Goal: Information Seeking & Learning: Compare options

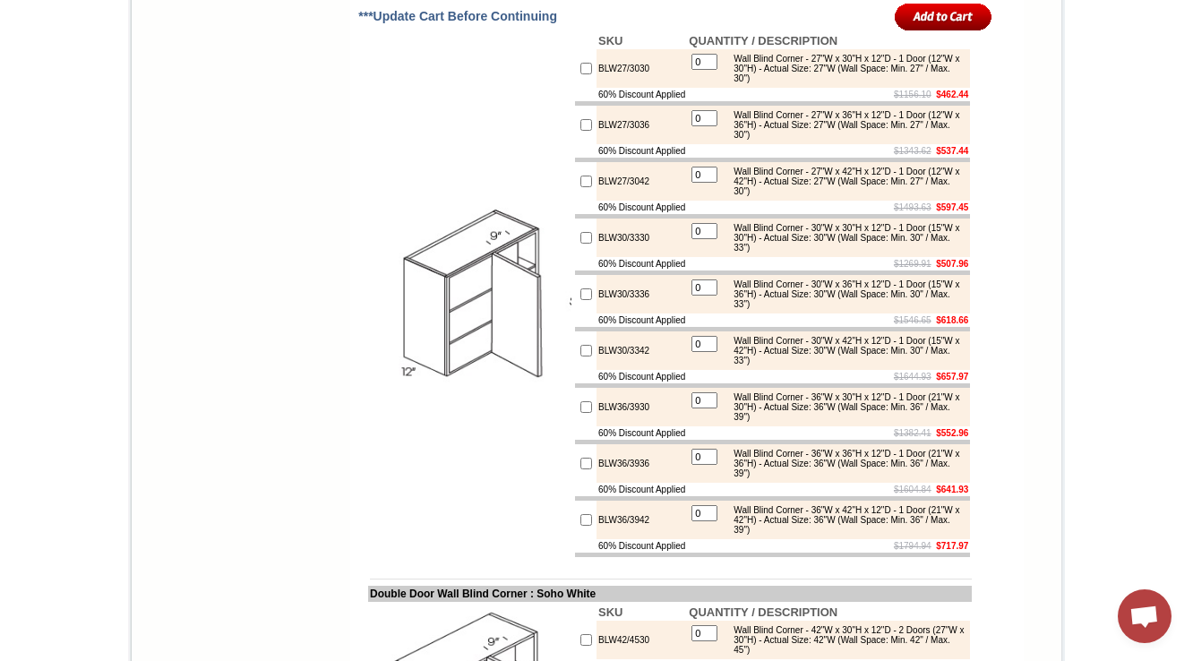
scroll to position [5804, 0]
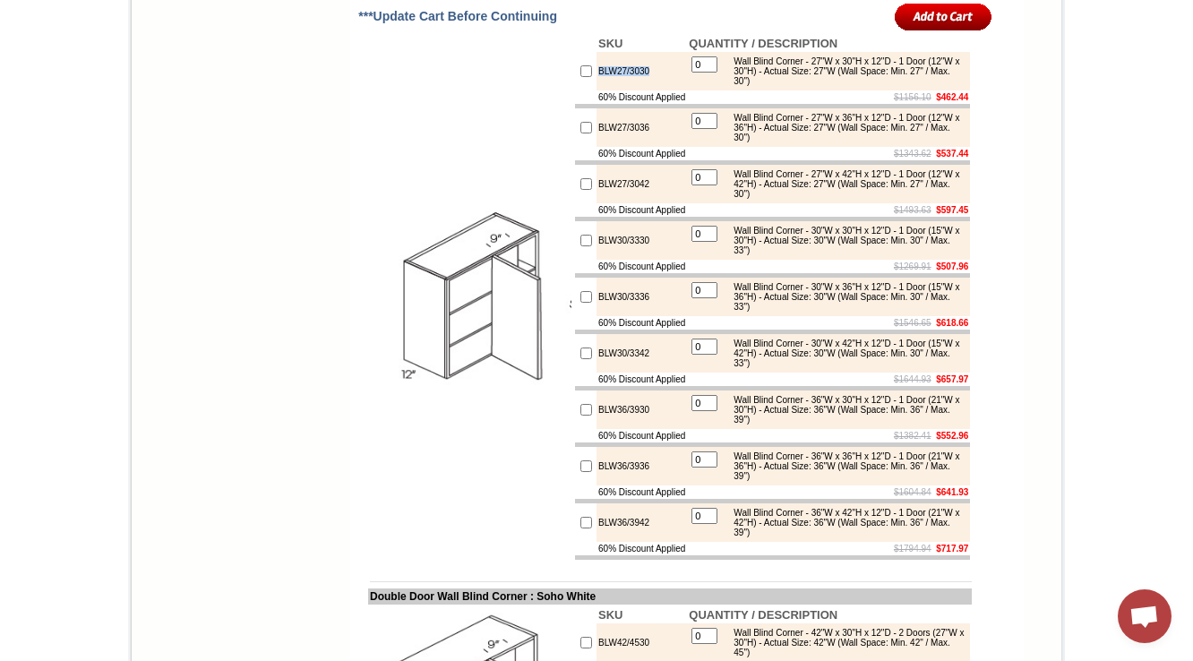
drag, startPoint x: 640, startPoint y: 340, endPoint x: 575, endPoint y: 348, distance: 64.9
click at [575, 90] on tr "BLW27/3030 0 Wall Blind Corner - 27"W x 30"H x 12"D - 1 Door (12"W x 30"H) - Ac…" at bounding box center [772, 71] width 395 height 39
copy tr "BLW27/3030"
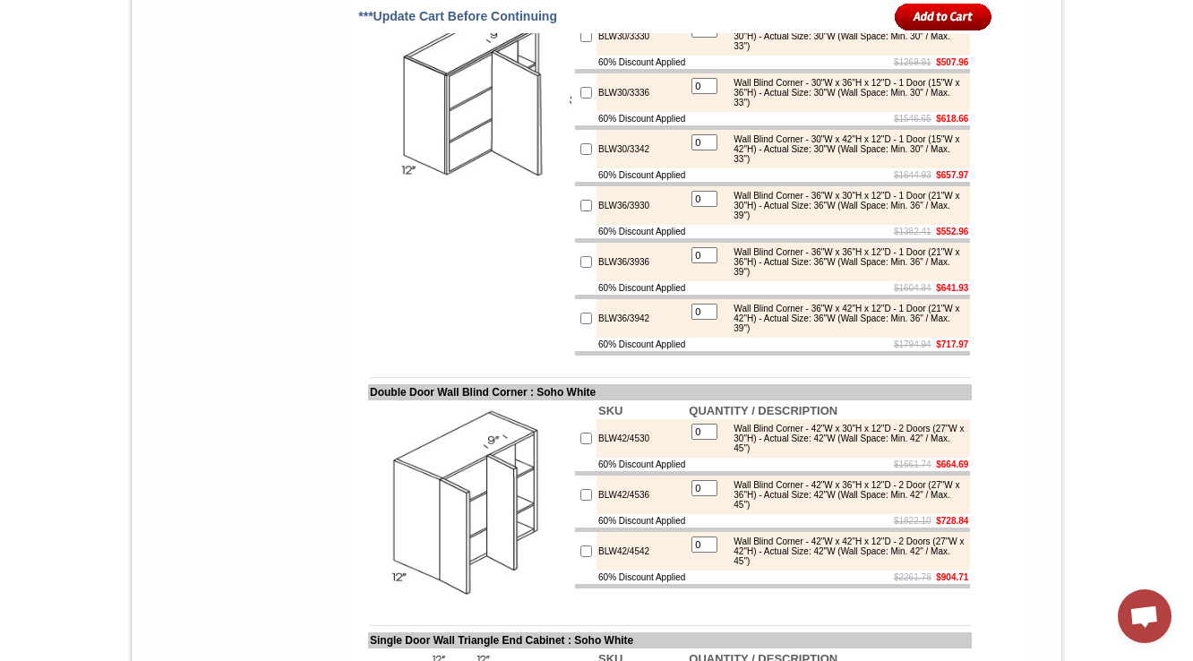
scroll to position [6009, 0]
drag, startPoint x: 352, startPoint y: 87, endPoint x: 525, endPoint y: 87, distance: 172.9
copy td "Single Door Wall Blind Corne"
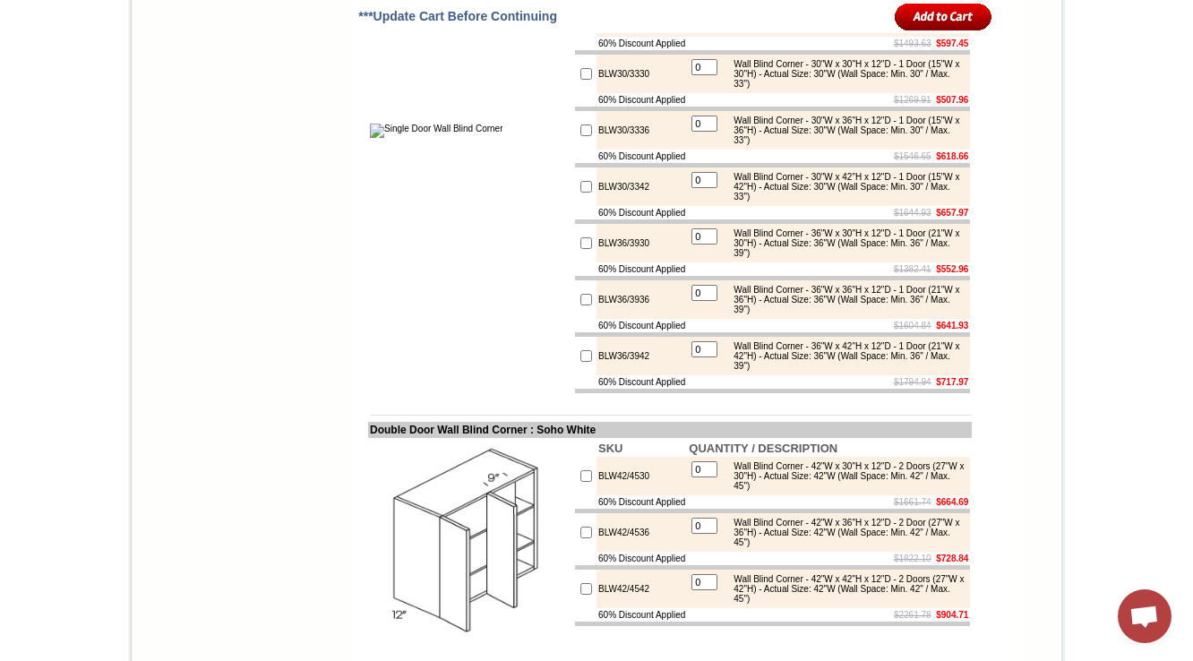
scroll to position [6042, 0]
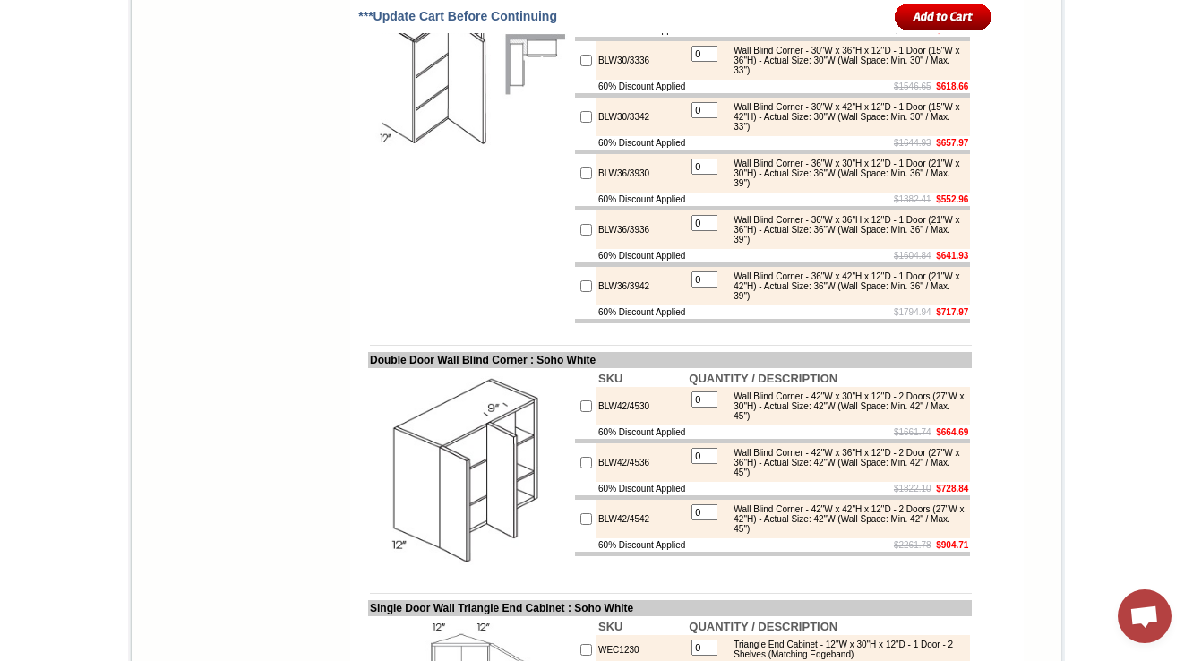
scroll to position [6042, 0]
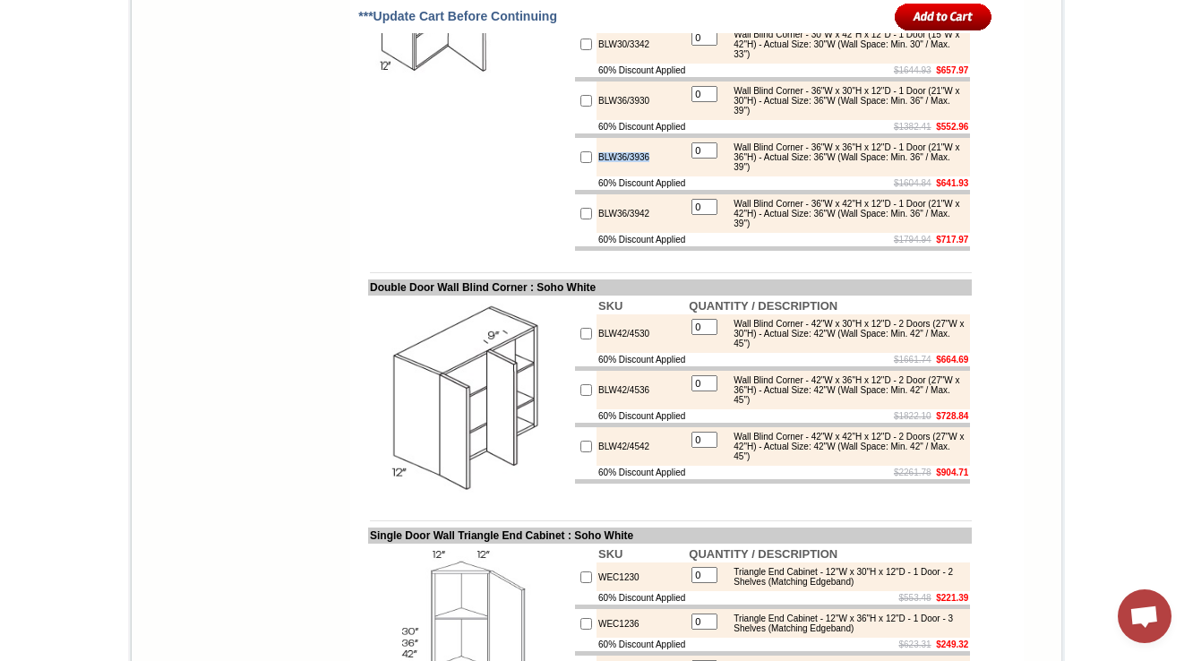
drag, startPoint x: 649, startPoint y: 466, endPoint x: 580, endPoint y: 460, distance: 69.3
click at [597, 176] on td "BLW36/3936" at bounding box center [642, 157] width 90 height 39
copy td "BLW36/3936"
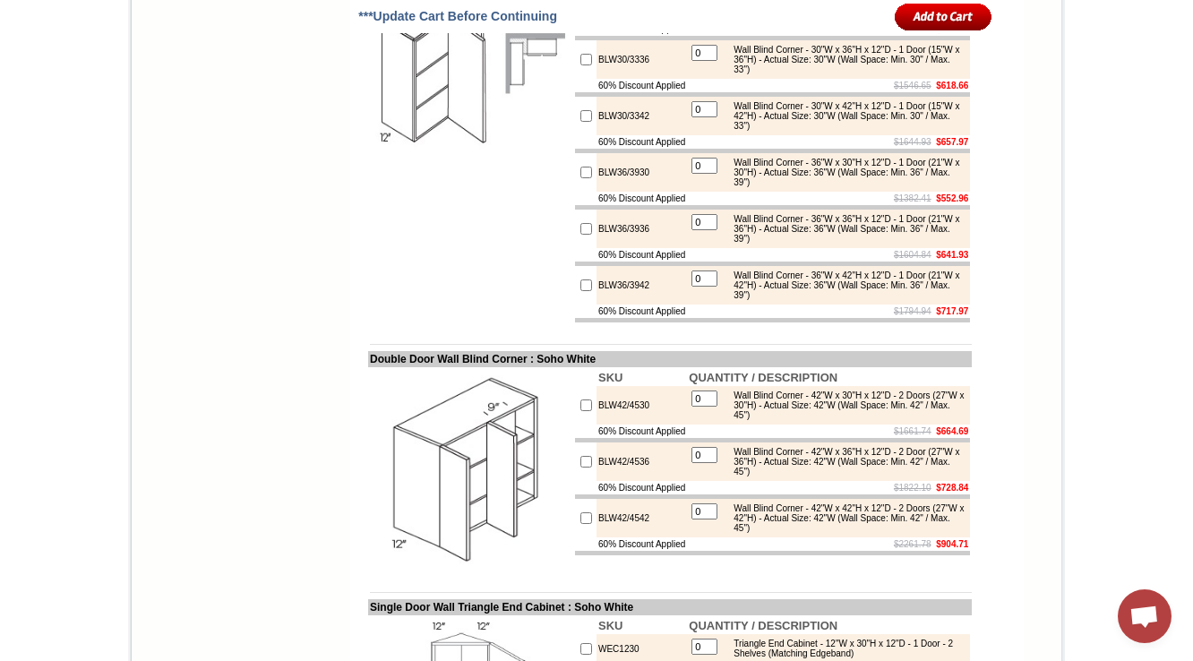
click at [764, 74] on div "Wall Blind Corner - 30"W x 36"H x 12"D - 1 Door (15"W x 36"H) - Actual Size: 30…" at bounding box center [845, 60] width 241 height 30
click at [605, 40] on td at bounding box center [772, 38] width 395 height 4
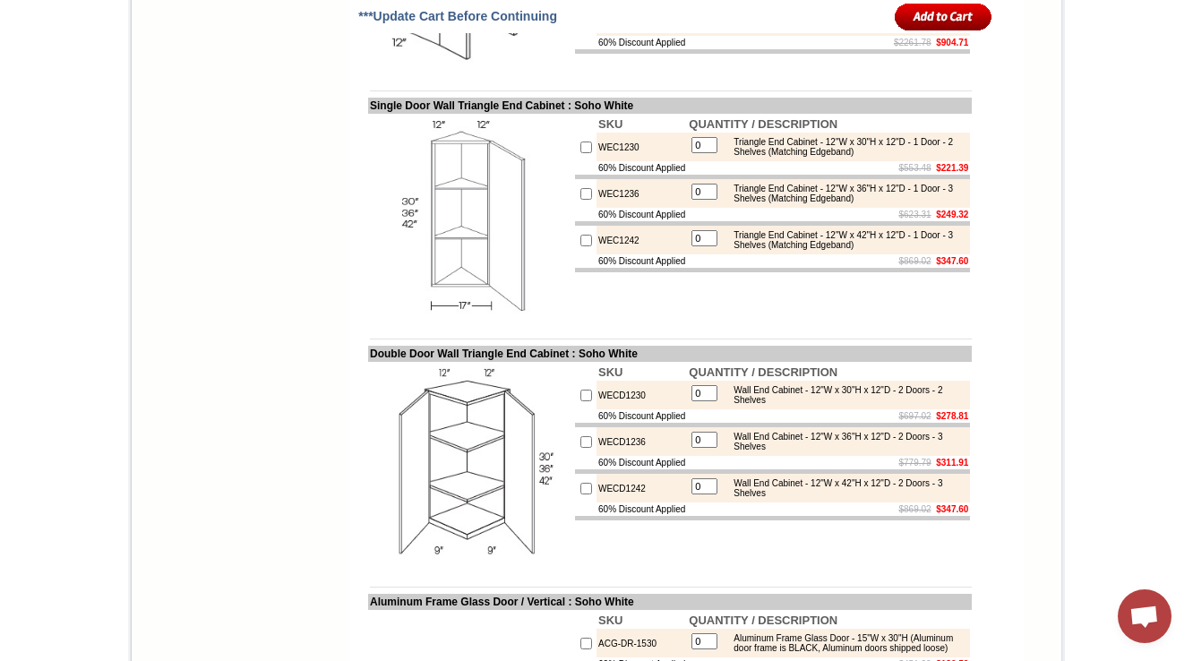
scroll to position [6472, 0]
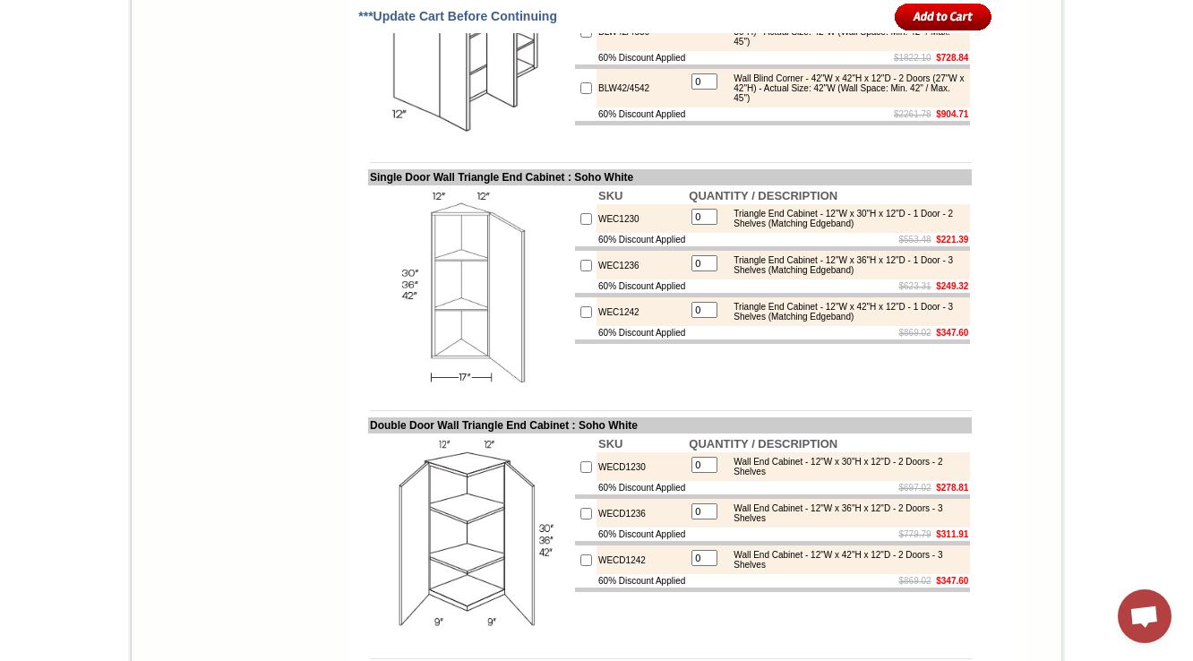
drag, startPoint x: 637, startPoint y: 301, endPoint x: 576, endPoint y: 304, distance: 61.0
copy tr "BLW42/4530"
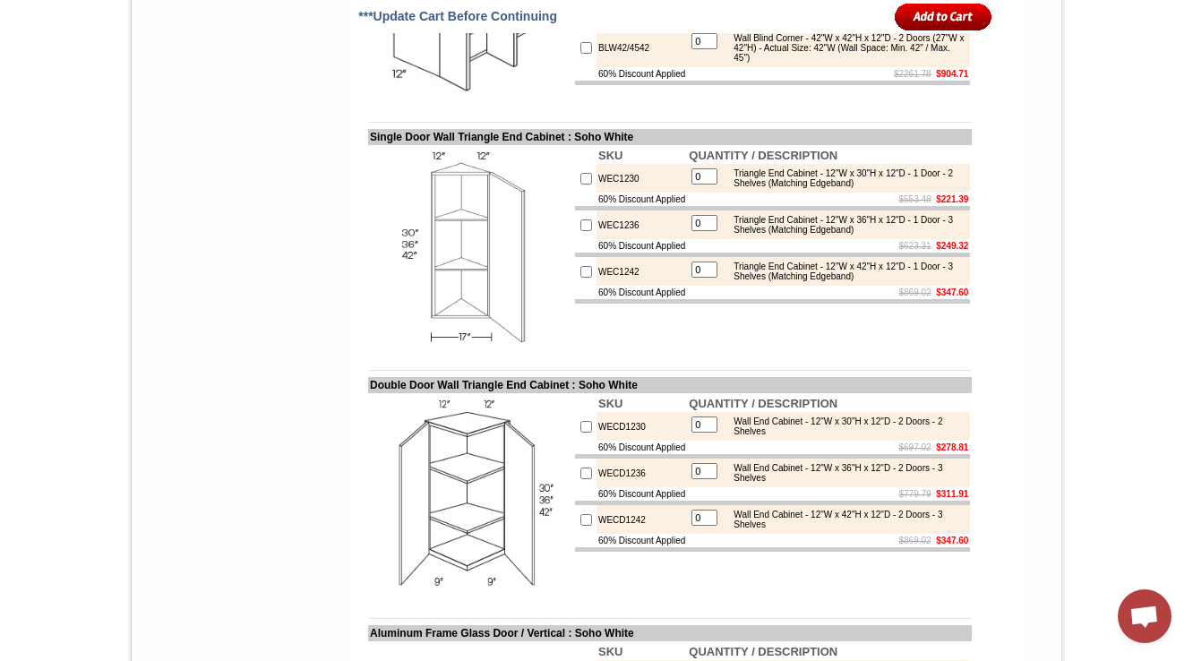
scroll to position [6543, 0]
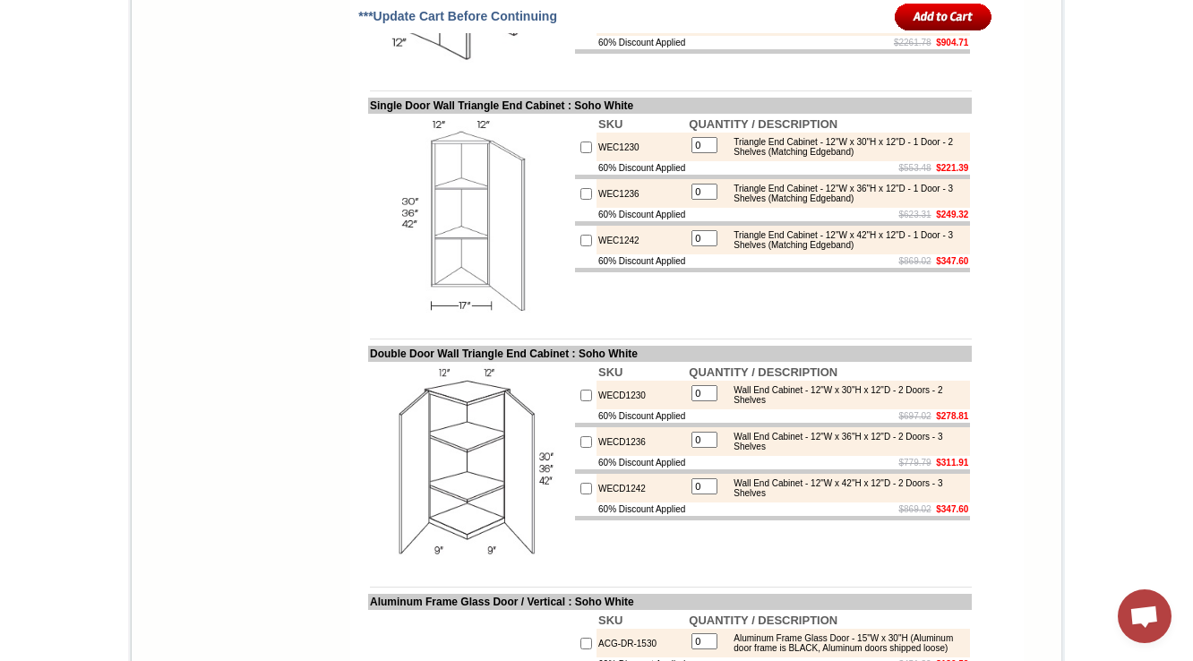
drag, startPoint x: 577, startPoint y: 285, endPoint x: 646, endPoint y: 285, distance: 69.0
copy tr "BLW42/4536"
drag, startPoint x: 638, startPoint y: 348, endPoint x: 571, endPoint y: 347, distance: 66.3
click at [575, 36] on tr "BLW42/4542 0 Wall Blind Corner - 42"W x 42"H x 12"D - 2 Doors (27"W x 42"H) - A…" at bounding box center [772, 16] width 395 height 39
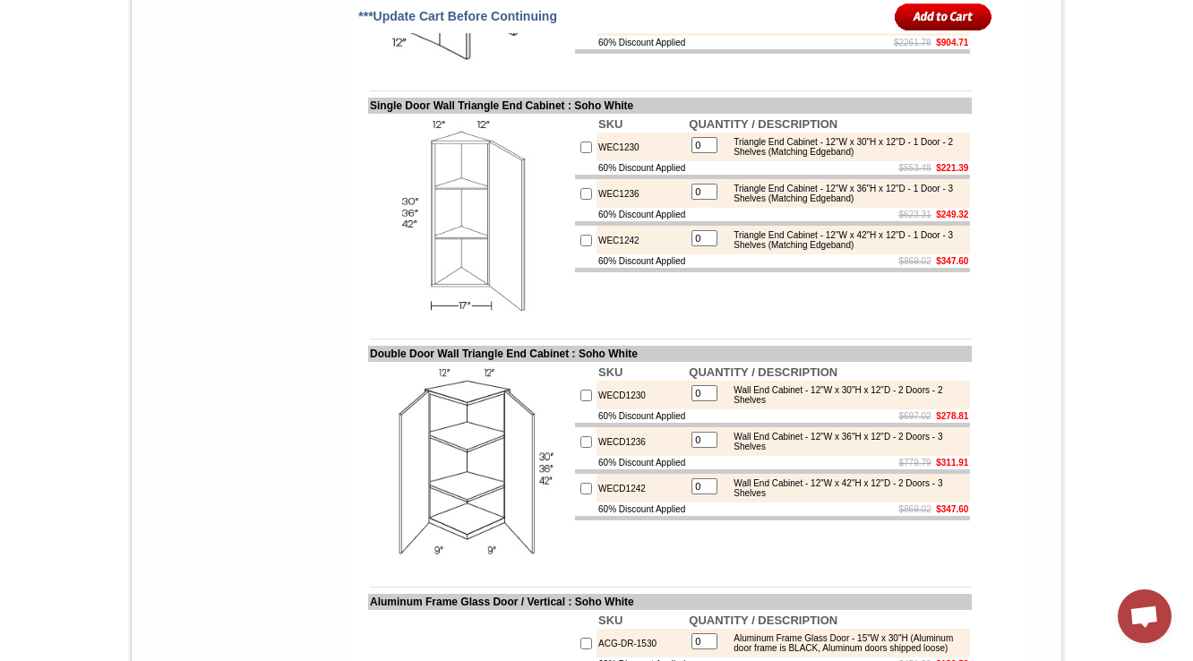
copy tr "BLW42/4542"
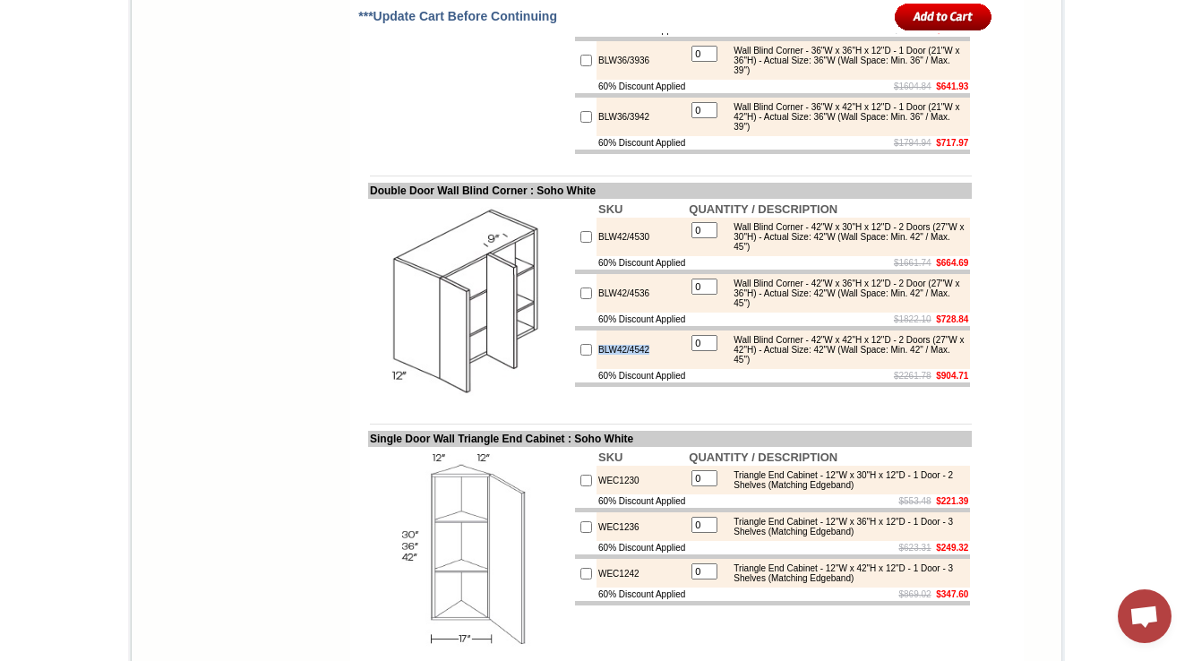
scroll to position [6185, 0]
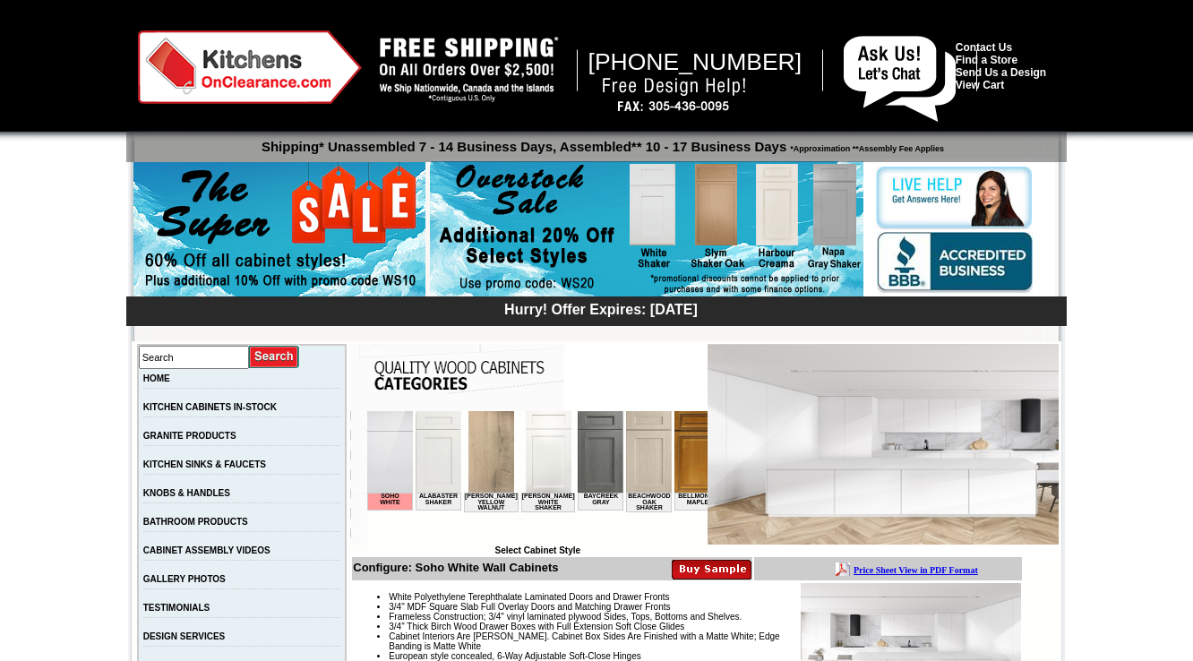
scroll to position [502, 0]
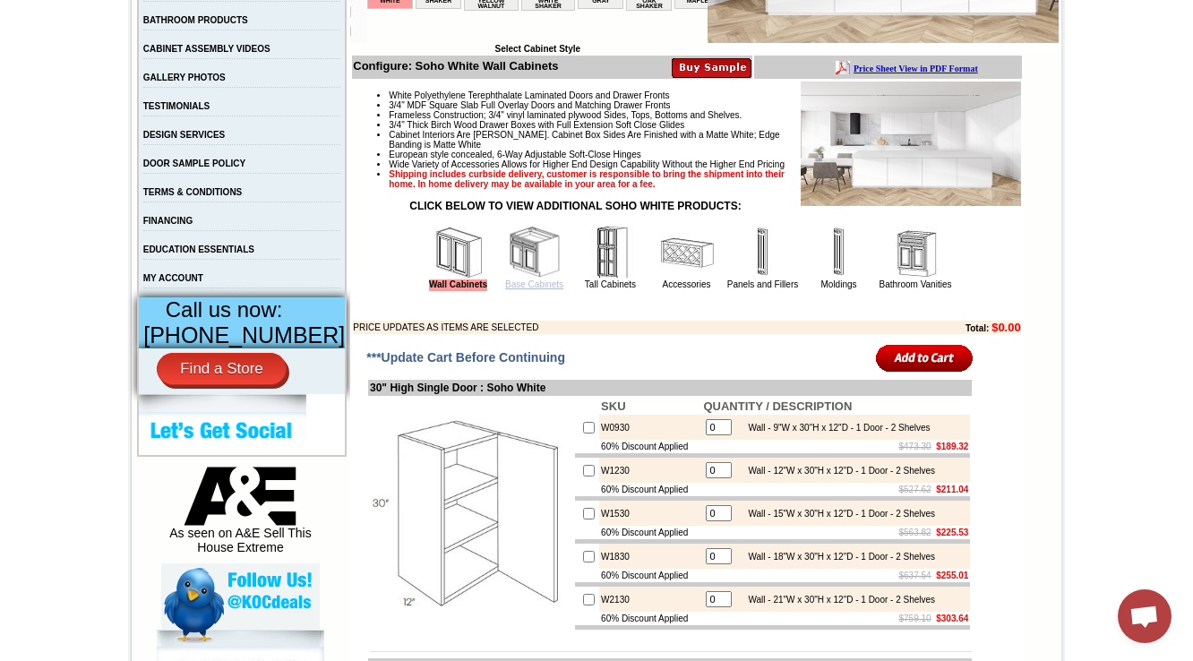
click at [527, 289] on link "Base Cabinets" at bounding box center [534, 284] width 58 height 10
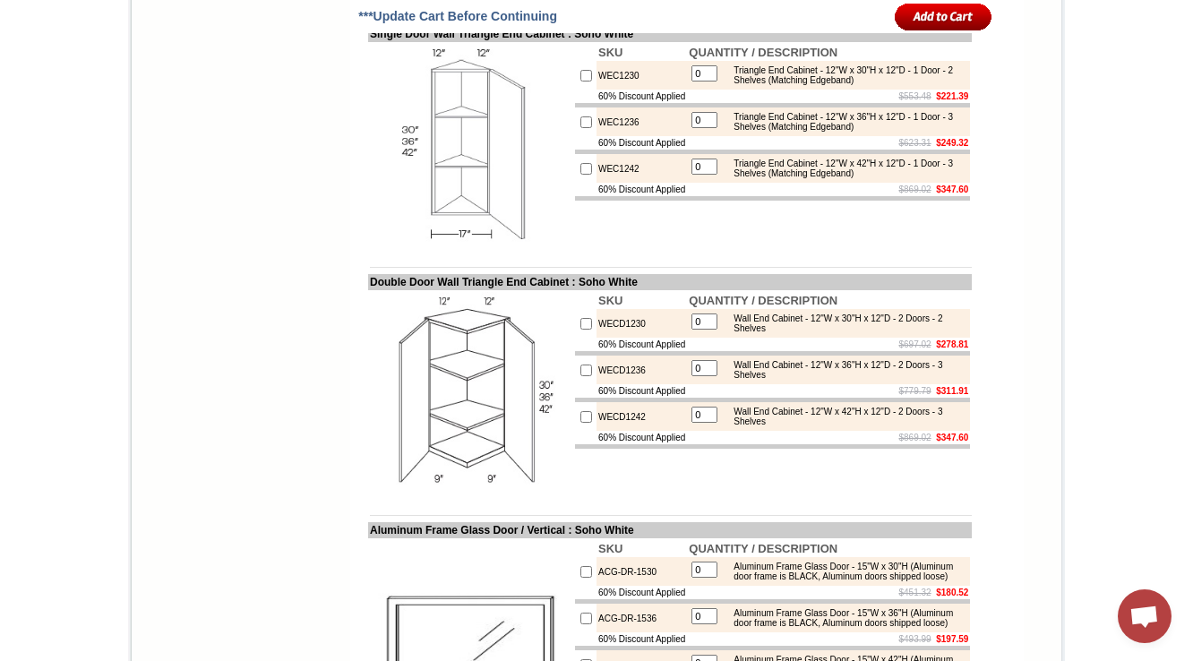
scroll to position [6687, 0]
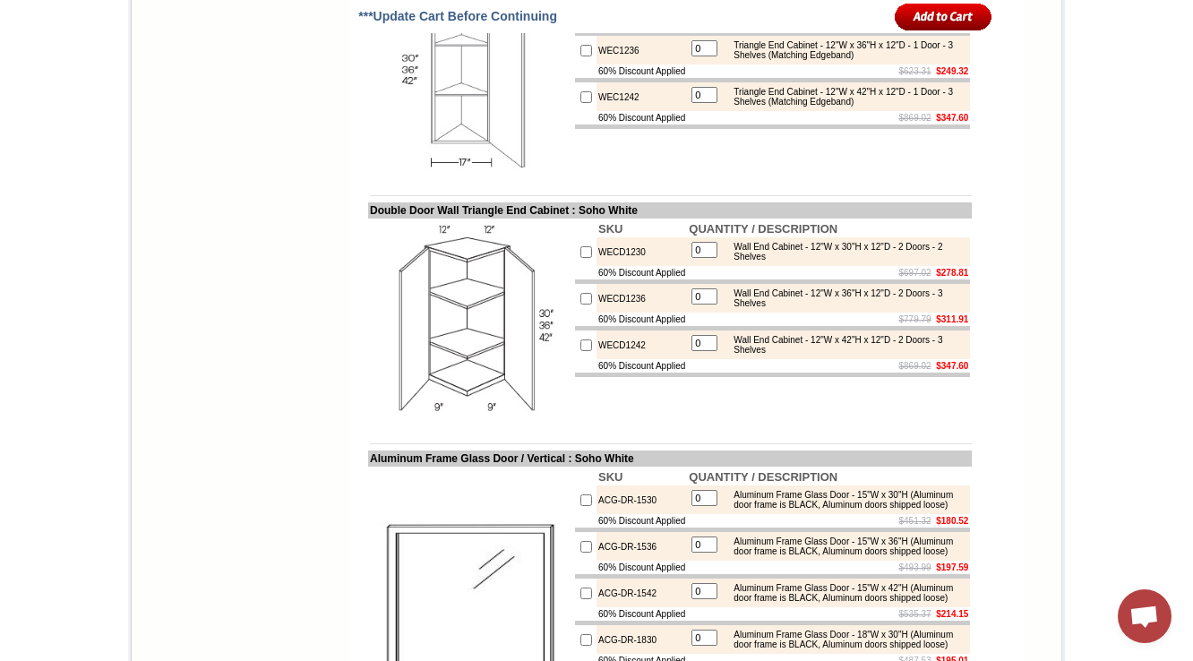
drag, startPoint x: 649, startPoint y: 80, endPoint x: 570, endPoint y: 81, distance: 78.8
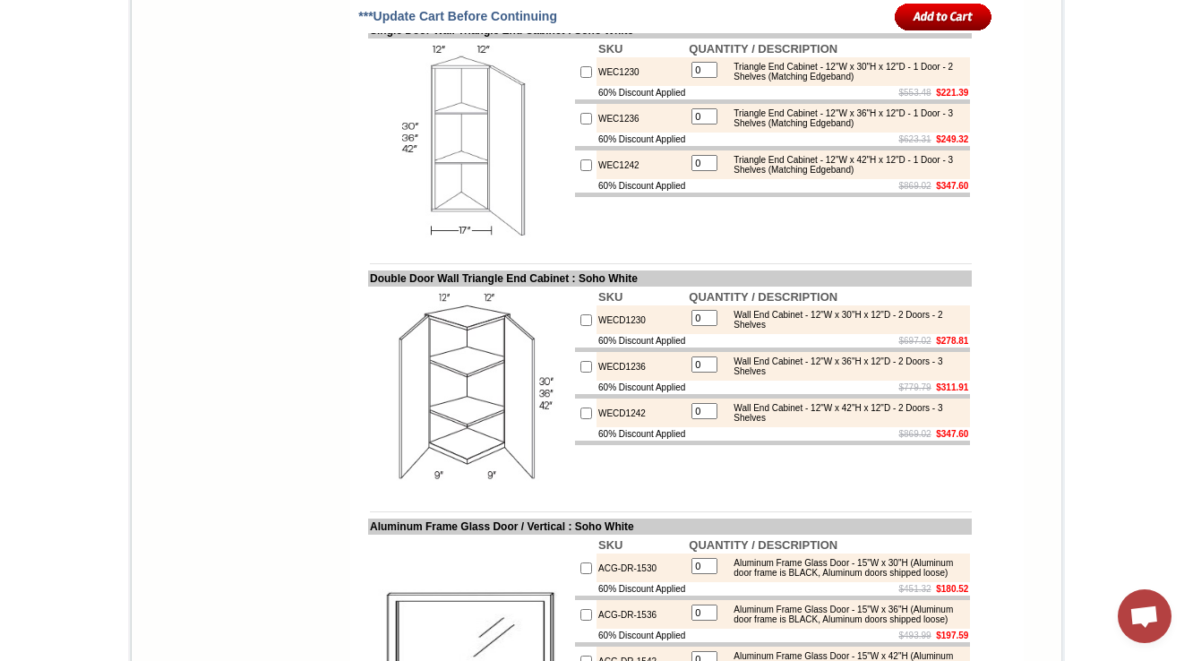
scroll to position [6615, 0]
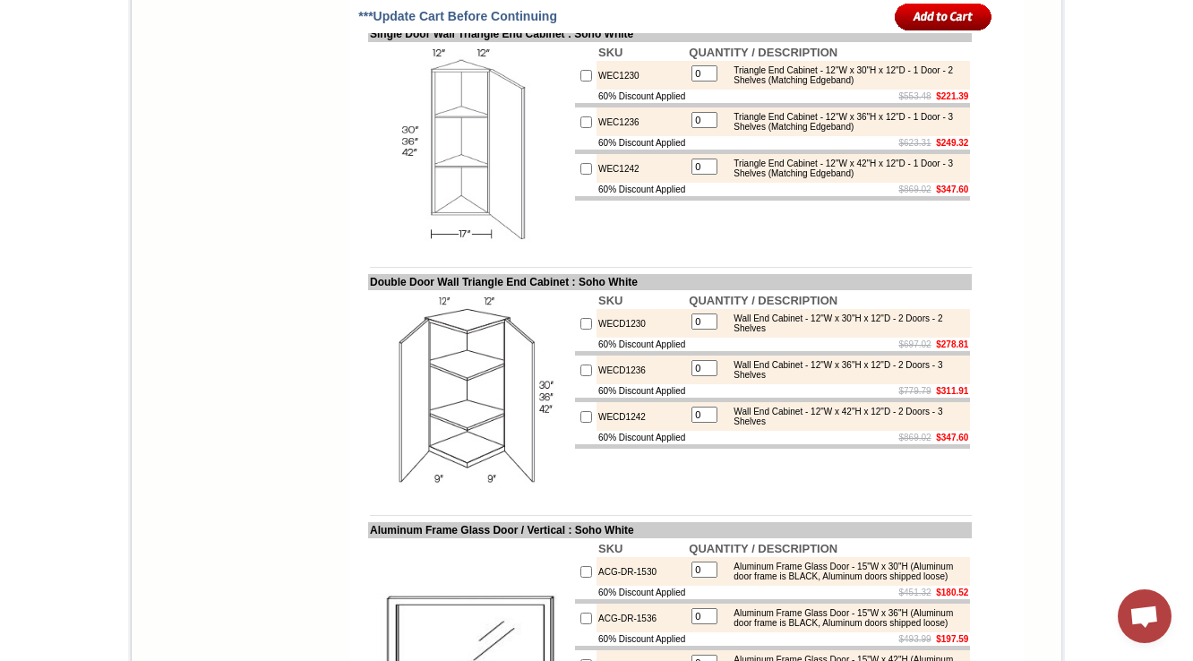
drag, startPoint x: 638, startPoint y: 152, endPoint x: 571, endPoint y: 158, distance: 66.5
copy tr "BLW42/4530"
drag, startPoint x: 580, startPoint y: 215, endPoint x: 646, endPoint y: 210, distance: 65.6
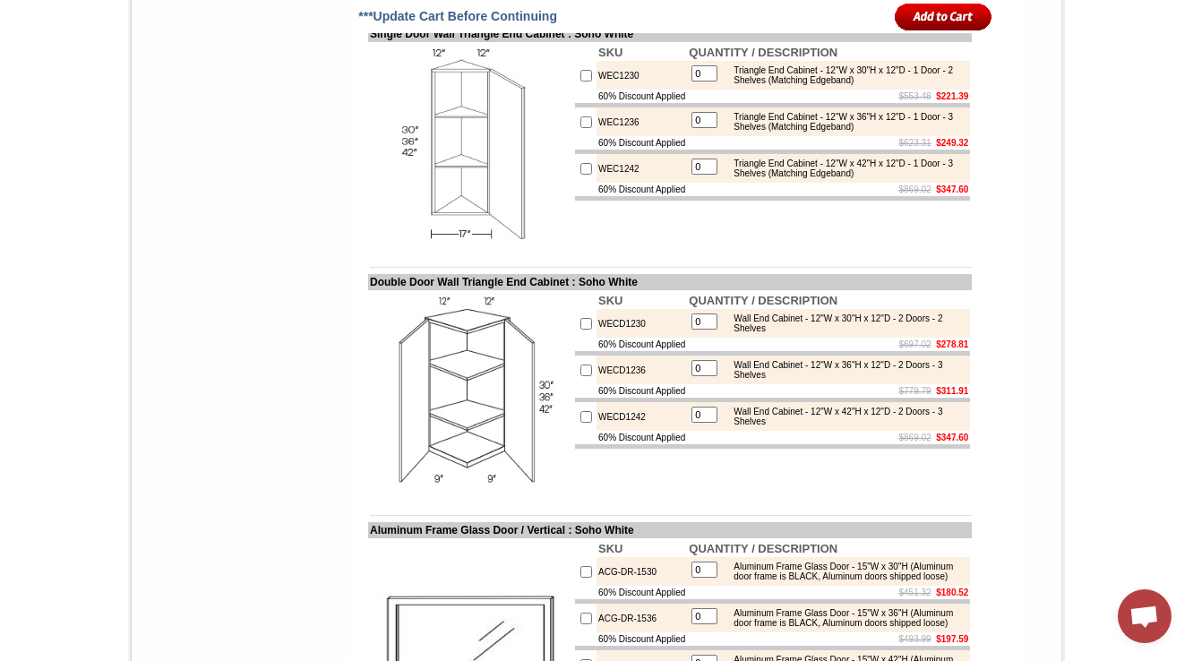
copy td "BLW42/4536"
drag, startPoint x: 609, startPoint y: 280, endPoint x: 573, endPoint y: 280, distance: 35.8
copy tr "BLW42/4542"
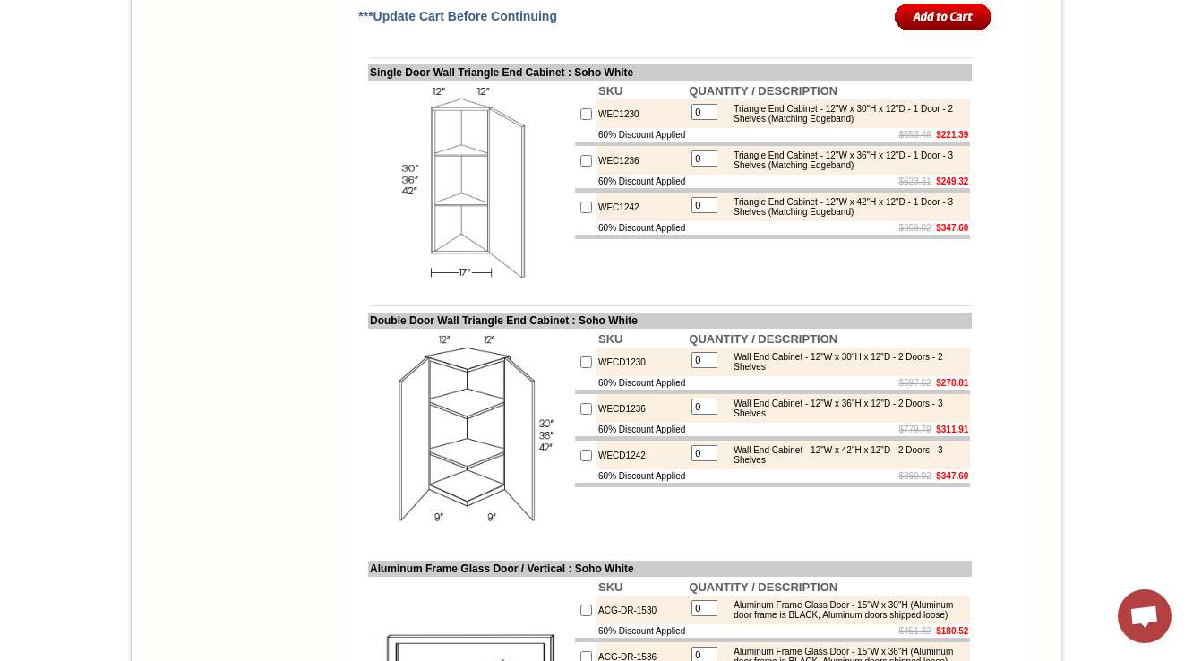
scroll to position [6543, 0]
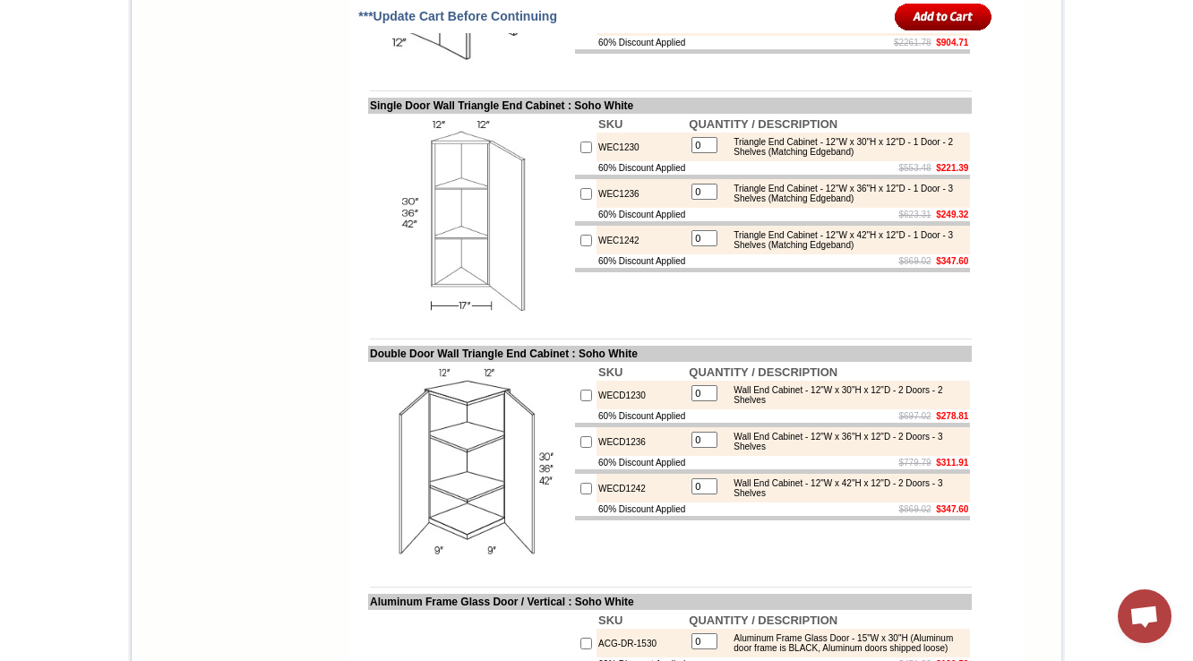
click at [606, 36] on td "BLW42/4542" at bounding box center [642, 16] width 90 height 39
click at [610, 36] on td "BLW42/4542" at bounding box center [642, 16] width 90 height 39
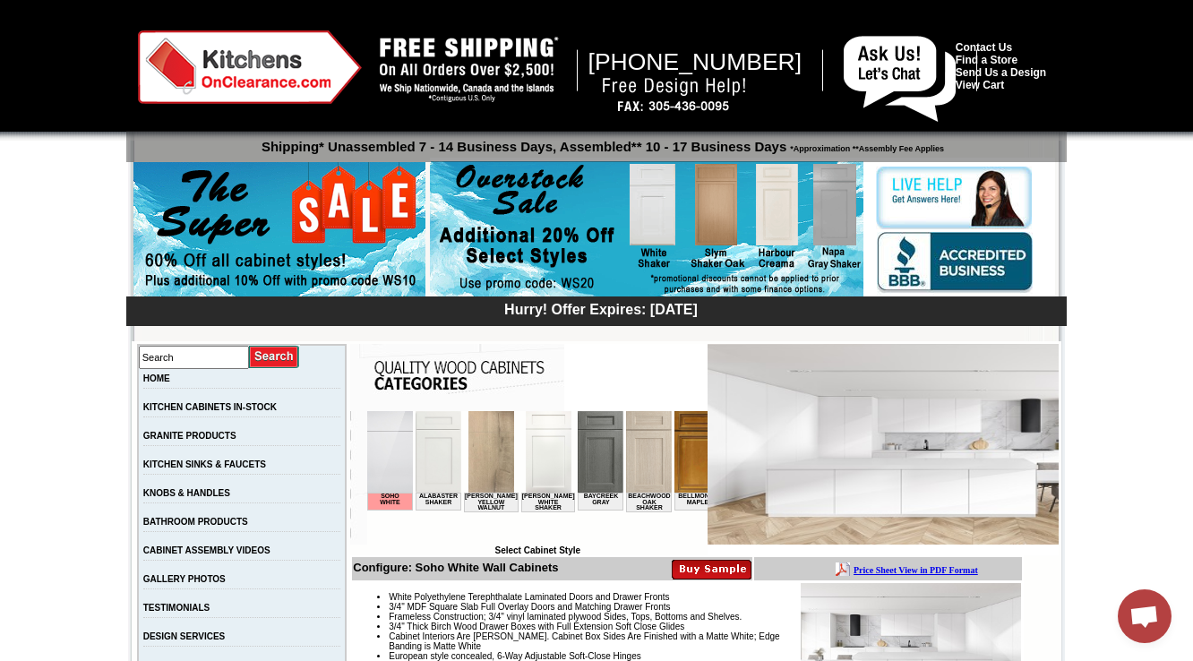
scroll to position [430, 0]
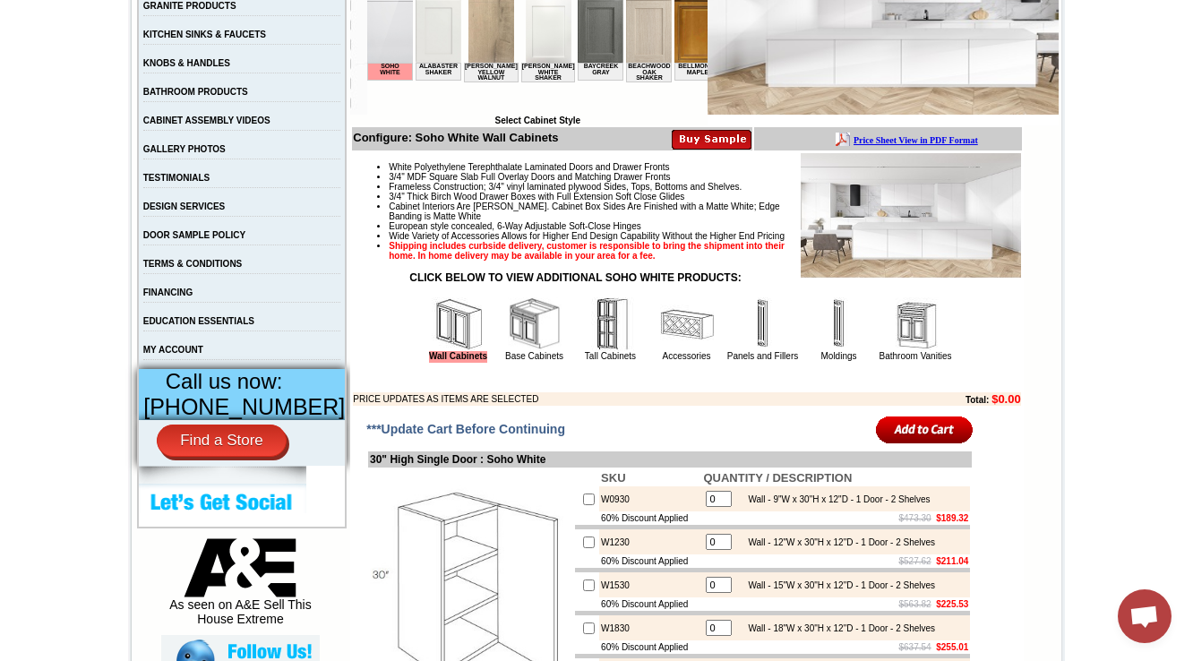
click at [514, 351] on img at bounding box center [535, 324] width 54 height 54
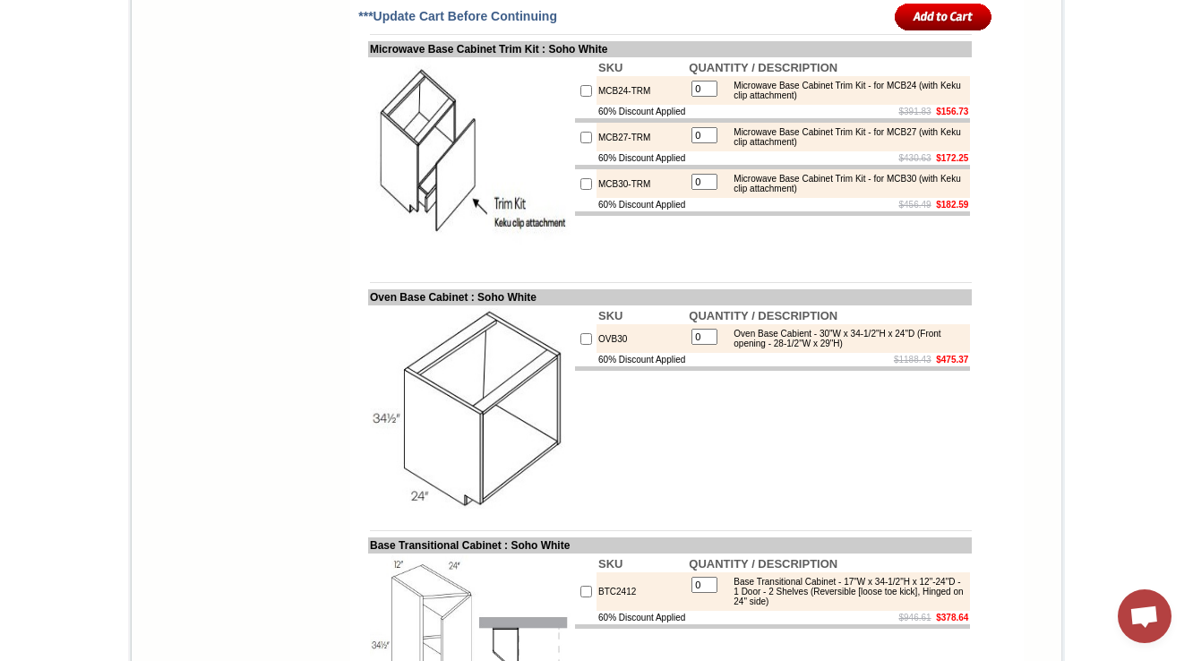
scroll to position [9960, 0]
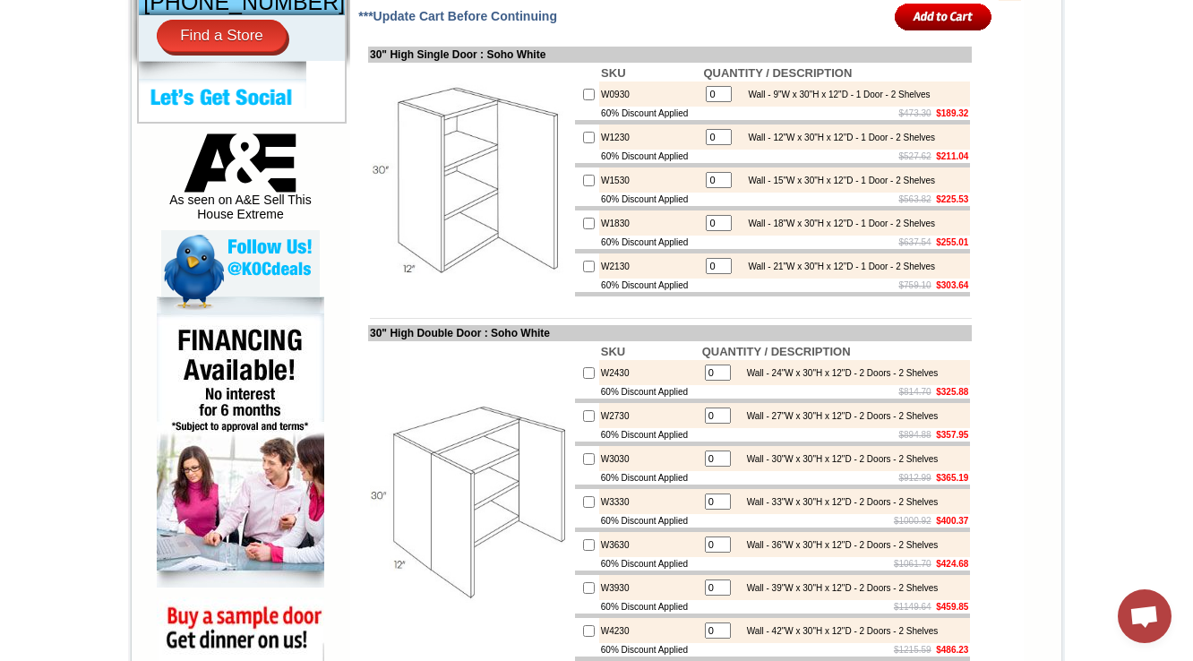
scroll to position [637, 0]
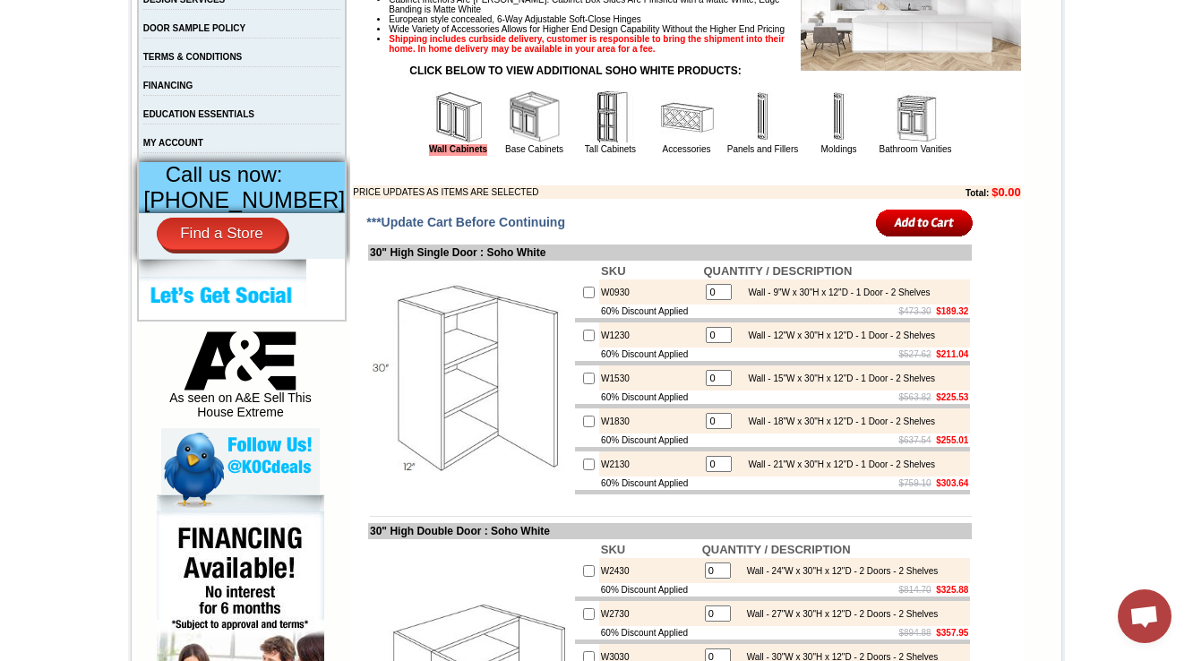
click at [660, 144] on img at bounding box center [687, 117] width 54 height 54
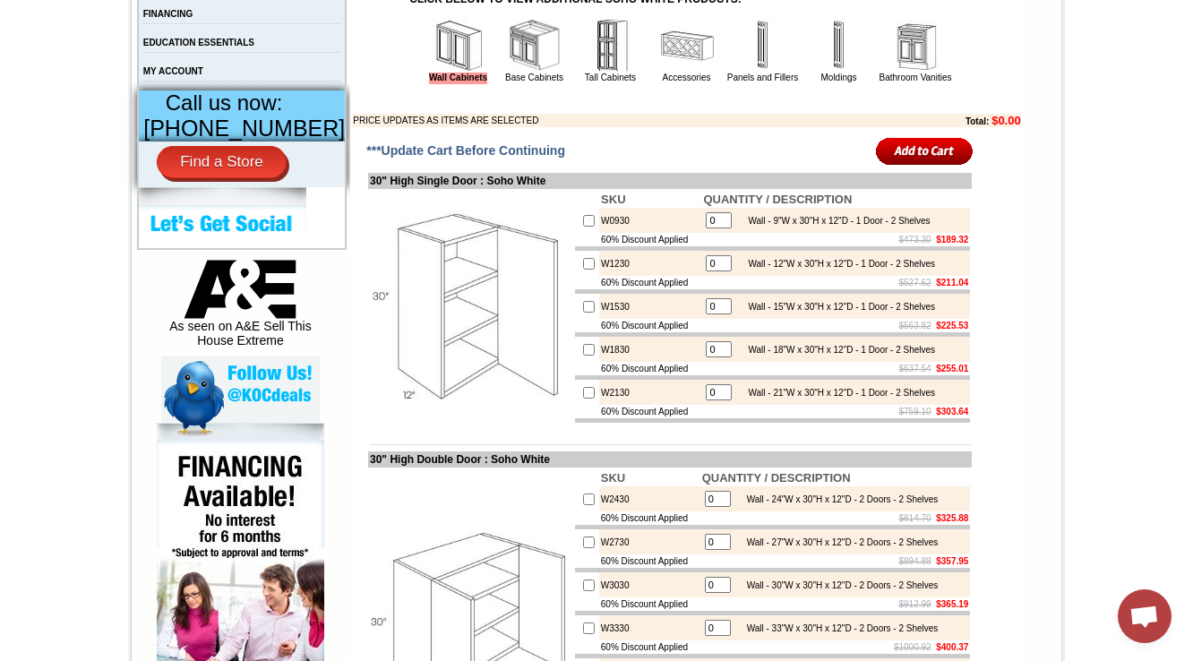
click at [591, 73] on img at bounding box center [611, 46] width 54 height 54
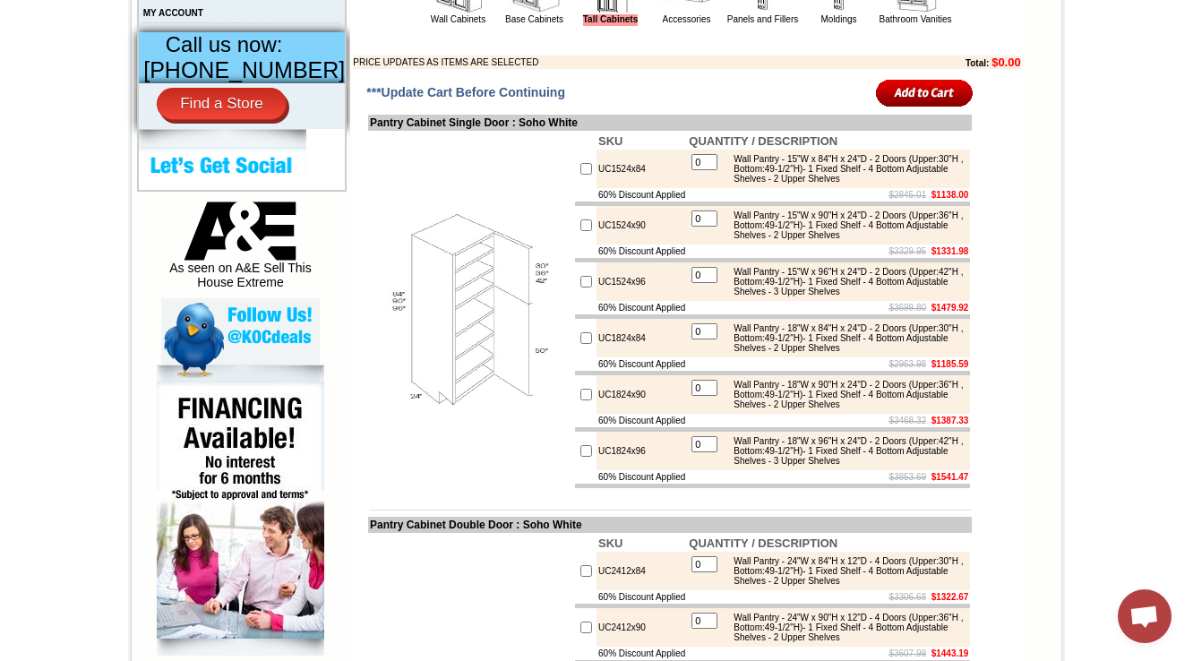
scroll to position [788, 0]
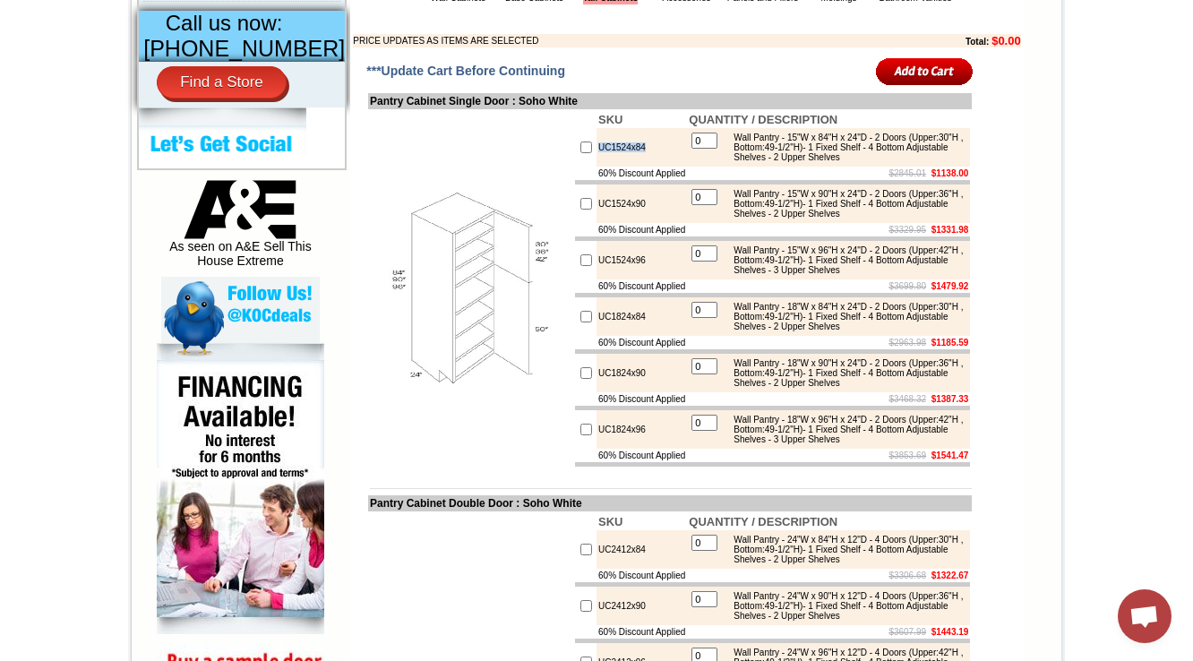
drag, startPoint x: 636, startPoint y: 182, endPoint x: 577, endPoint y: 190, distance: 59.7
click at [577, 167] on tr "UC1524x84 0 Wall Pantry - 15"W x 84"H x 24"D - 2 Doors (Upper:30"H , Bottom:49-…" at bounding box center [772, 147] width 395 height 39
copy tr "UC1524x84"
click at [908, 185] on td at bounding box center [772, 182] width 395 height 4
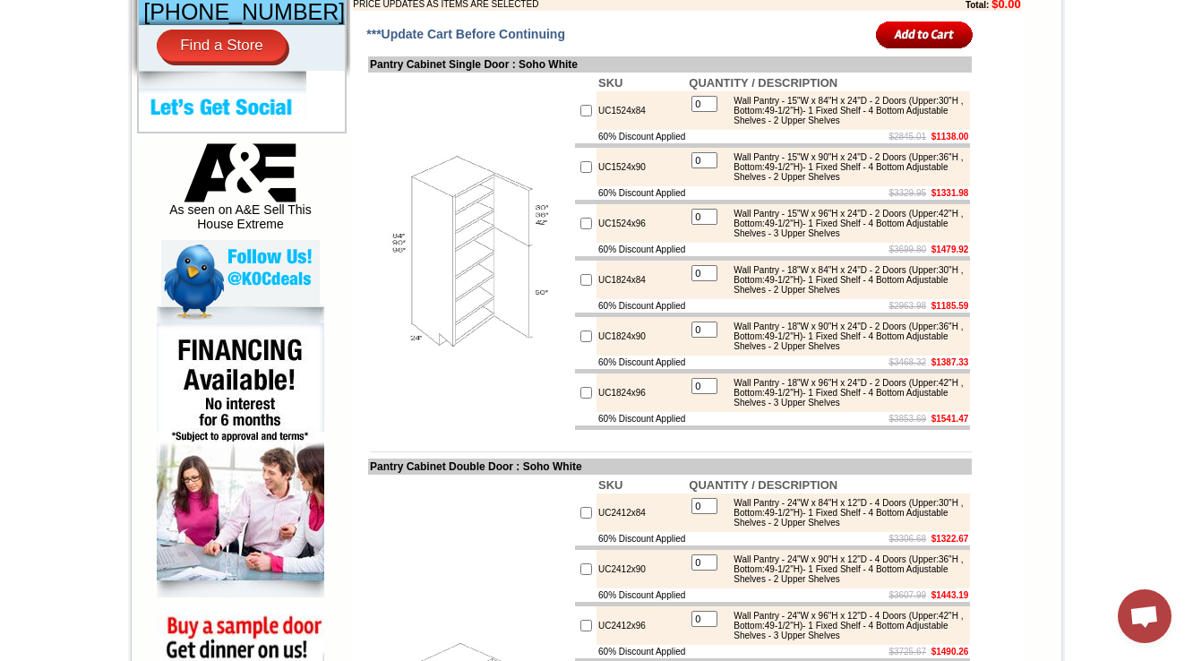
scroll to position [860, 0]
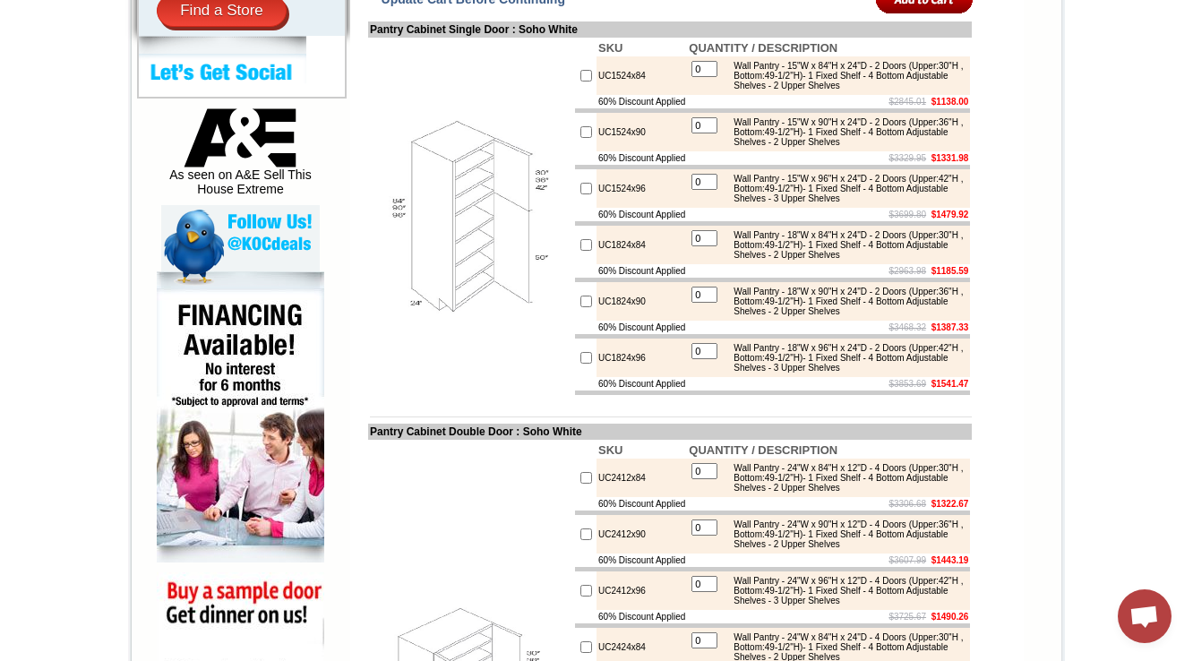
click at [490, 318] on img at bounding box center [471, 217] width 202 height 202
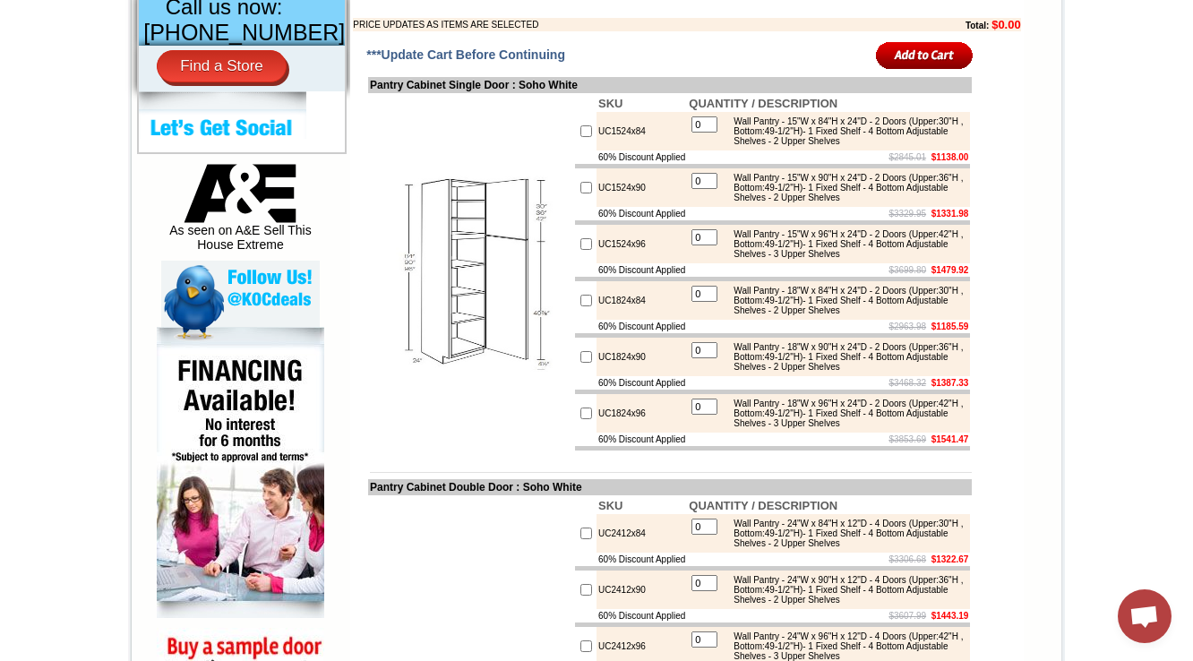
scroll to position [788, 0]
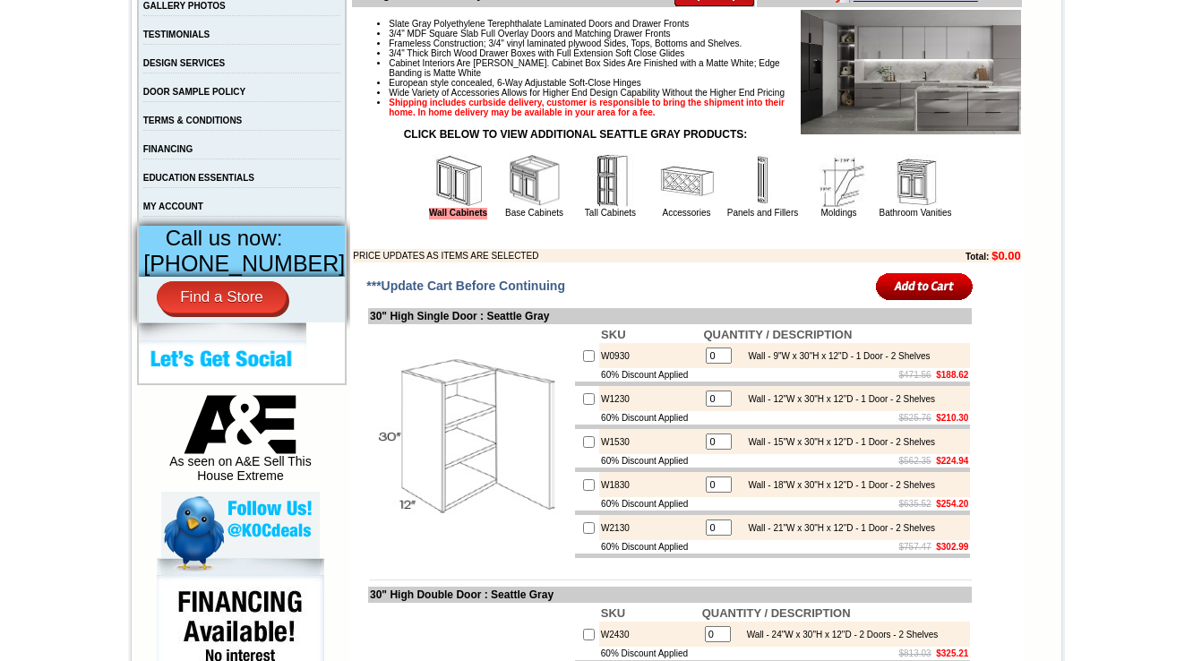
click at [584, 201] on img at bounding box center [611, 181] width 54 height 54
click at [584, 206] on img at bounding box center [611, 181] width 54 height 54
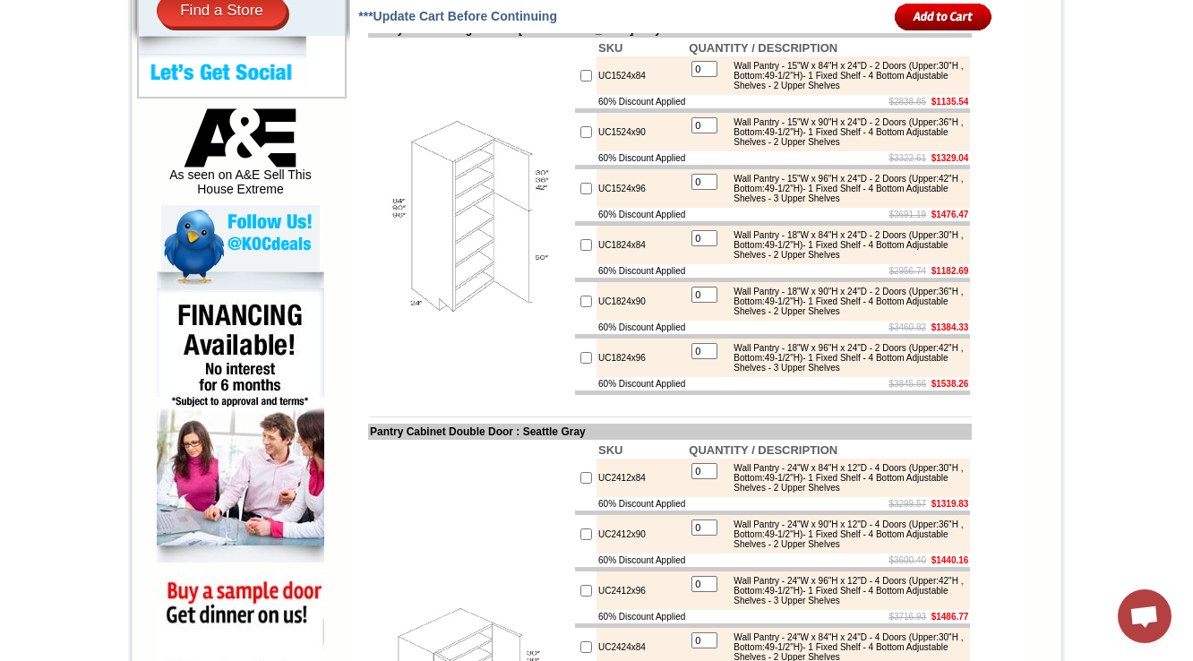
scroll to position [1003, 0]
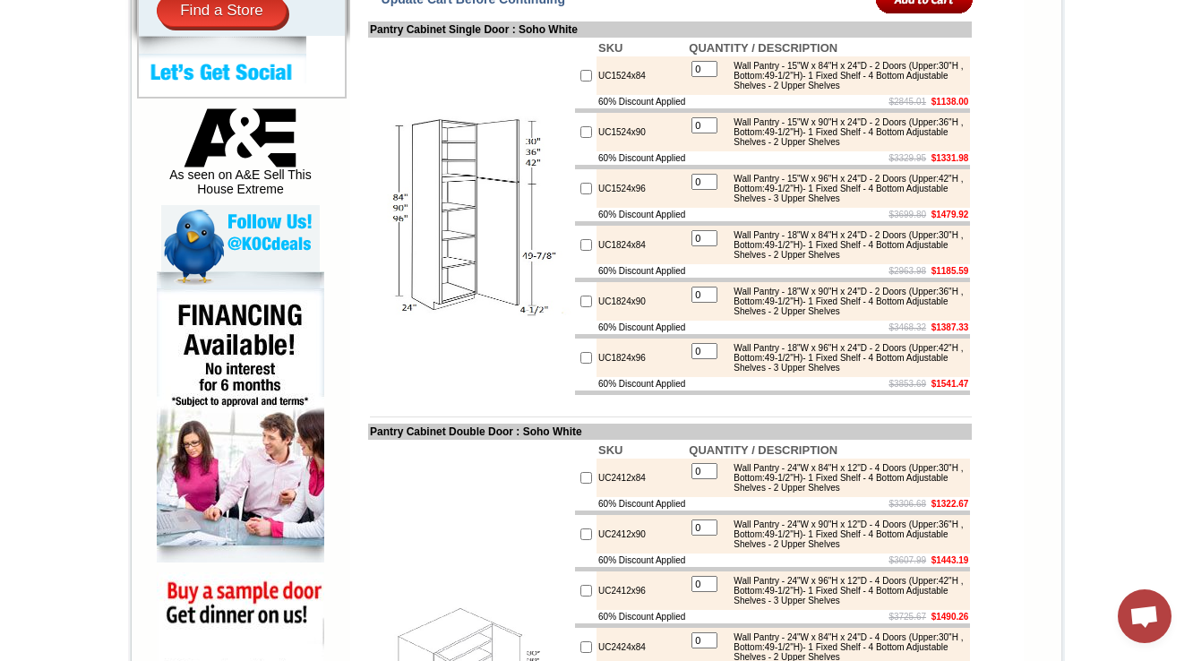
scroll to position [788, 0]
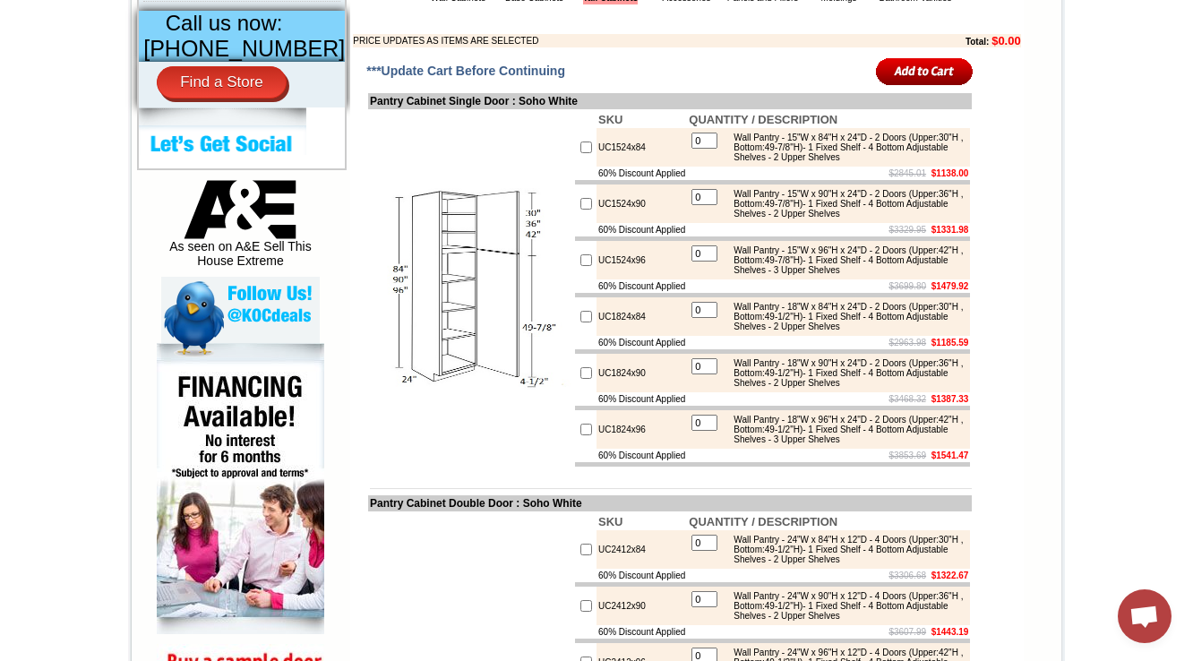
scroll to position [863, 0]
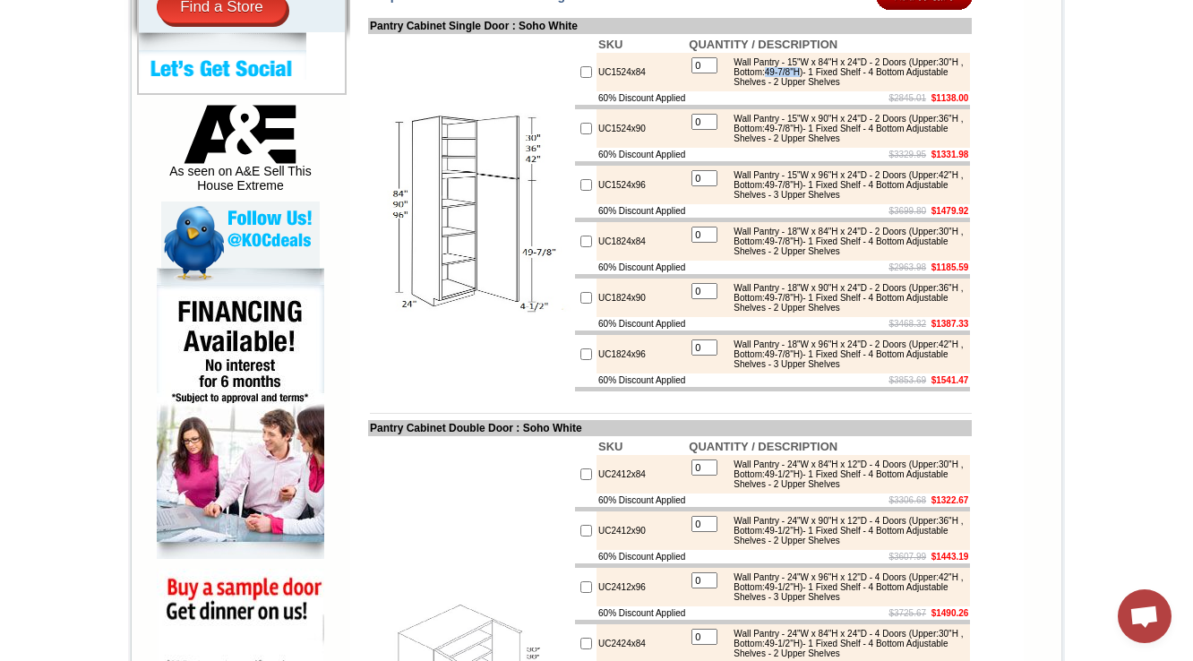
drag, startPoint x: 631, startPoint y: 107, endPoint x: 579, endPoint y: 110, distance: 52.9
click at [597, 91] on td "UC1524x84" at bounding box center [642, 72] width 90 height 39
copy td "UC1524x84"
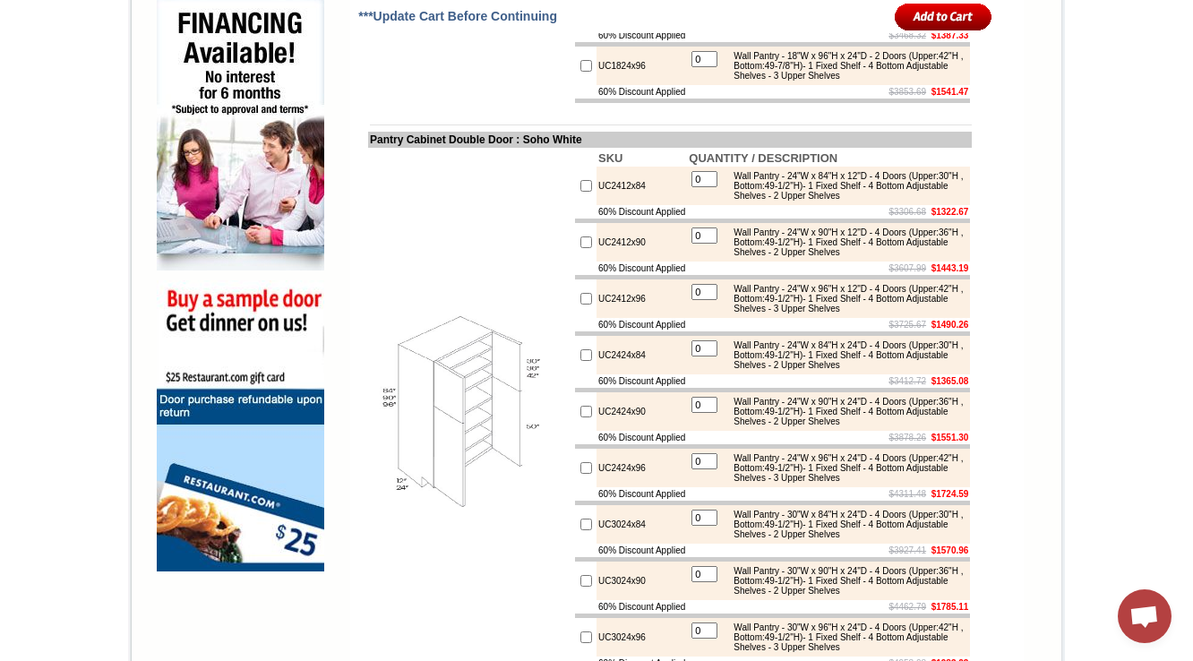
scroll to position [1150, 0]
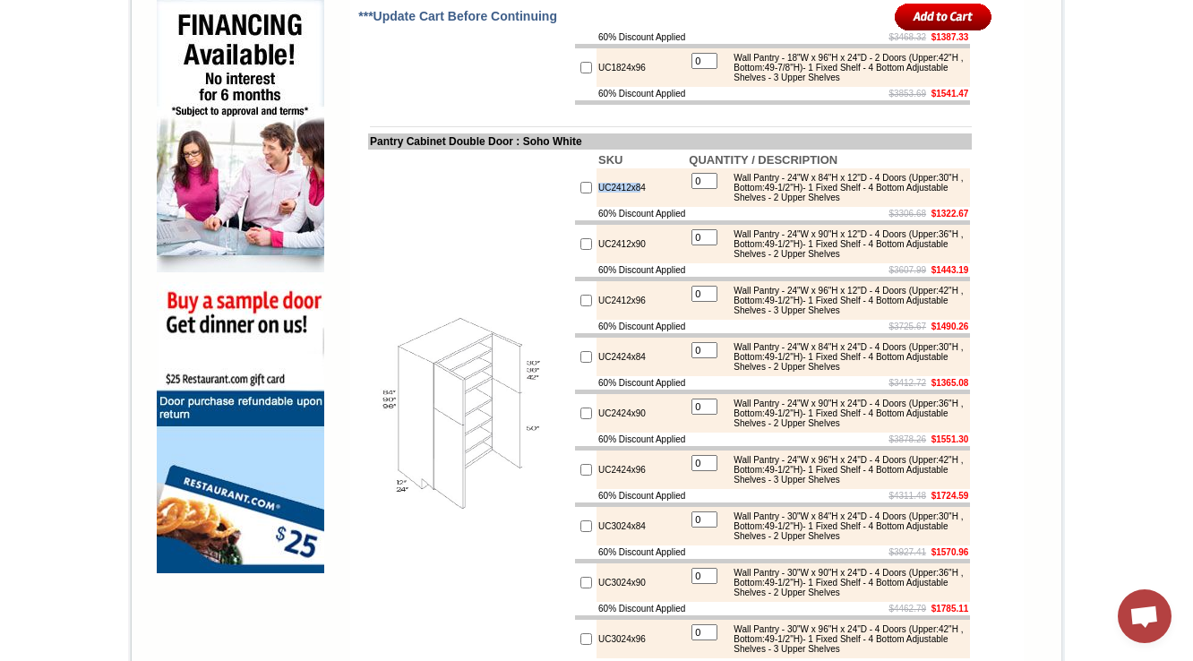
drag, startPoint x: 627, startPoint y: 258, endPoint x: 580, endPoint y: 263, distance: 46.9
click at [597, 207] on td "UC2412x84" at bounding box center [642, 187] width 90 height 39
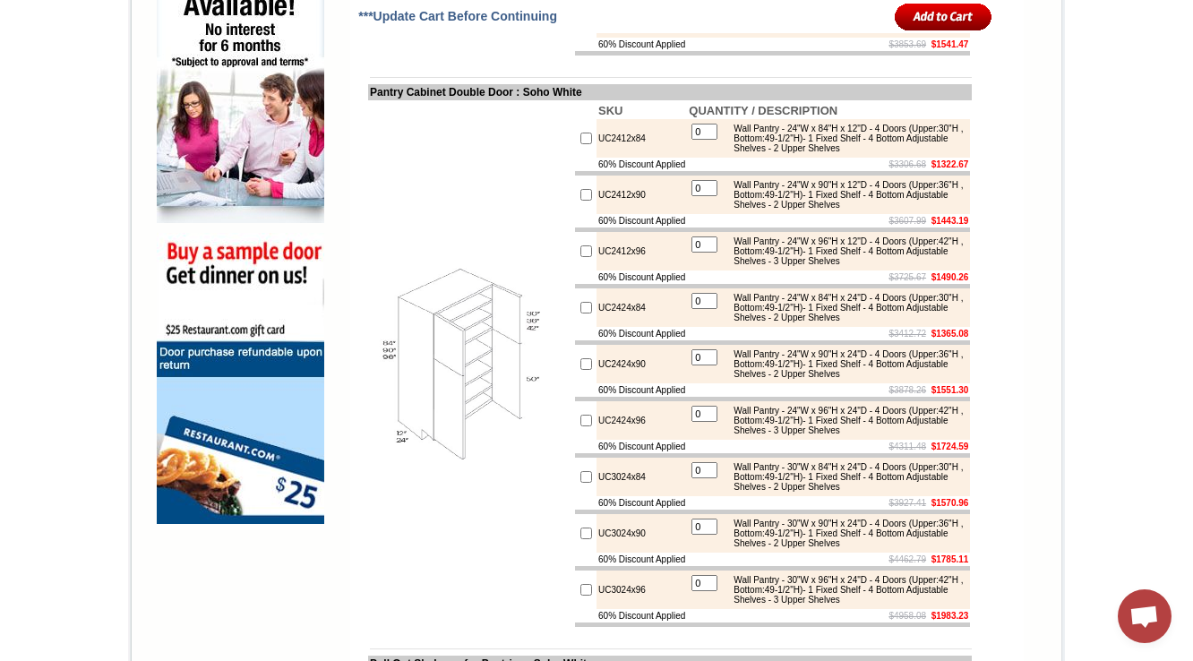
scroll to position [1222, 0]
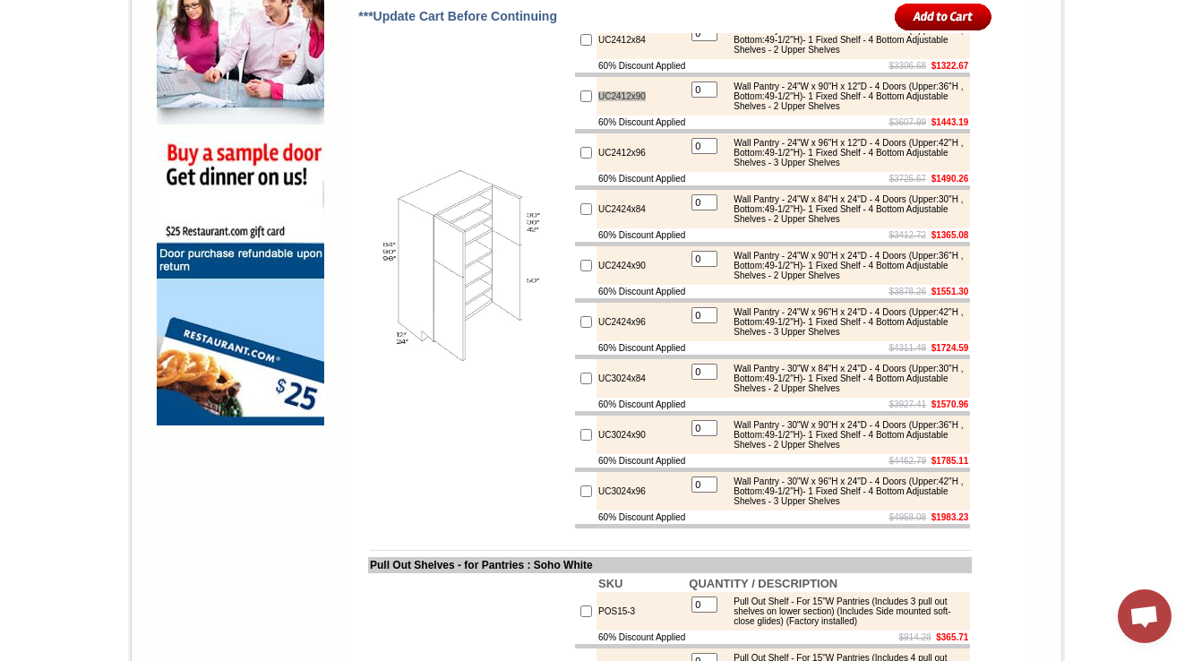
scroll to position [1293, 0]
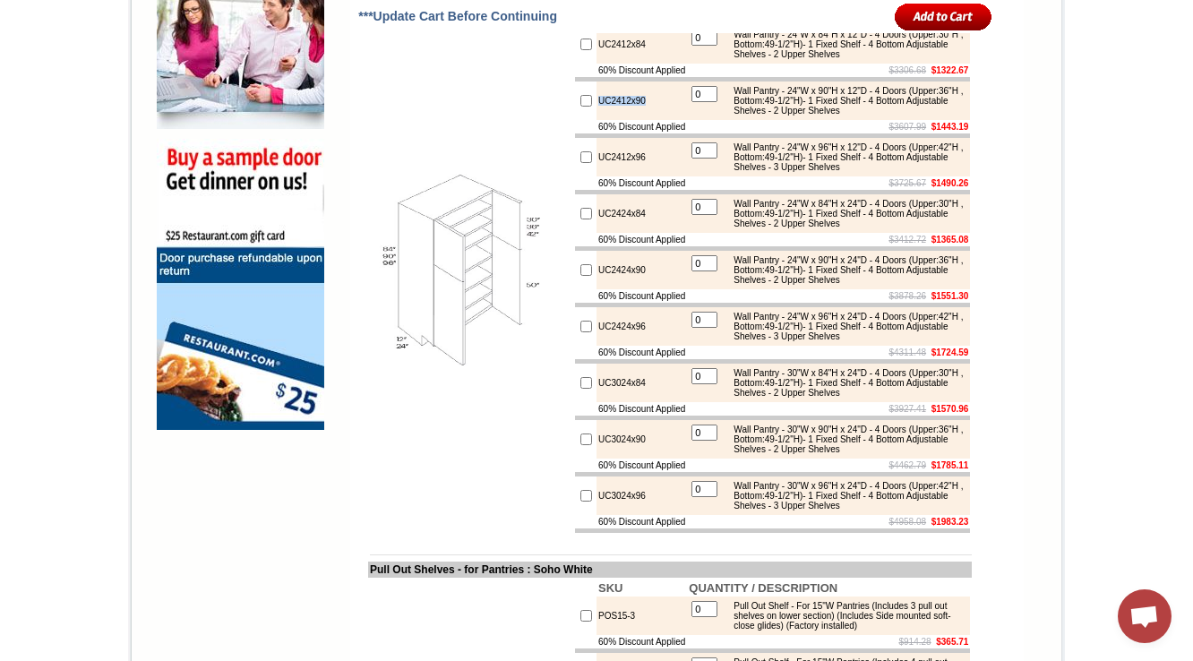
click at [426, 372] on img at bounding box center [471, 271] width 202 height 202
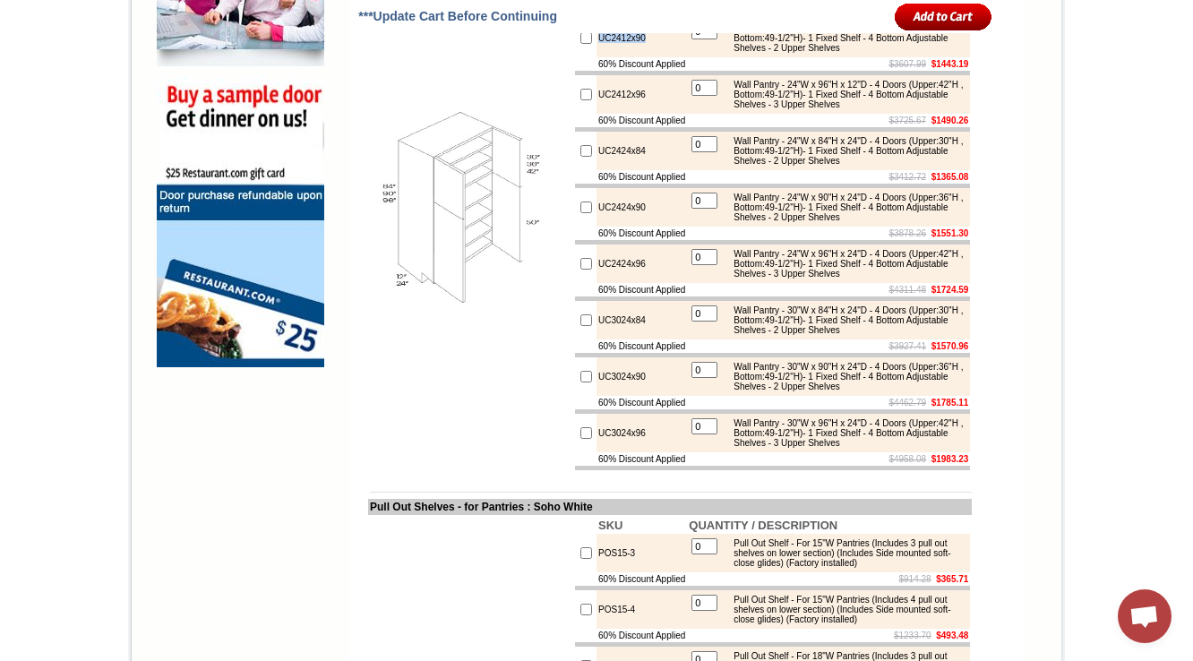
scroll to position [1365, 0]
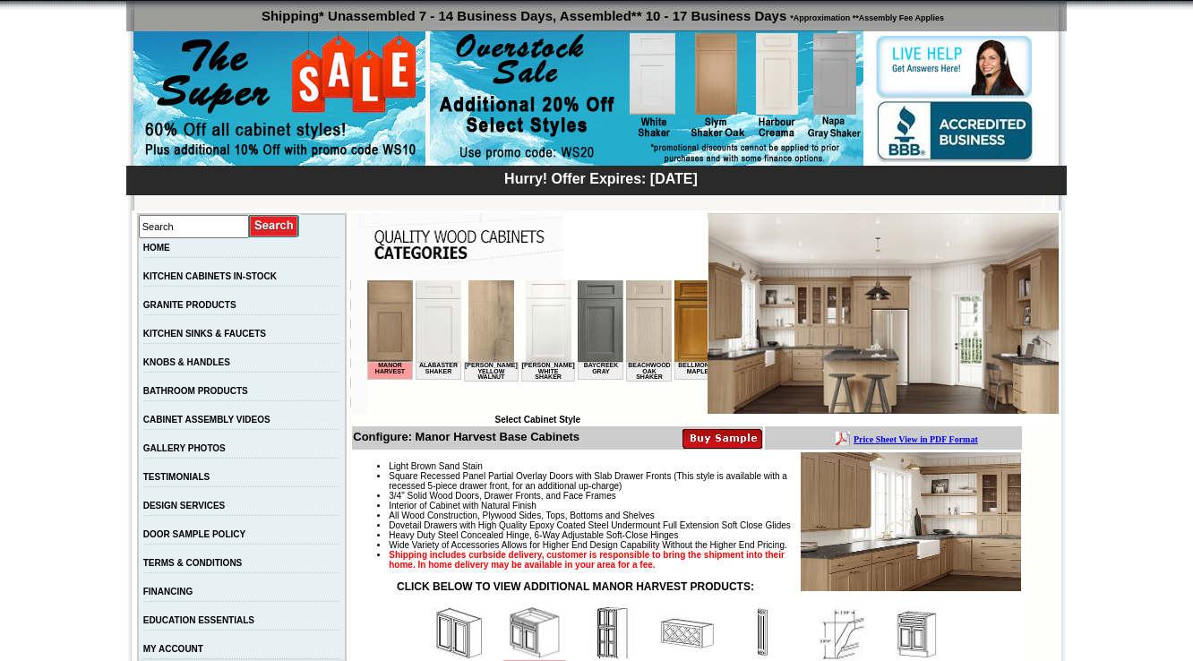
scroll to position [573, 0]
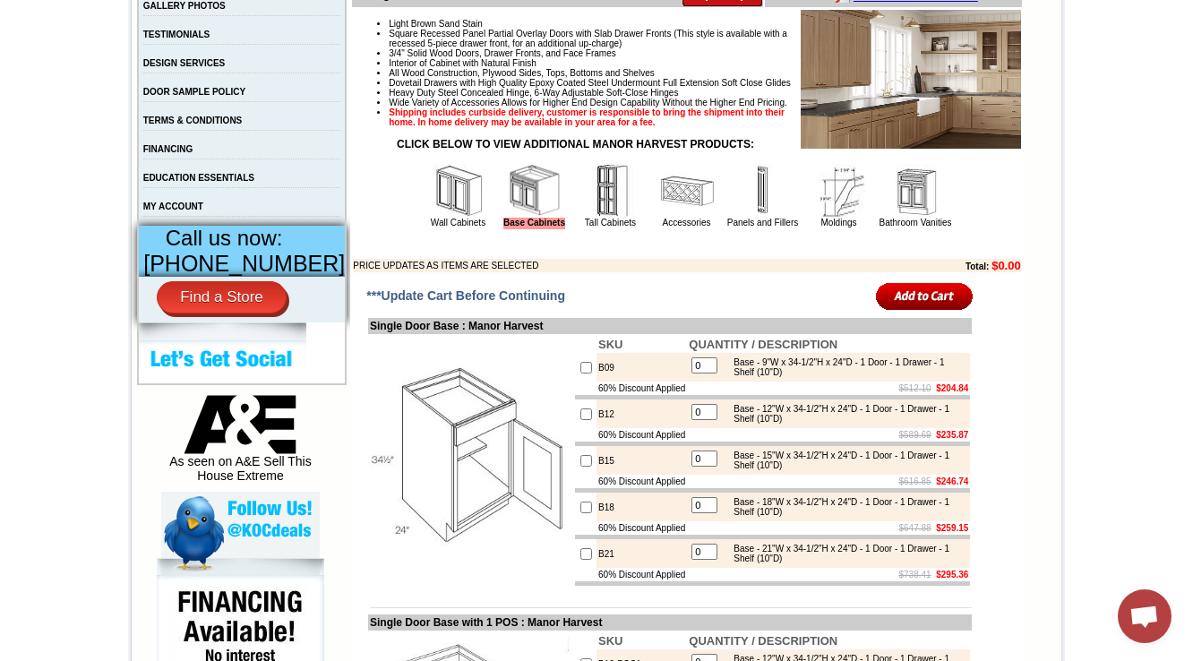
click at [598, 229] on td "Tall Cabinets" at bounding box center [610, 195] width 75 height 67
click at [597, 218] on img at bounding box center [611, 191] width 54 height 54
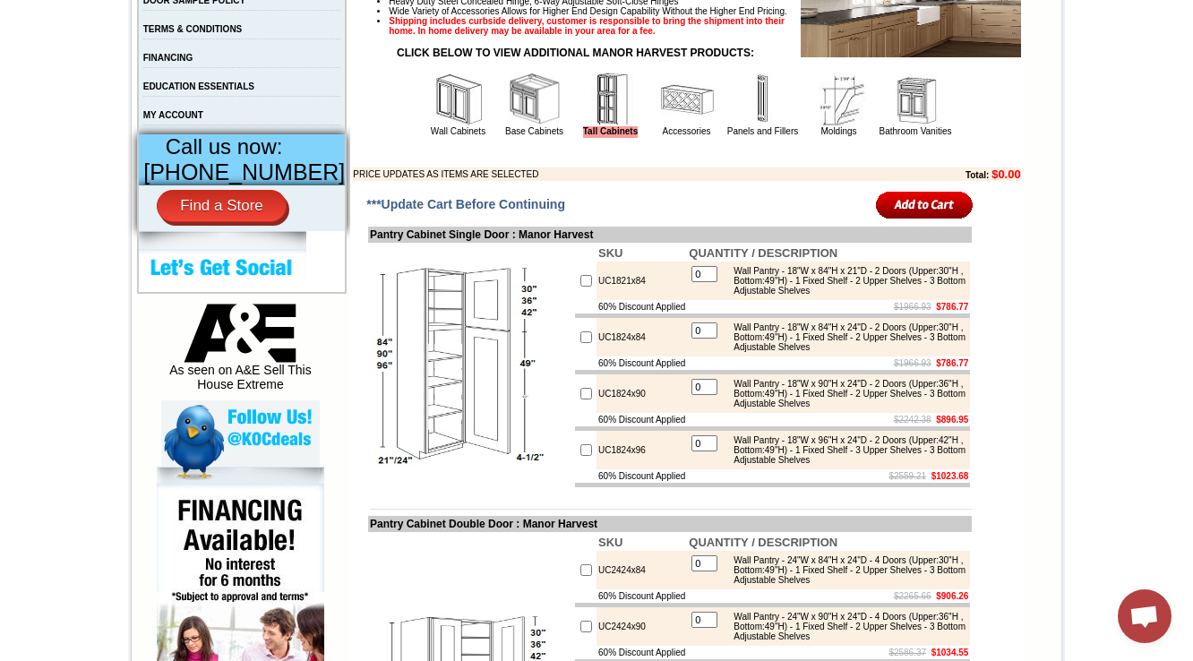
scroll to position [788, 0]
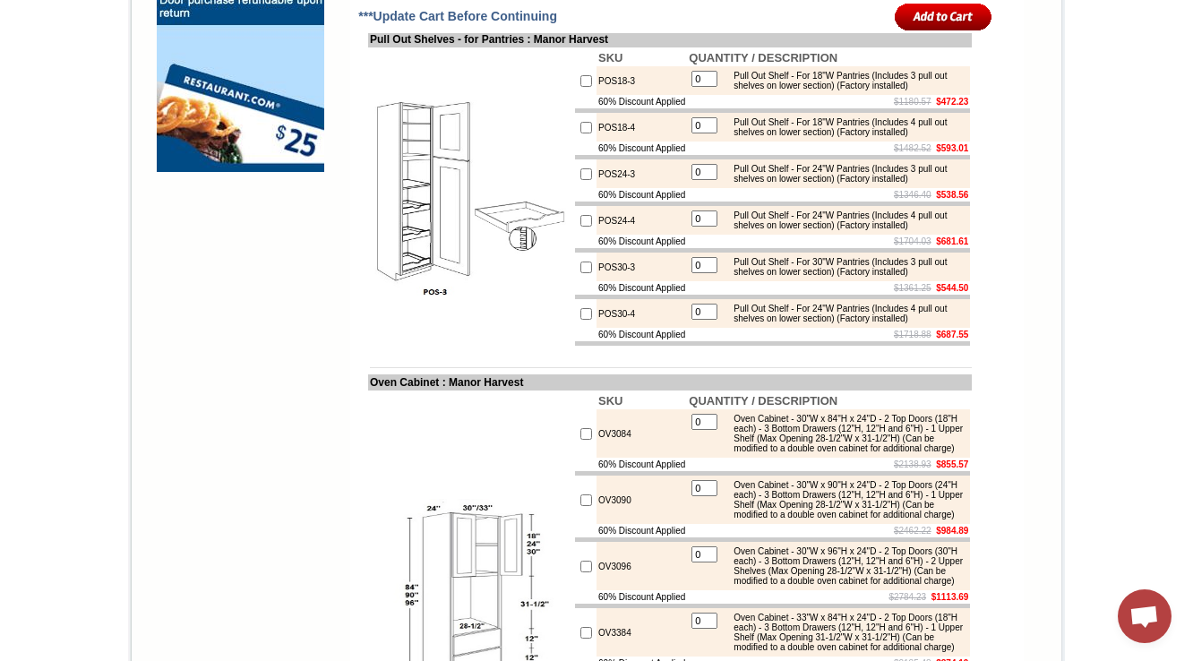
scroll to position [1576, 0]
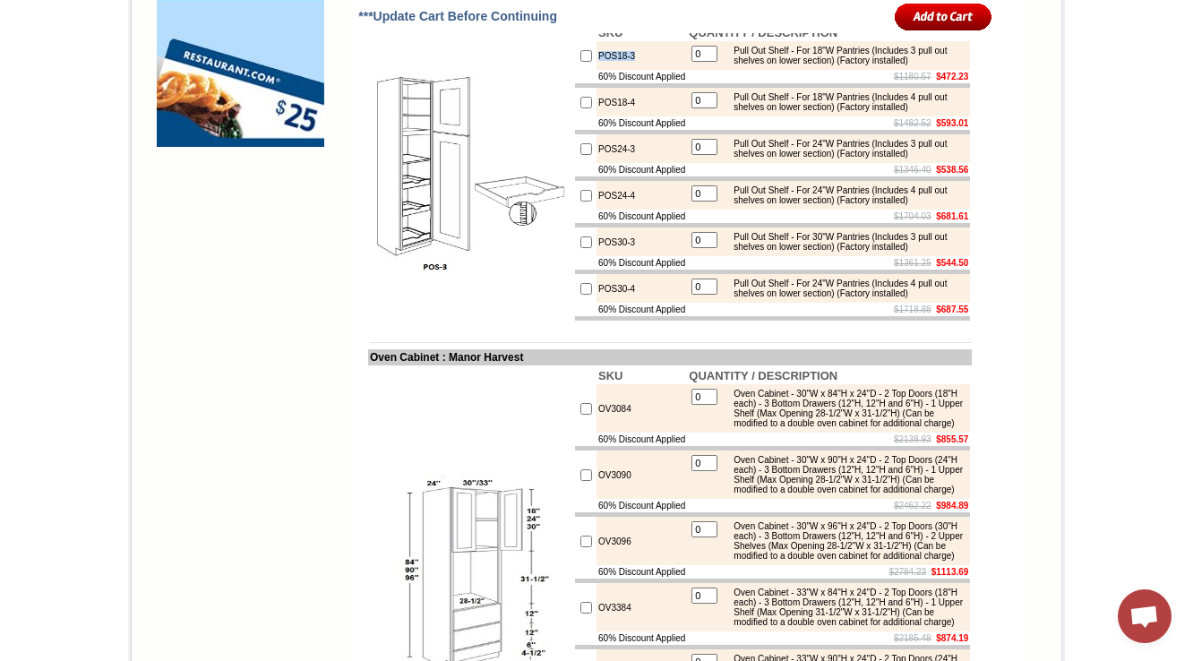
drag, startPoint x: 627, startPoint y: 170, endPoint x: 581, endPoint y: 170, distance: 45.7
click at [597, 70] on td "POS18-3" at bounding box center [642, 55] width 90 height 29
copy td "POS18-3"
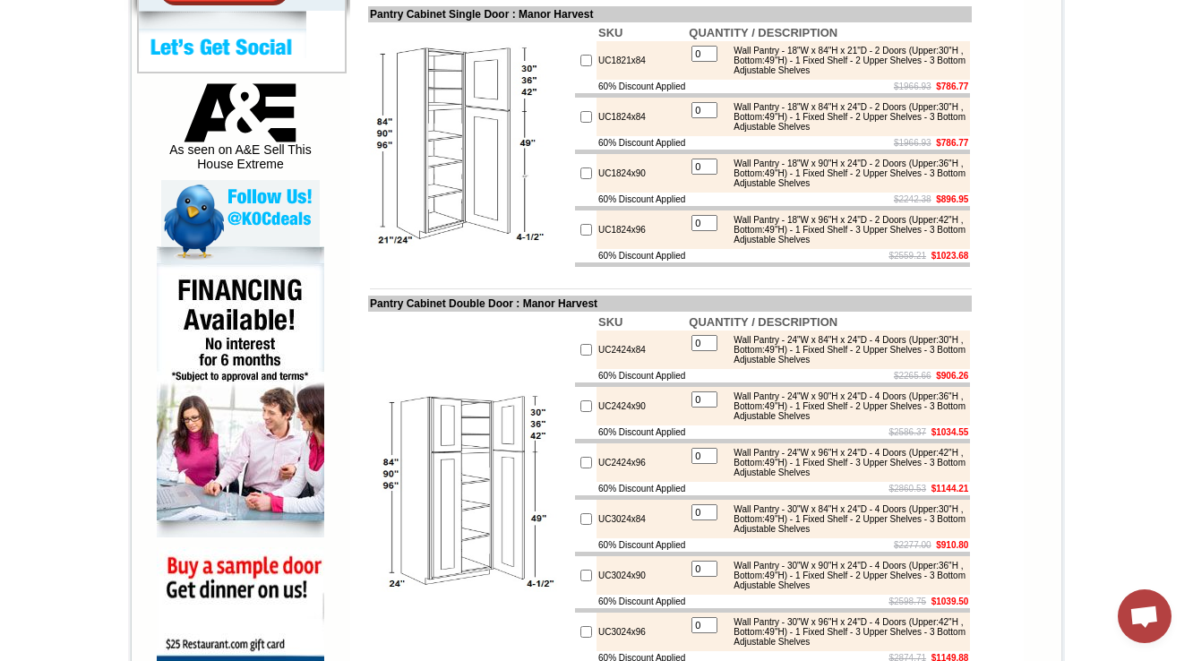
scroll to position [860, 0]
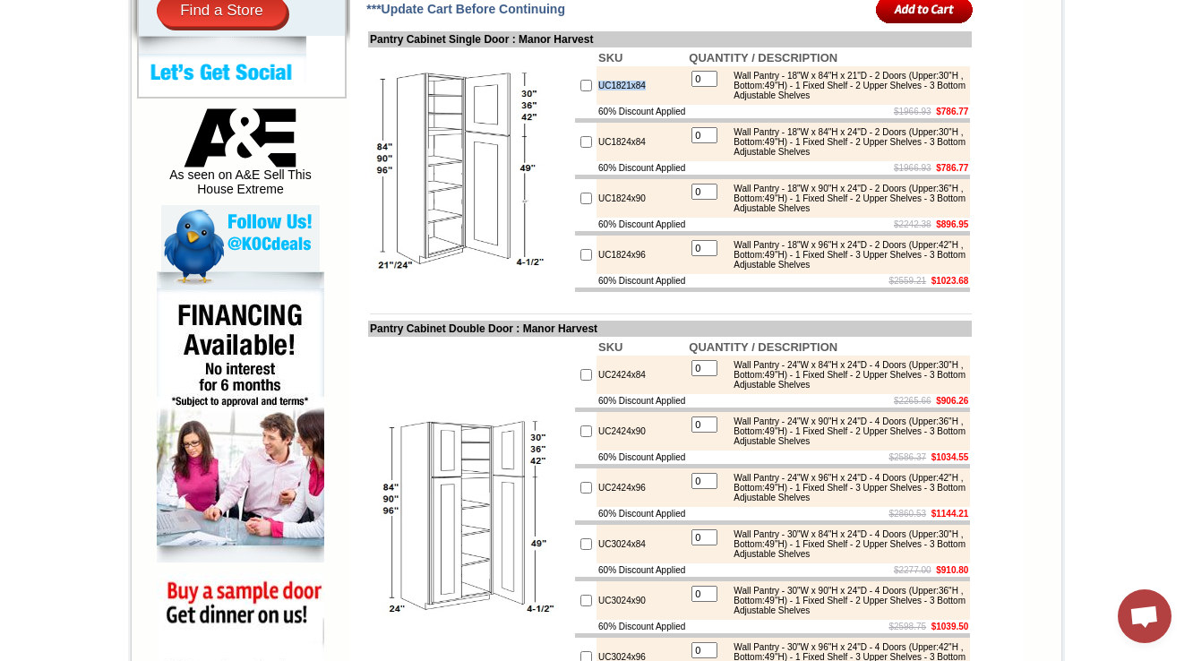
click at [389, 271] on img at bounding box center [471, 171] width 202 height 202
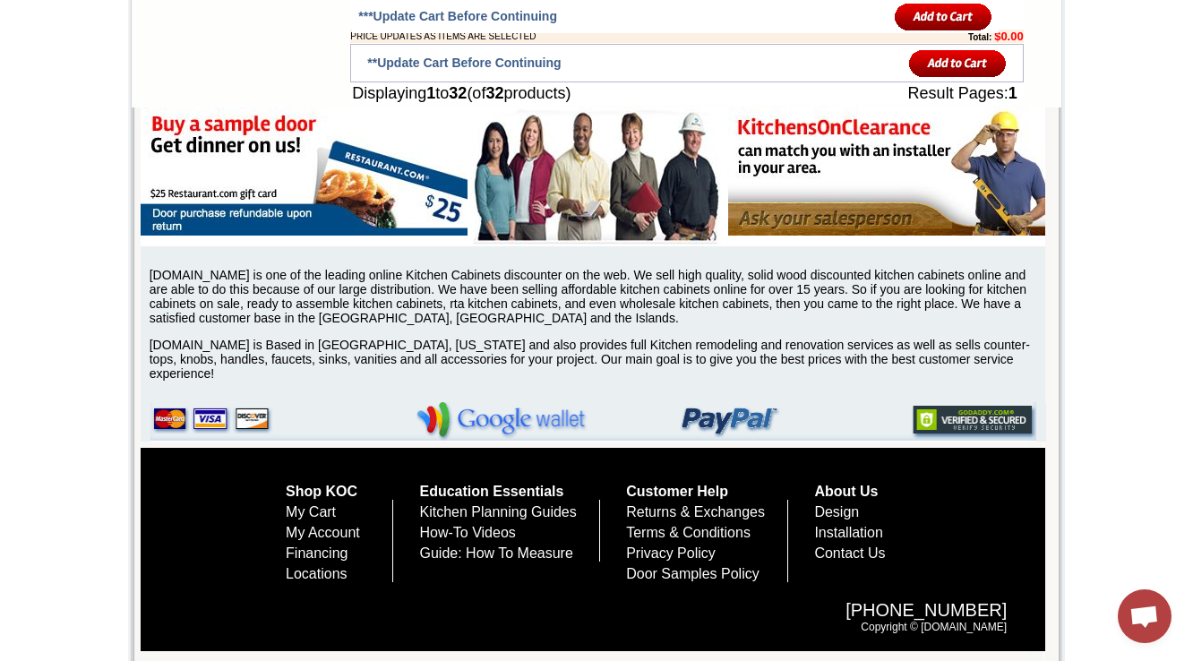
scroll to position [3296, 0]
drag, startPoint x: 641, startPoint y: 254, endPoint x: 561, endPoint y: 262, distance: 80.9
copy tr "OVD33-TRM"
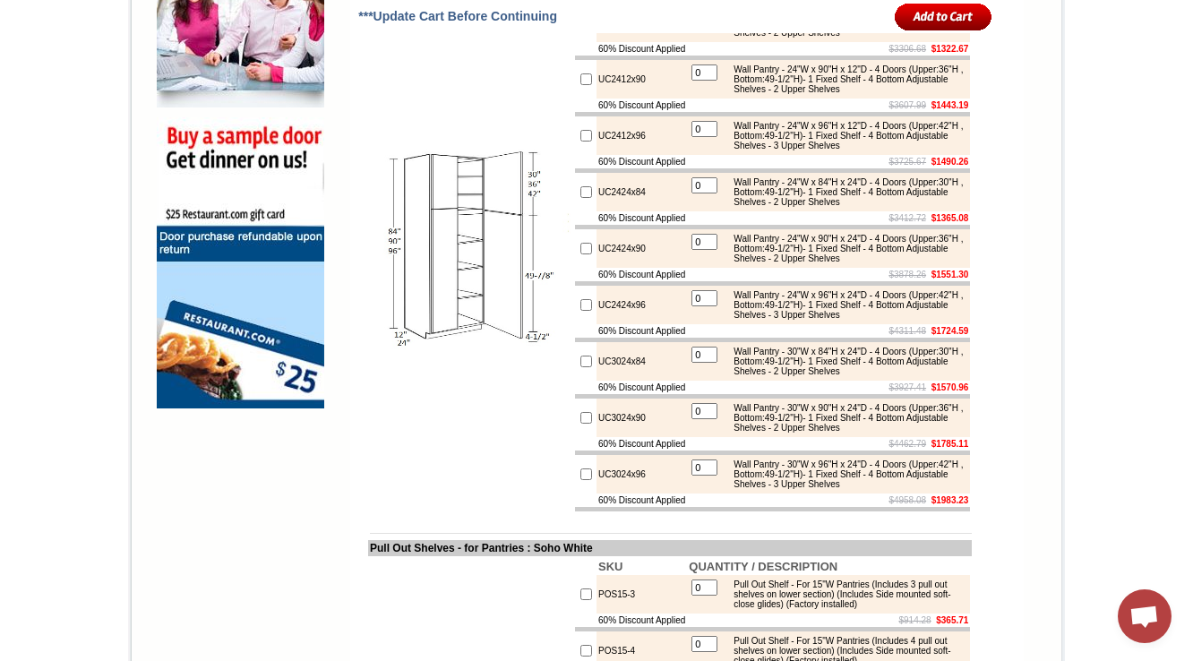
scroll to position [1290, 0]
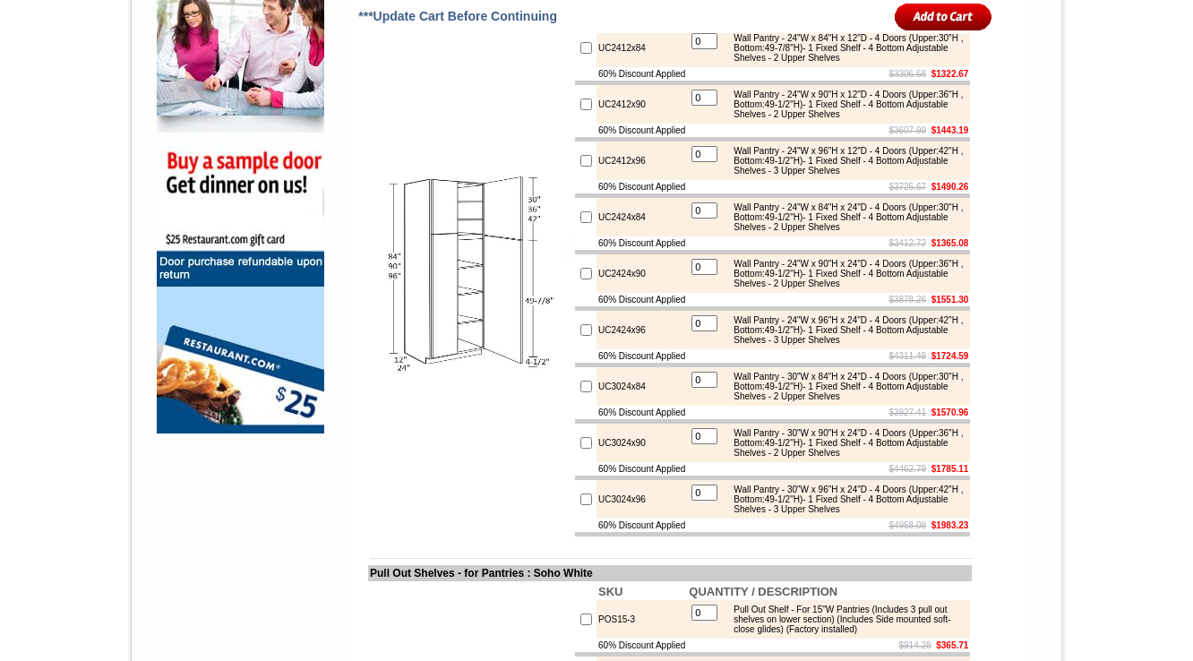
drag, startPoint x: 838, startPoint y: 116, endPoint x: 869, endPoint y: 116, distance: 30.5
click at [869, 63] on div "Wall Pantry - 24"W x 84"H x 12"D - 4 Doors (Upper:30"H , Bottom:49-7/8"H)- 1 Fi…" at bounding box center [845, 48] width 241 height 30
drag, startPoint x: 842, startPoint y: 118, endPoint x: 855, endPoint y: 116, distance: 12.8
click at [855, 63] on div "Wall Pantry - 24"W x 84"H x 12"D - 4 Doors (Upper:30"H , Bottom:49-7/8"H)- 1 Fi…" at bounding box center [845, 48] width 241 height 30
drag, startPoint x: 840, startPoint y: 118, endPoint x: 878, endPoint y: 118, distance: 37.6
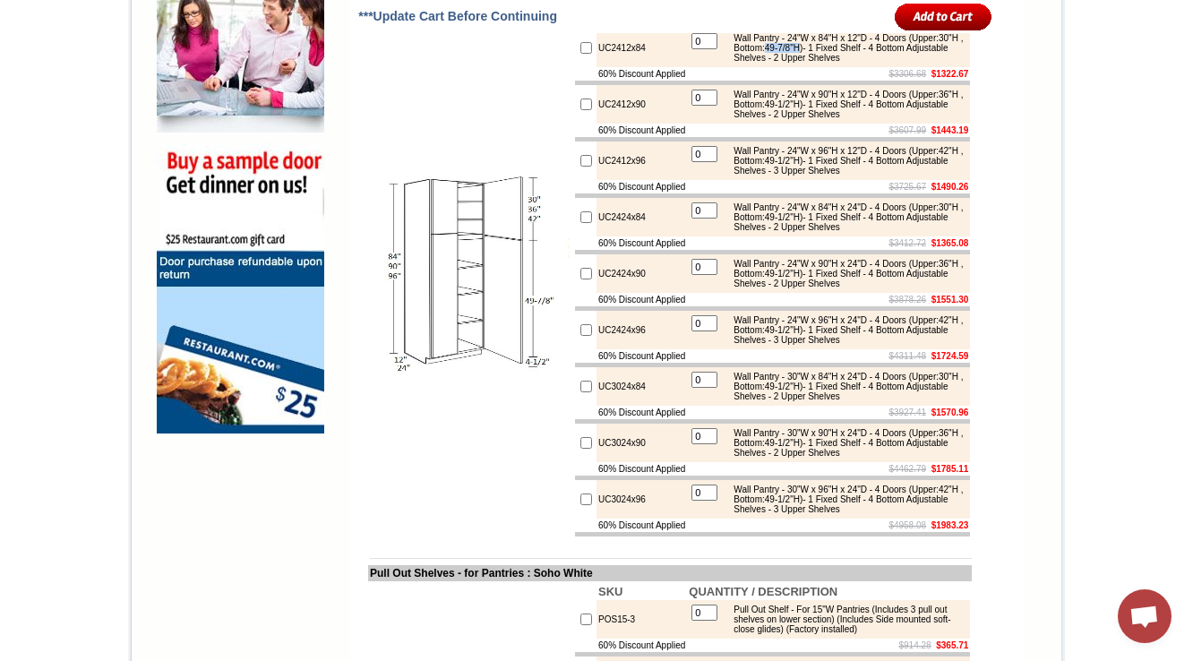
click at [878, 63] on div "Wall Pantry - 24"W x 84"H x 12"D - 4 Doors (Upper:30"H , Bottom:49-7/8"H)- 1 Fi…" at bounding box center [845, 48] width 241 height 30
copy div "49-7/8"H"
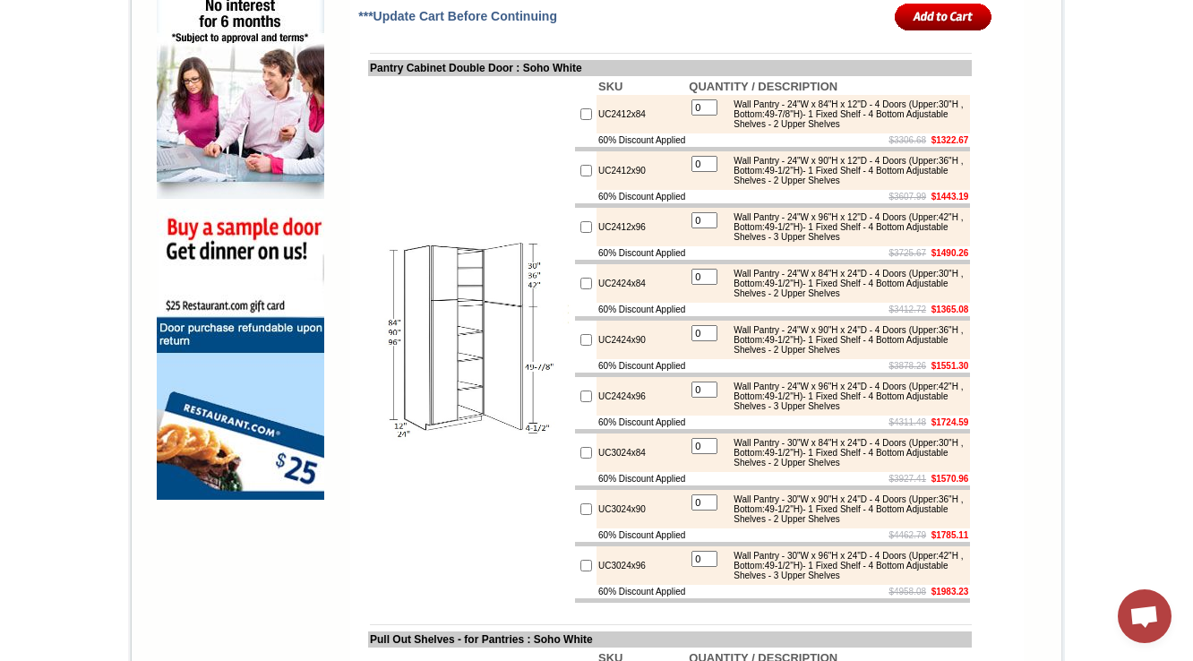
scroll to position [1292, 0]
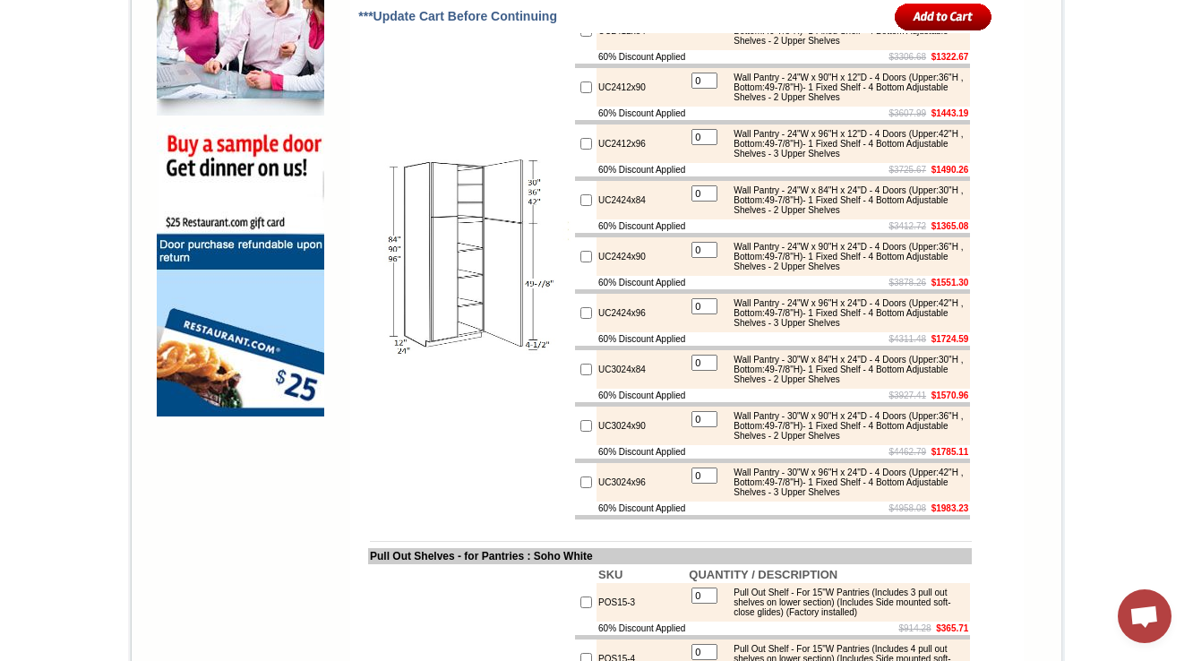
scroll to position [1304, 0]
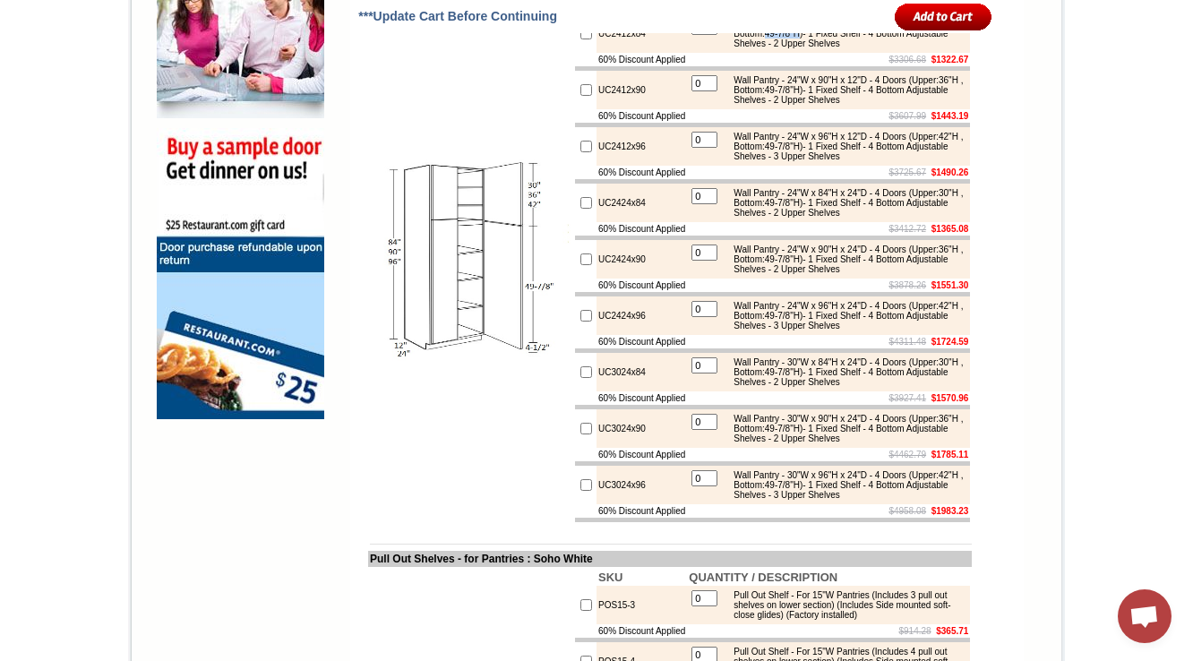
drag, startPoint x: 840, startPoint y: 105, endPoint x: 878, endPoint y: 102, distance: 37.7
click at [878, 48] on div "Wall Pantry - 24"W x 84"H x 12"D - 4 Doors (Upper:30"H , Bottom:49-7/8"H)- 1 Fi…" at bounding box center [845, 34] width 241 height 30
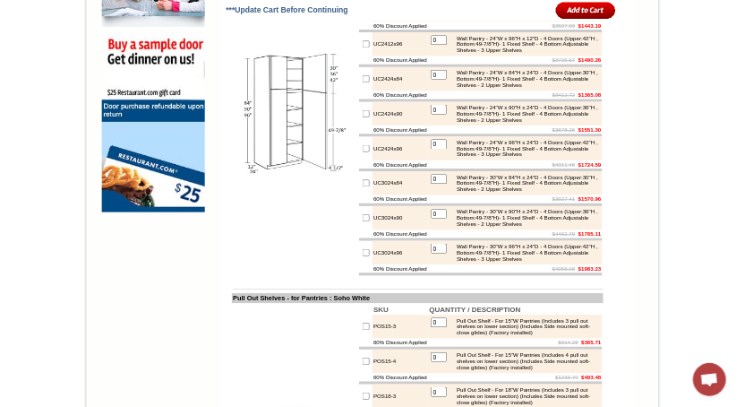
scroll to position [1376, 0]
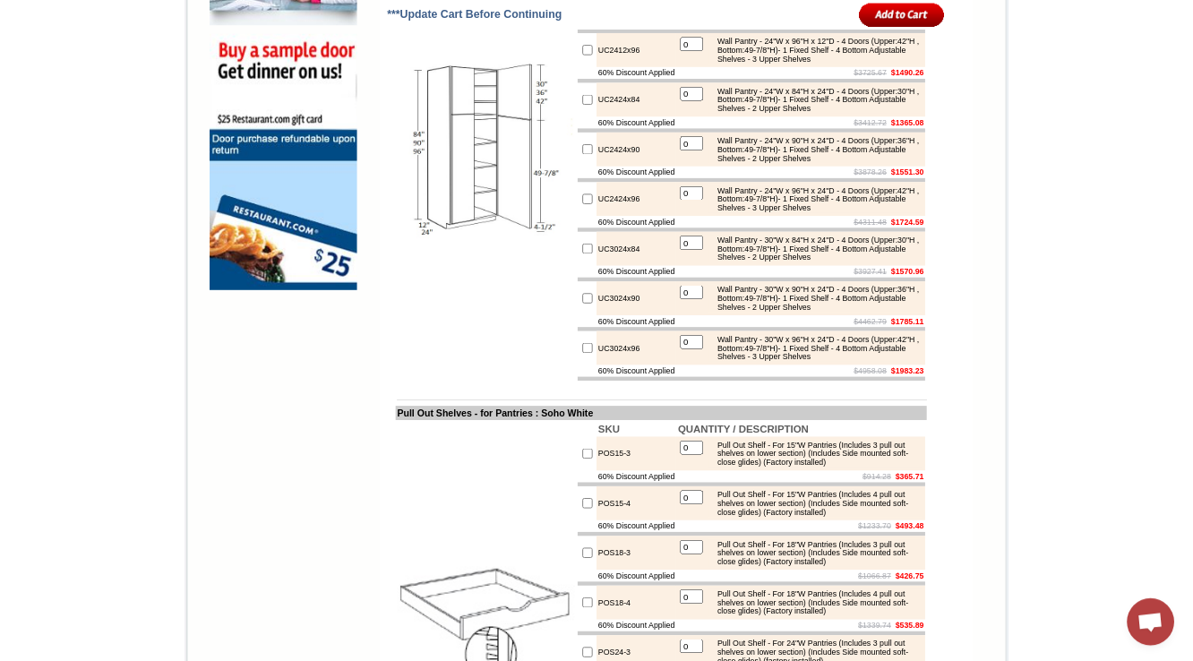
scroll to position [1394, 0]
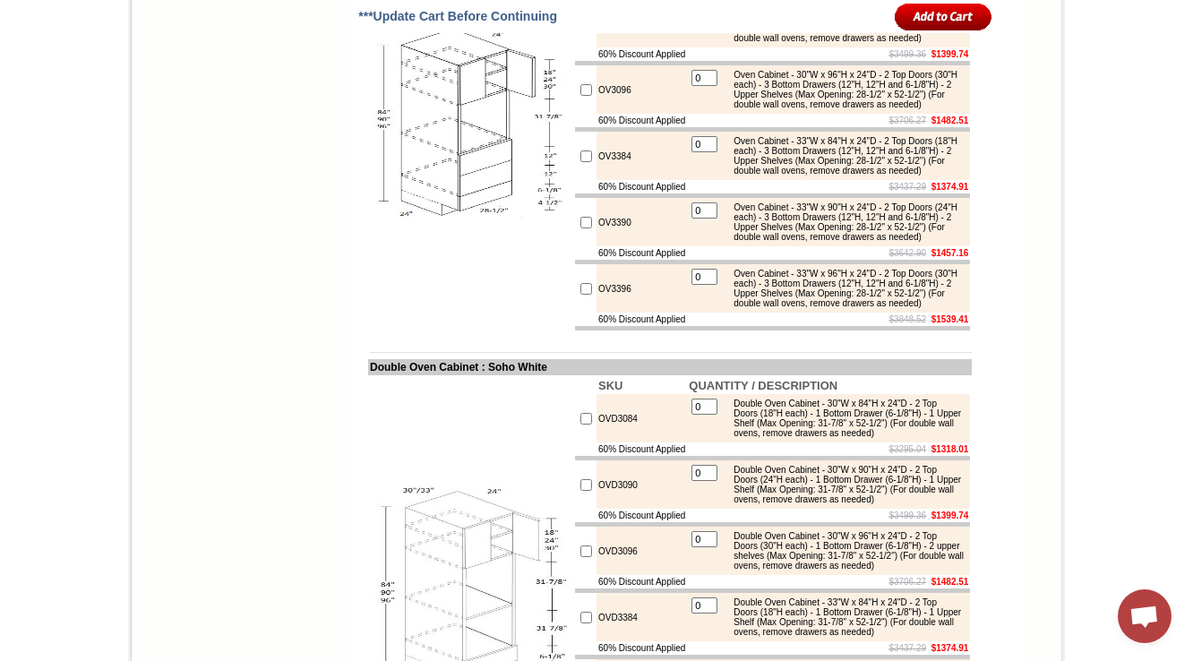
scroll to position [2465, 0]
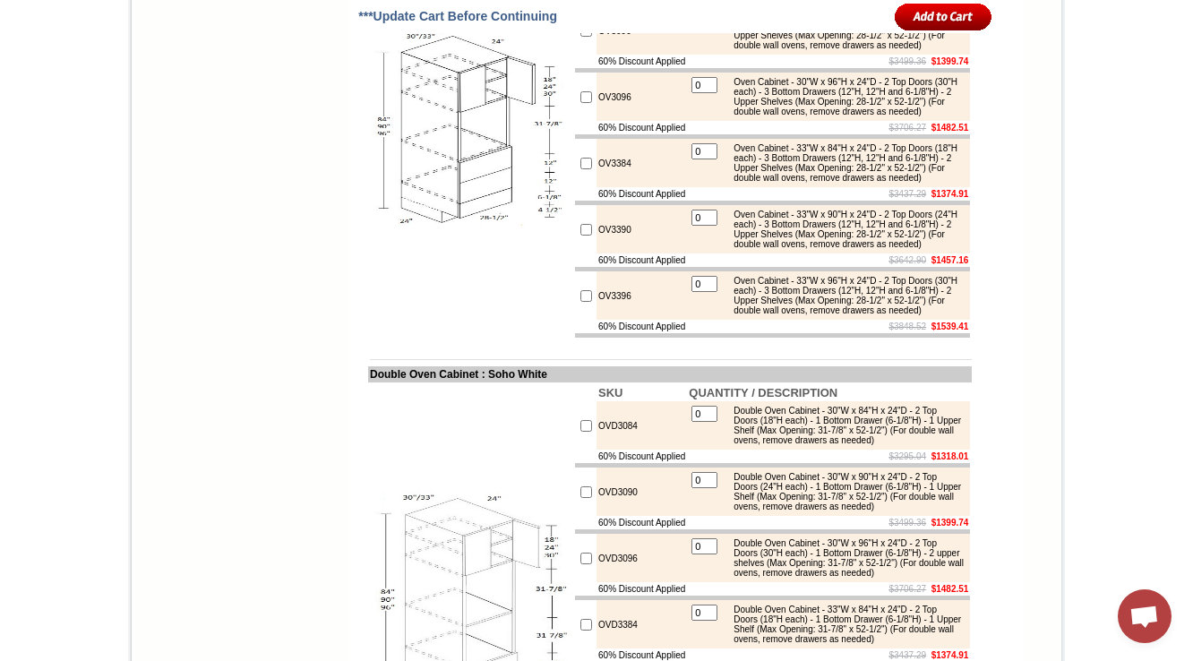
drag, startPoint x: 623, startPoint y: 142, endPoint x: 584, endPoint y: 143, distance: 39.4
copy td "OV3084"
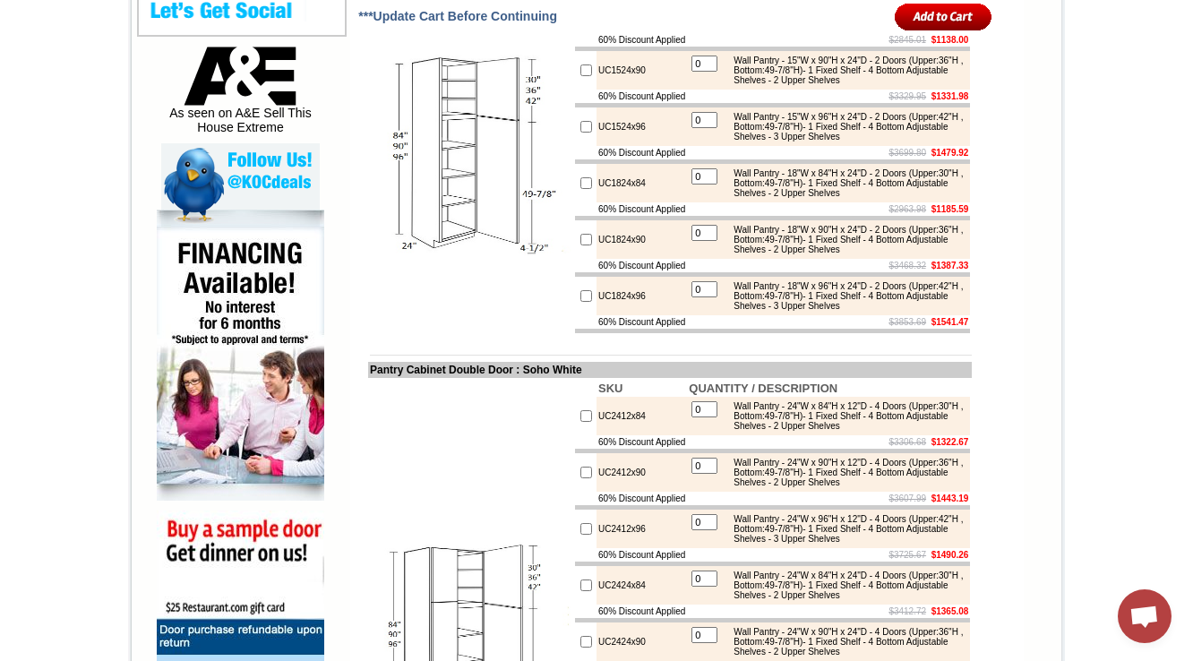
scroll to position [960, 0]
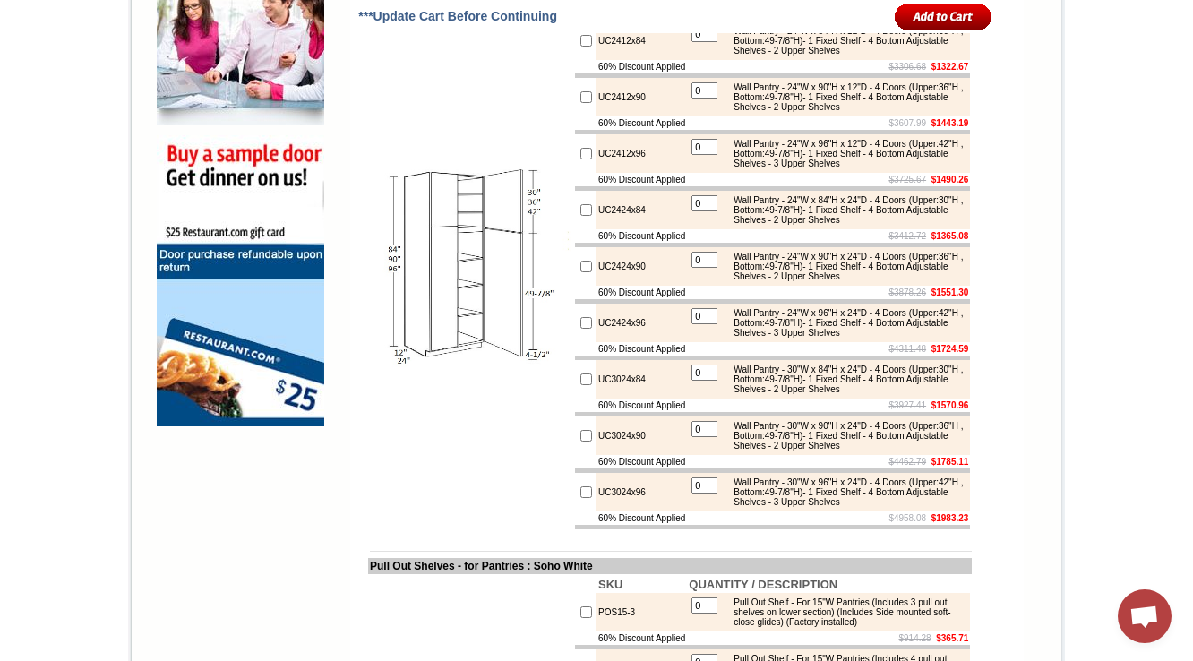
scroll to position [1307, 0]
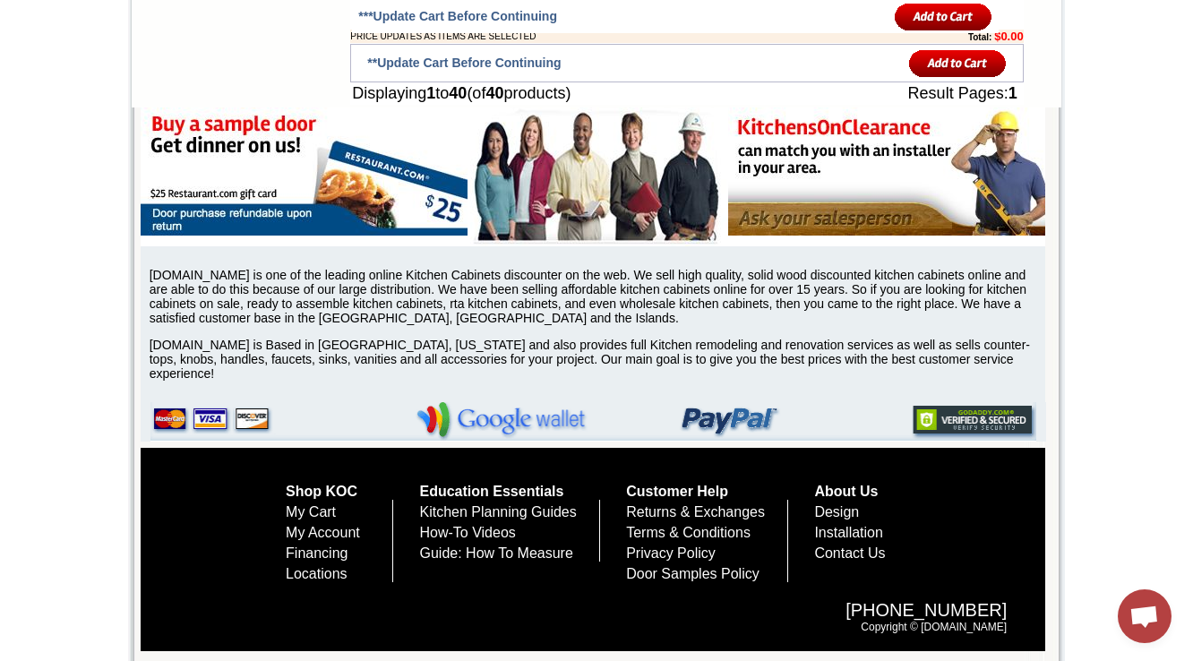
scroll to position [3887, 0]
click at [769, 325] on p "[DOMAIN_NAME] is one of the leading online Kitchen Cabinets discounter on the w…" at bounding box center [598, 296] width 896 height 57
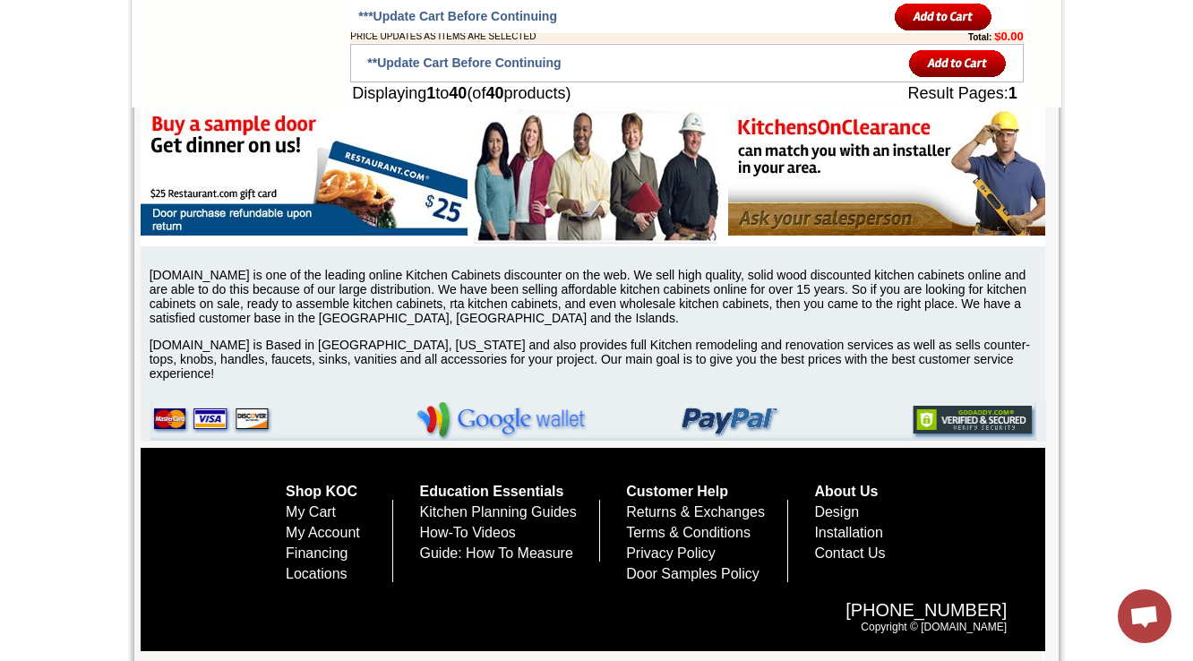
scroll to position [4191, 0]
click at [584, 623] on div "1-888-620-7947 Copyright © Kitchensonclearance.com" at bounding box center [604, 616] width 842 height 69
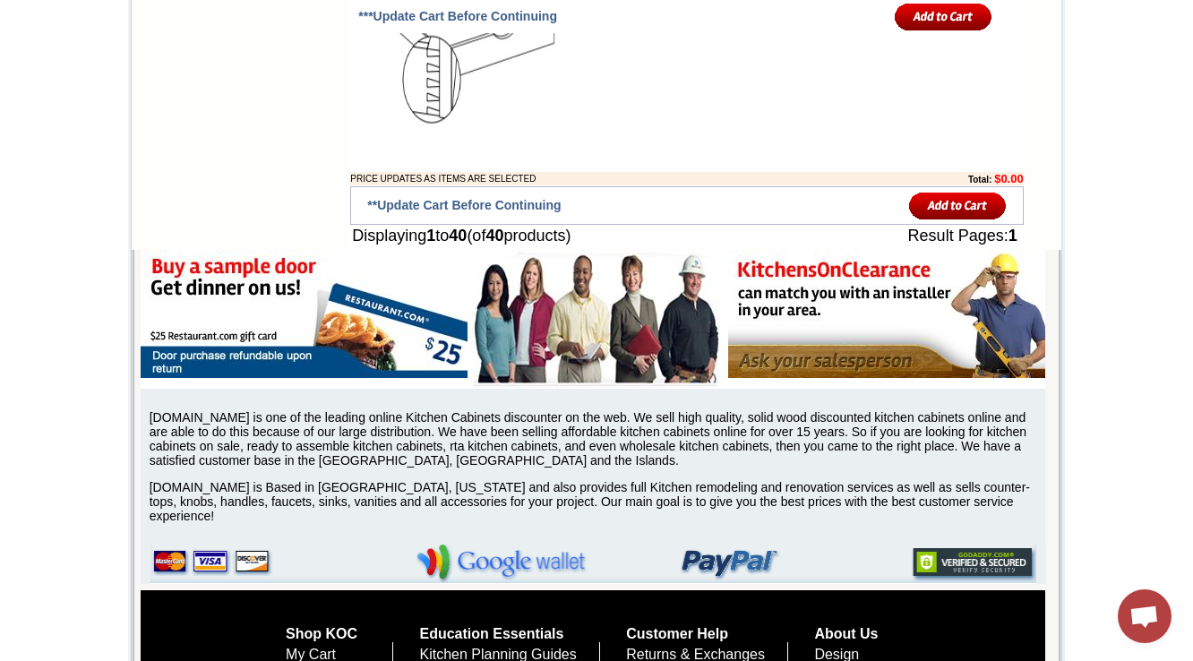
scroll to position [3618, 0]
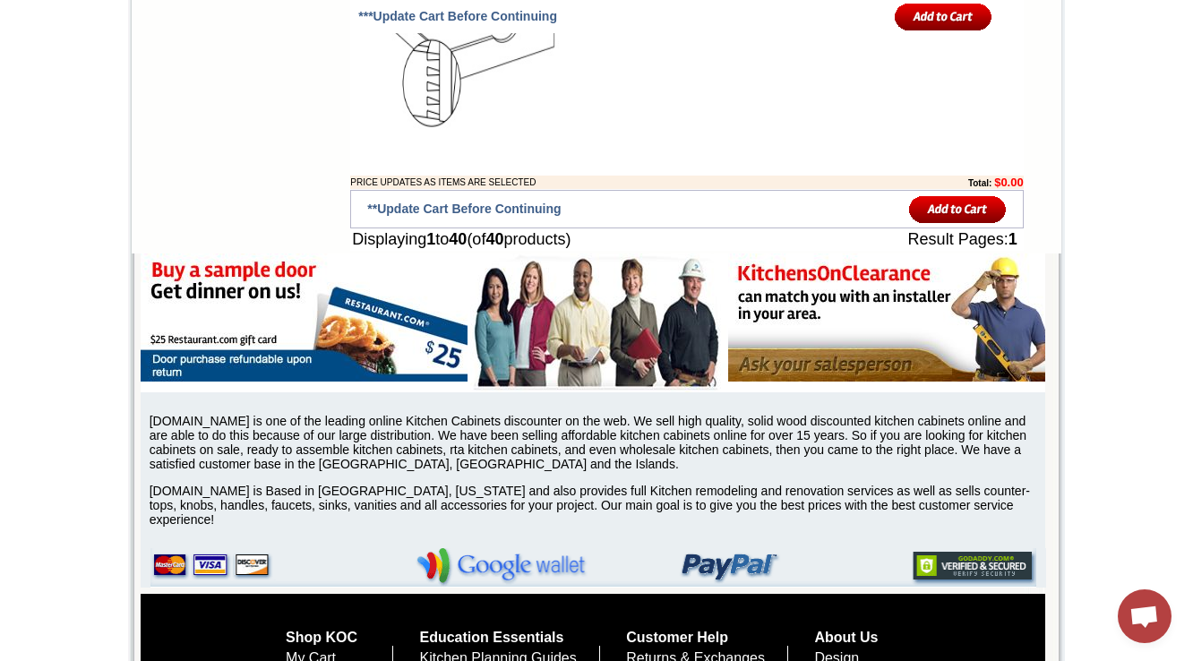
drag, startPoint x: 570, startPoint y: 354, endPoint x: 563, endPoint y: 334, distance: 21.0
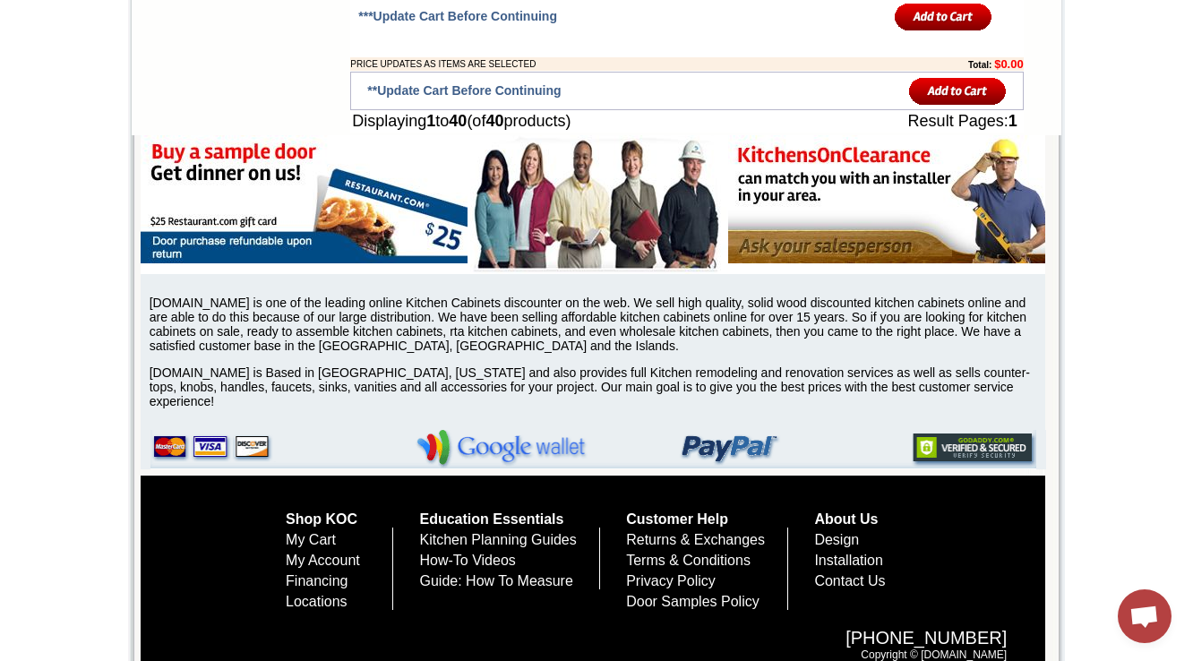
scroll to position [3761, 0]
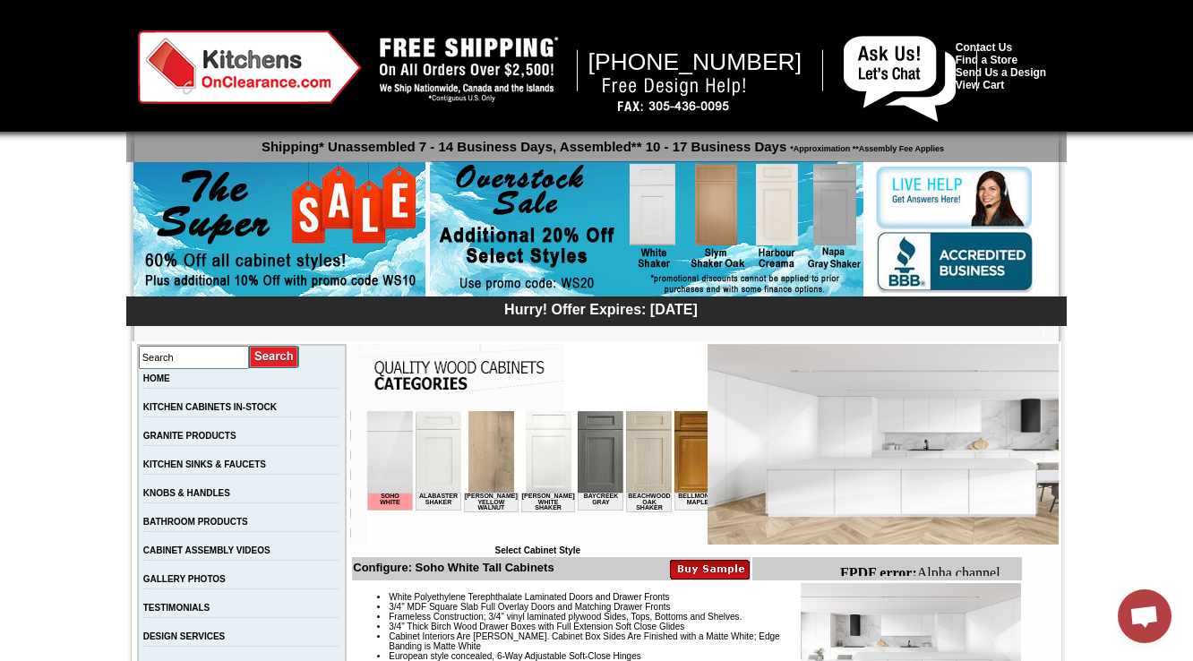
scroll to position [358, 0]
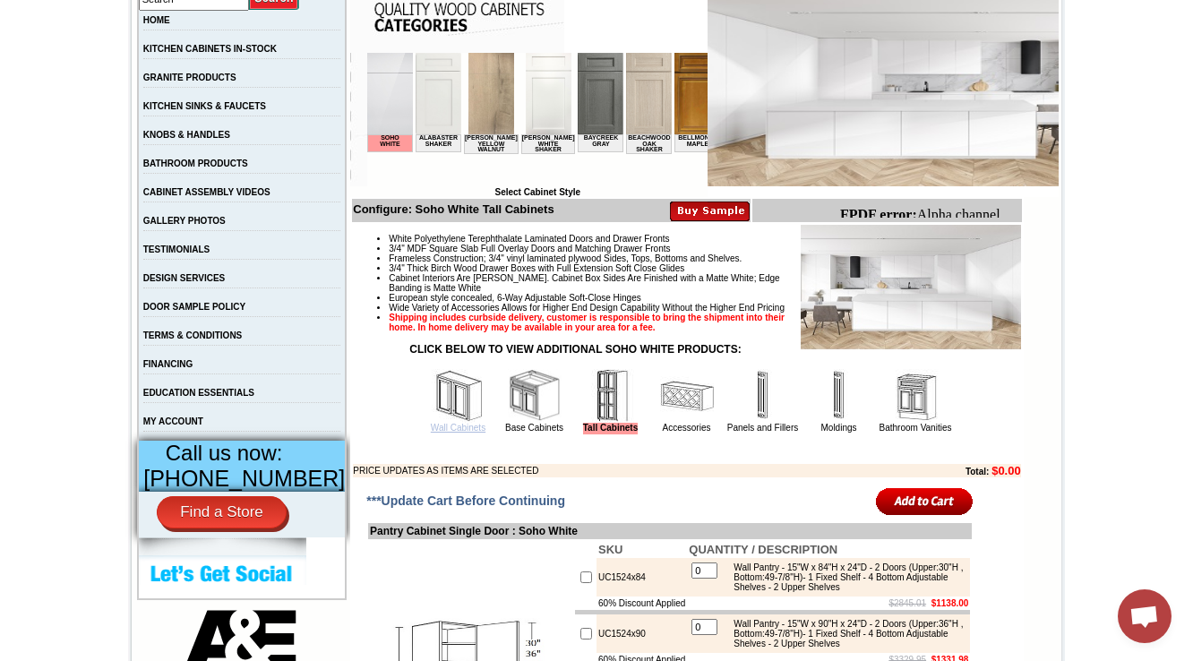
click at [431, 433] on link "Wall Cabinets" at bounding box center [458, 428] width 55 height 10
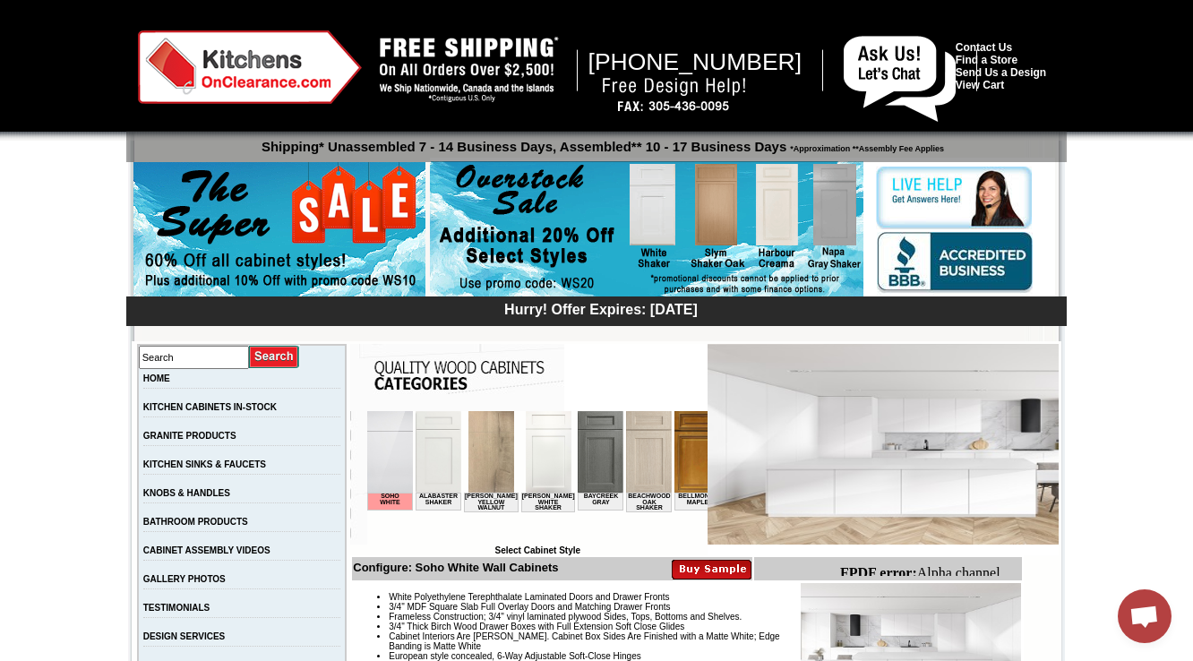
scroll to position [215, 0]
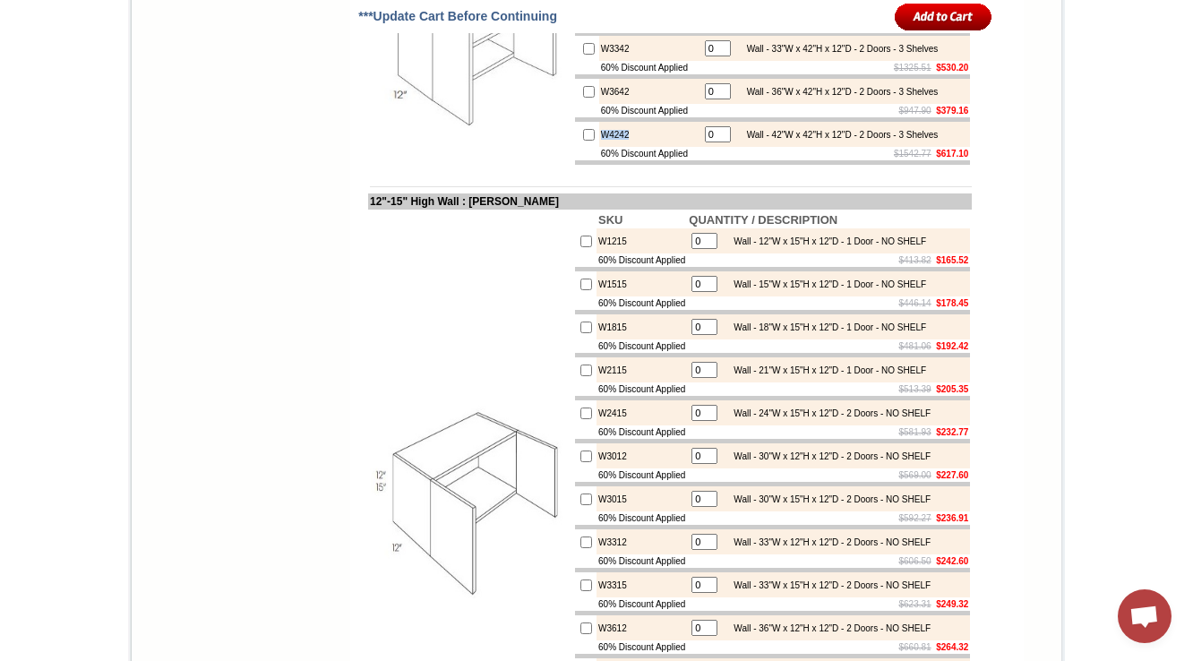
scroll to position [2599, 0]
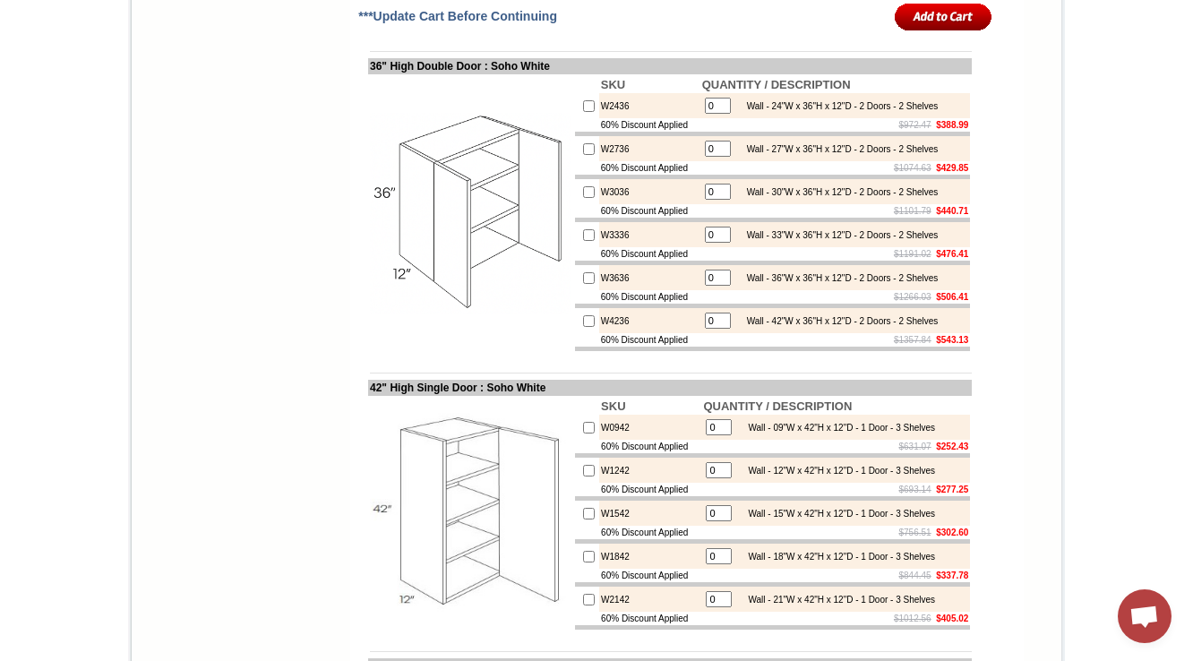
scroll to position [1736, 0]
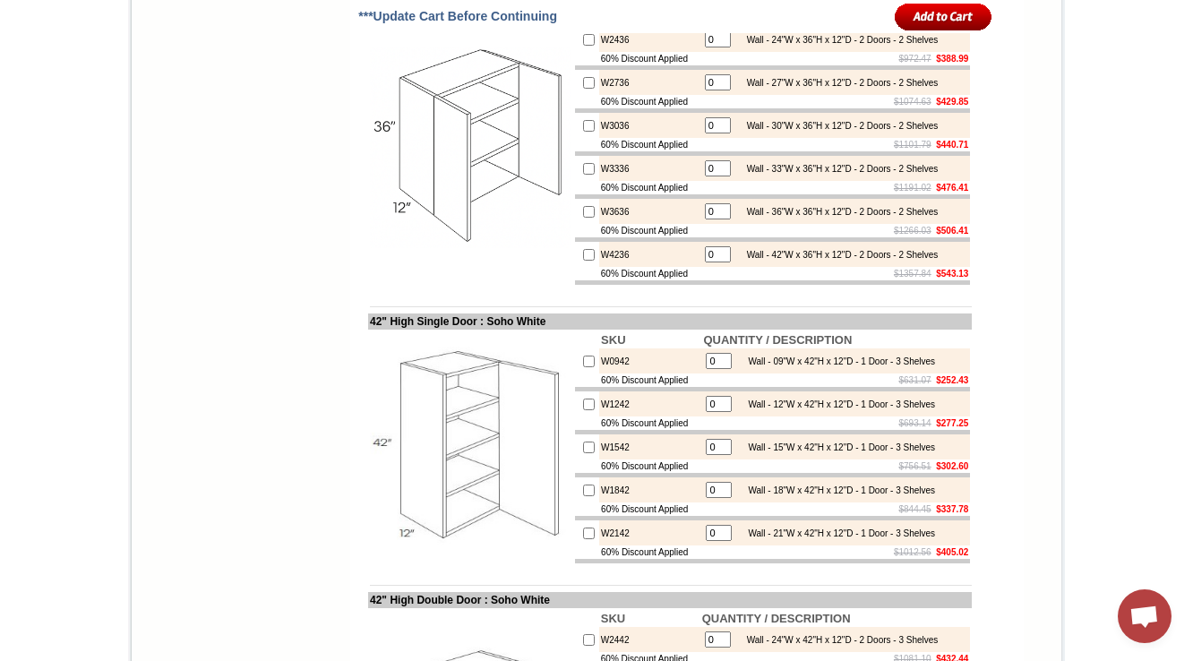
scroll to position [1773, 0]
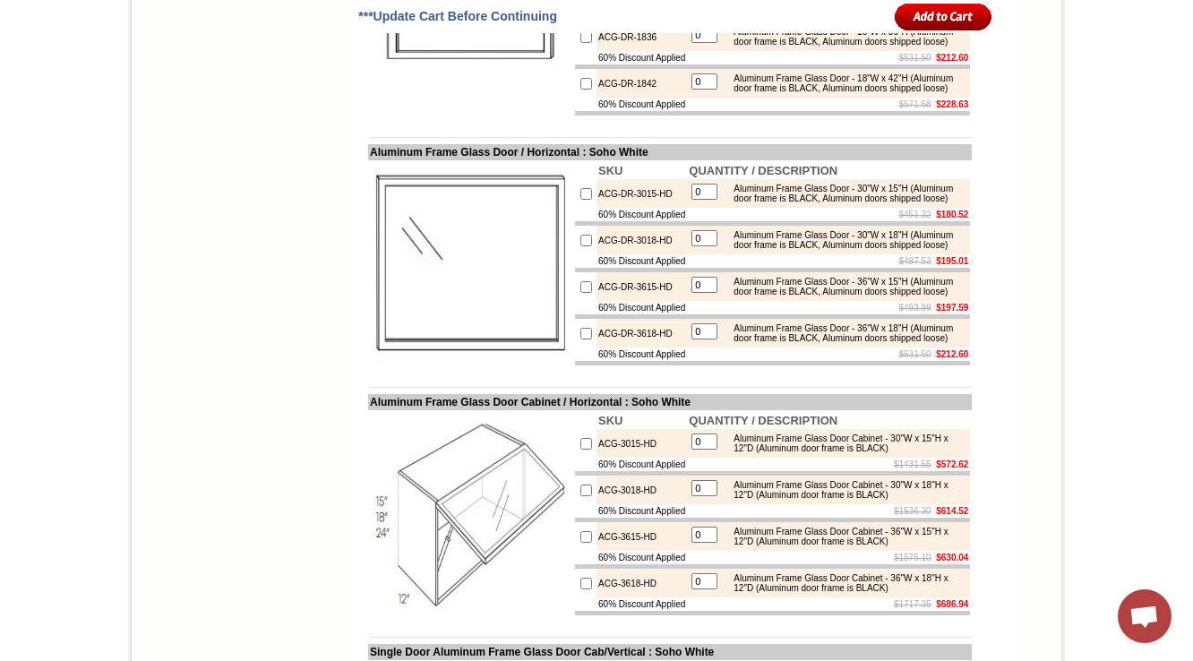
scroll to position [7476, 0]
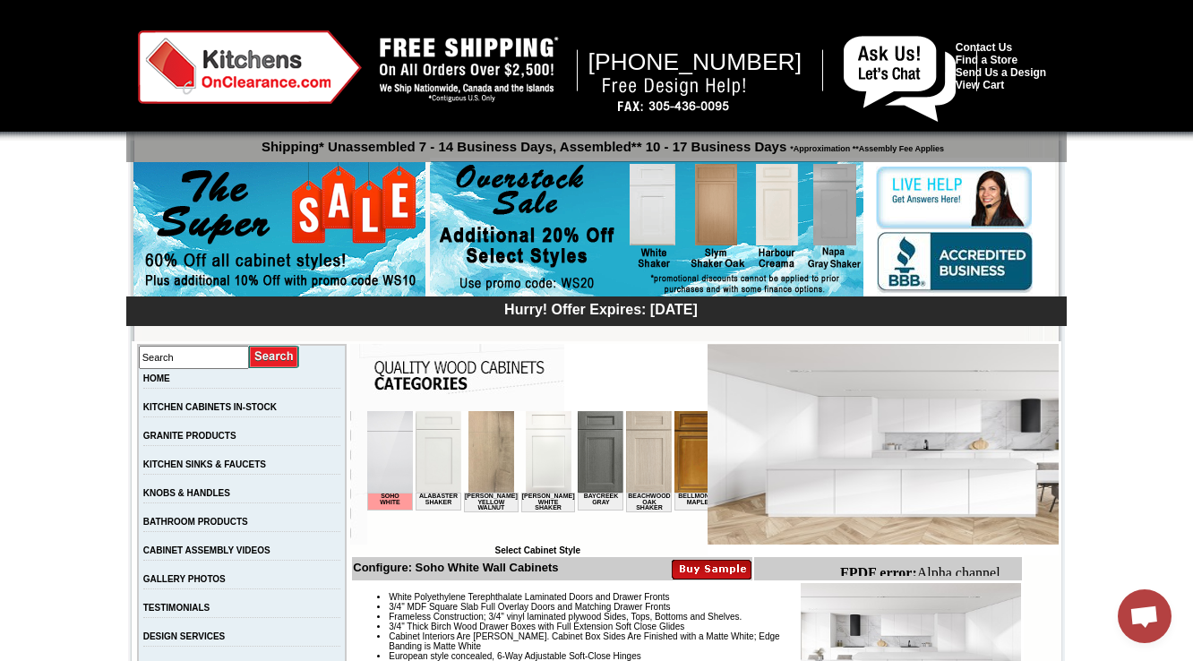
scroll to position [430, 0]
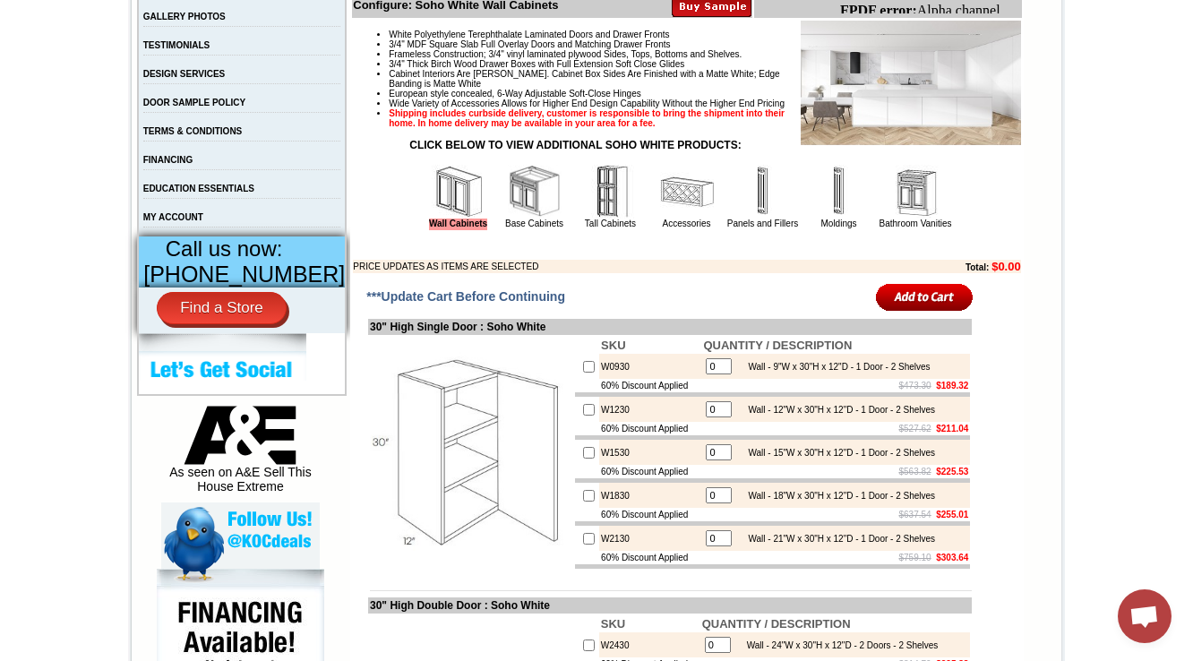
scroll to position [645, 0]
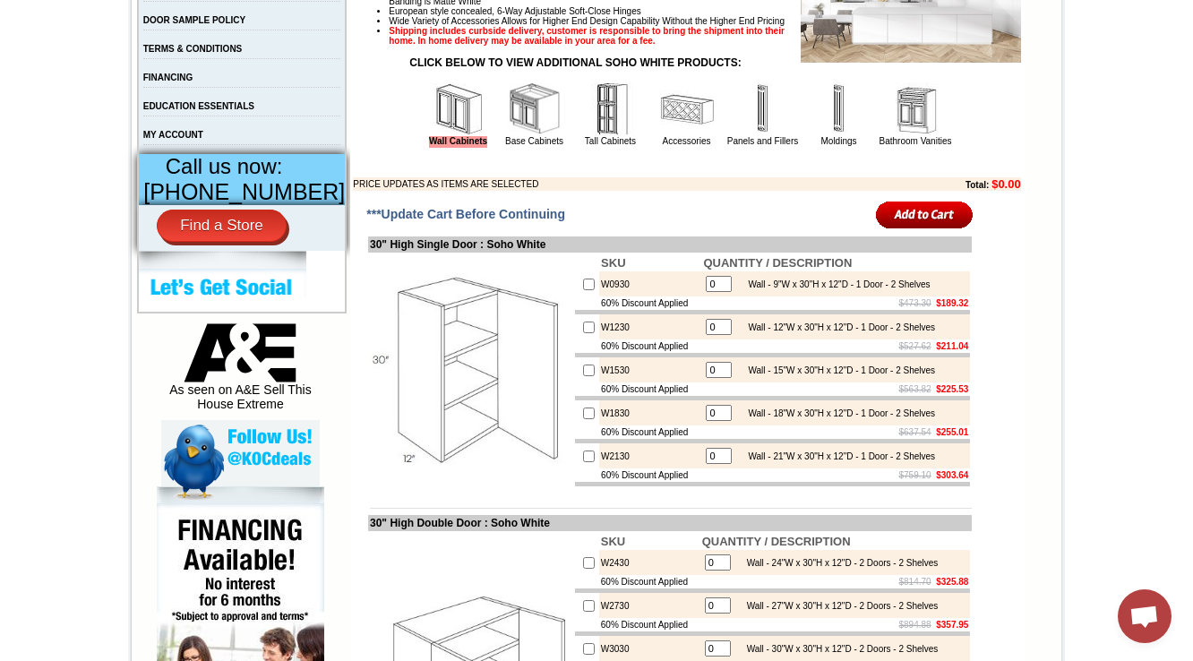
click at [591, 146] on link "Tall Cabinets" at bounding box center [610, 141] width 51 height 10
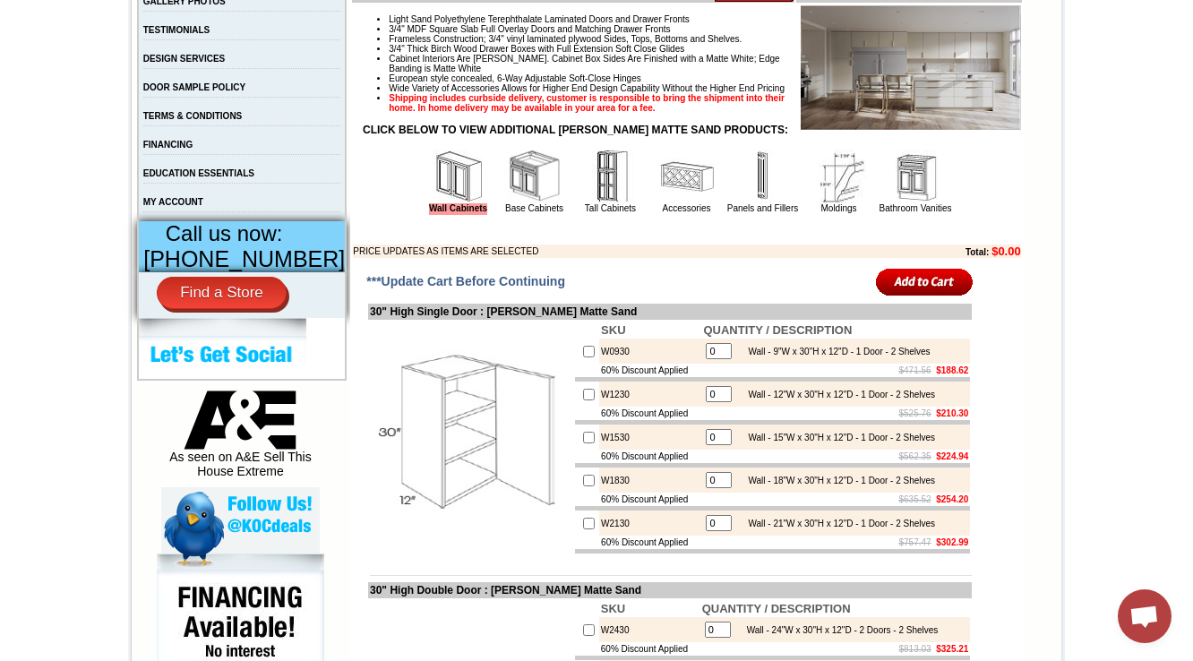
scroll to position [573, 0]
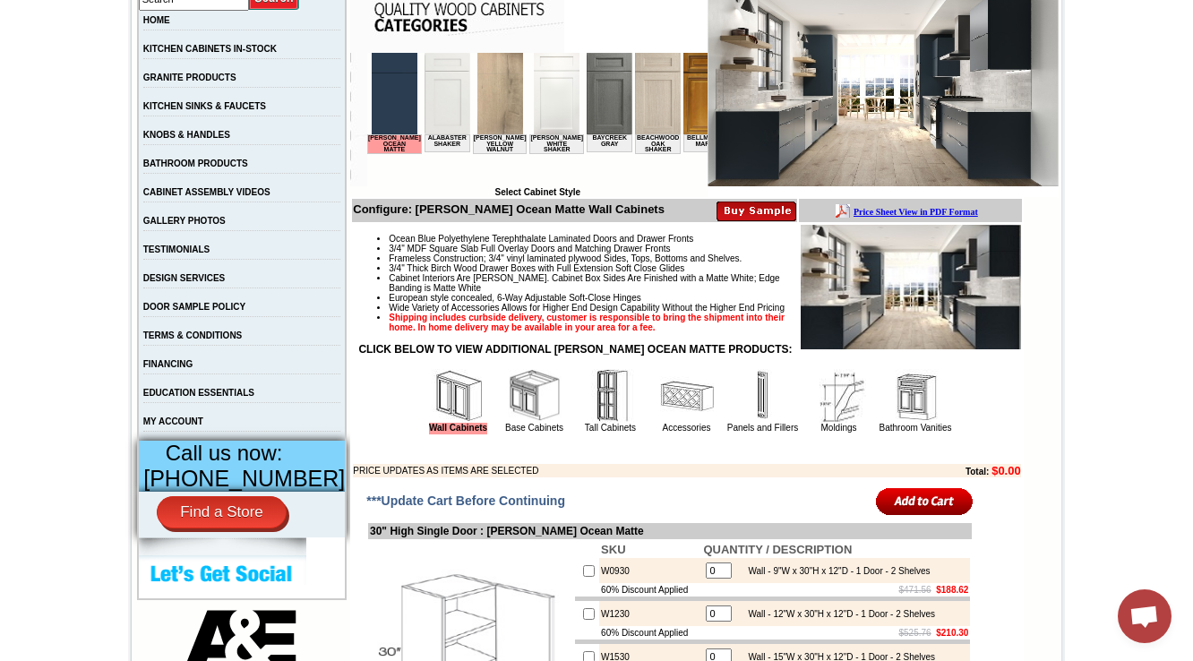
scroll to position [645, 0]
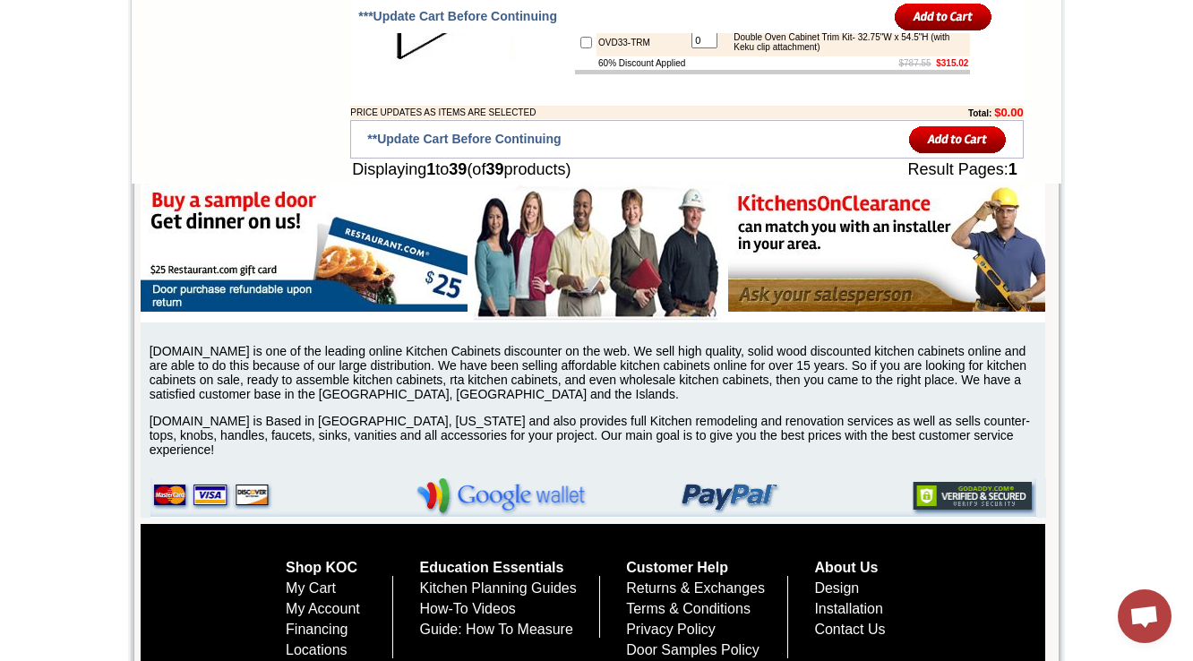
scroll to position [3511, 0]
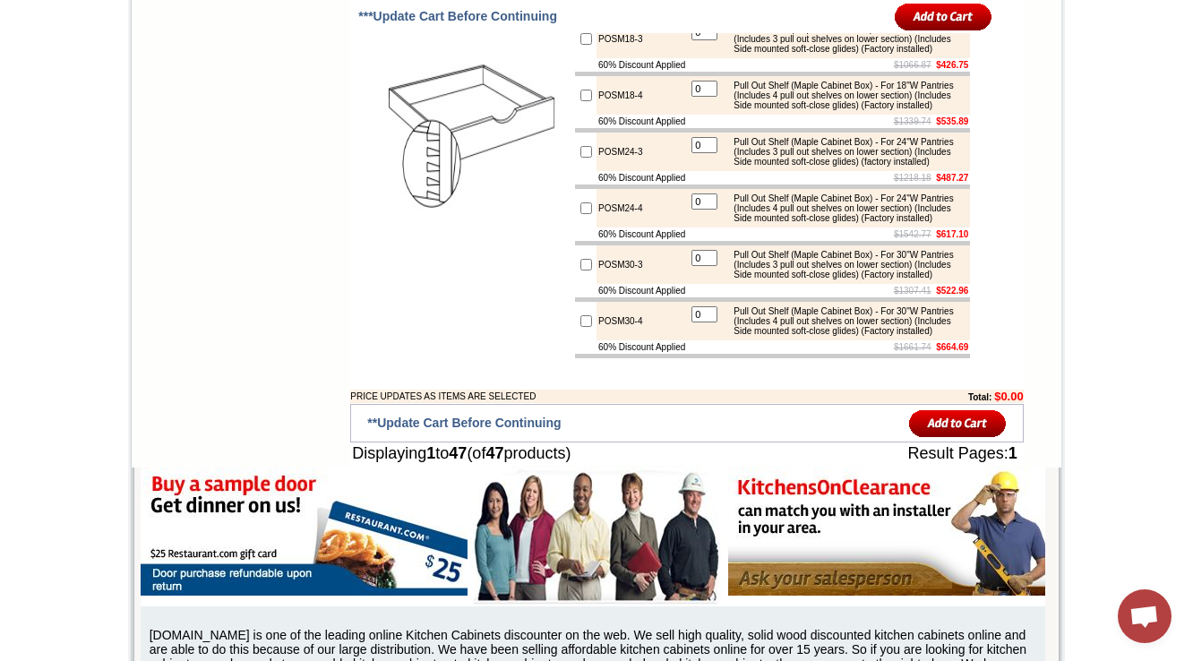
scroll to position [3655, 0]
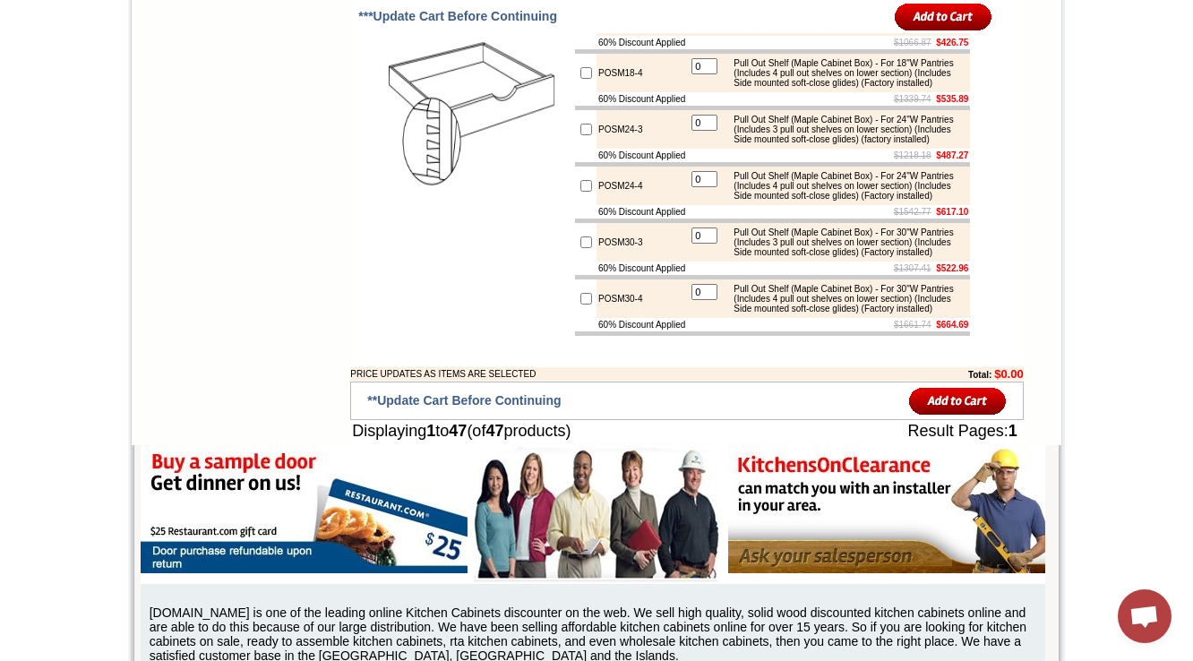
scroll to position [3726, 0]
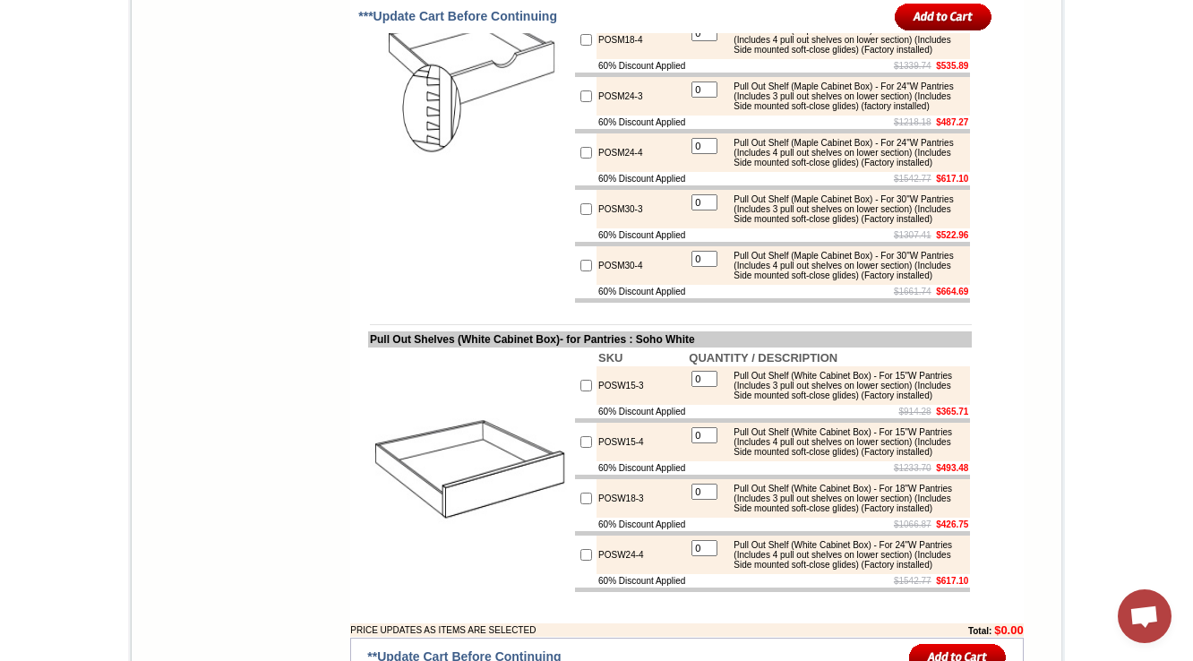
scroll to position [3798, 0]
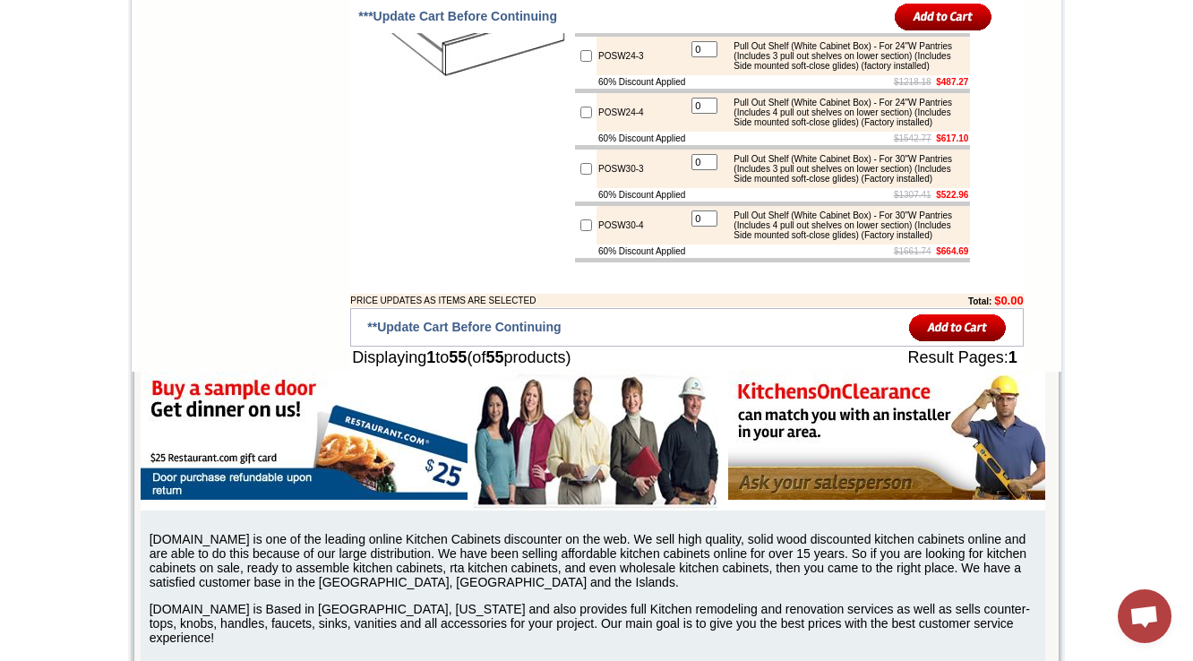
scroll to position [4371, 0]
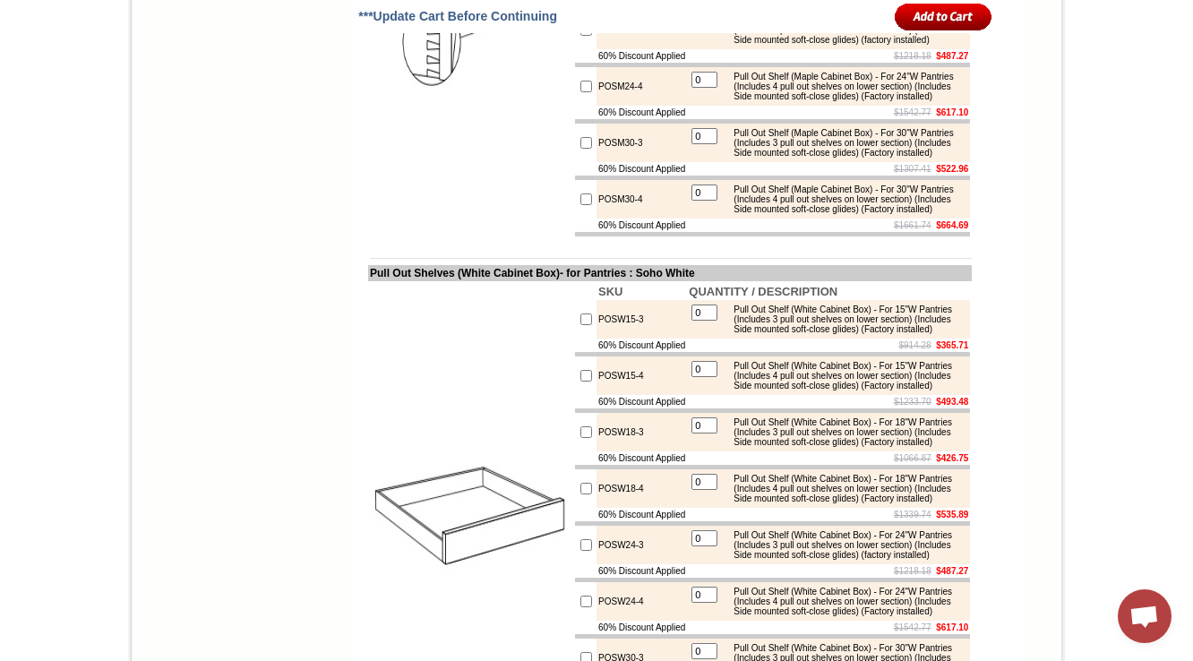
scroll to position [3746, 0]
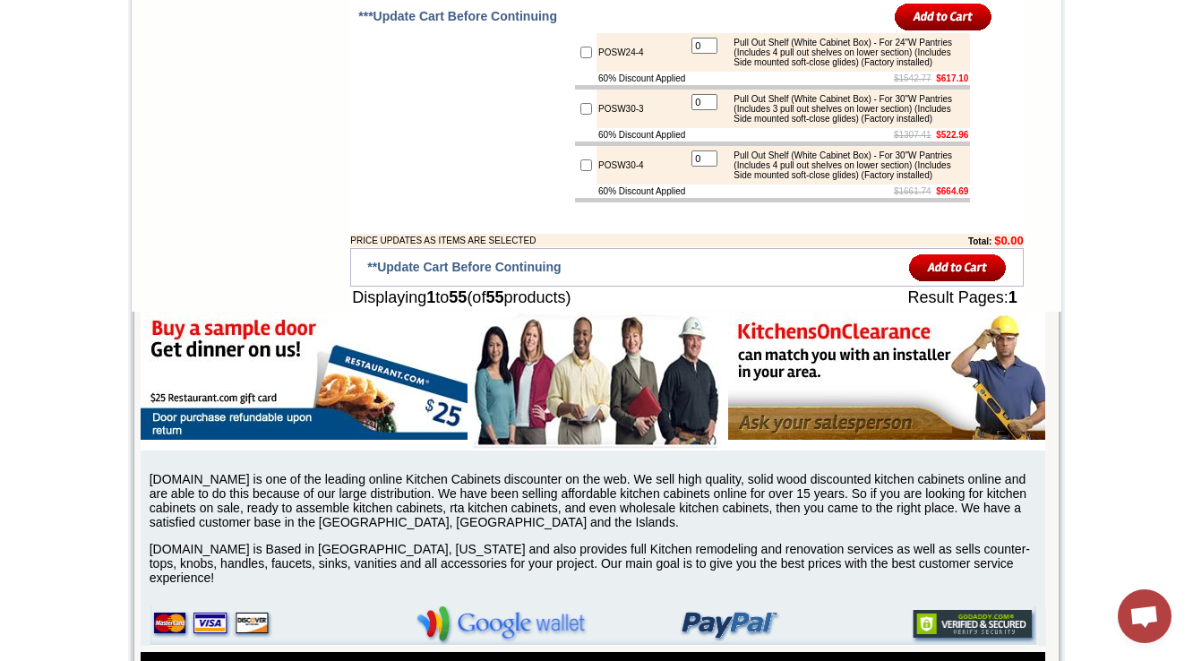
scroll to position [4319, 0]
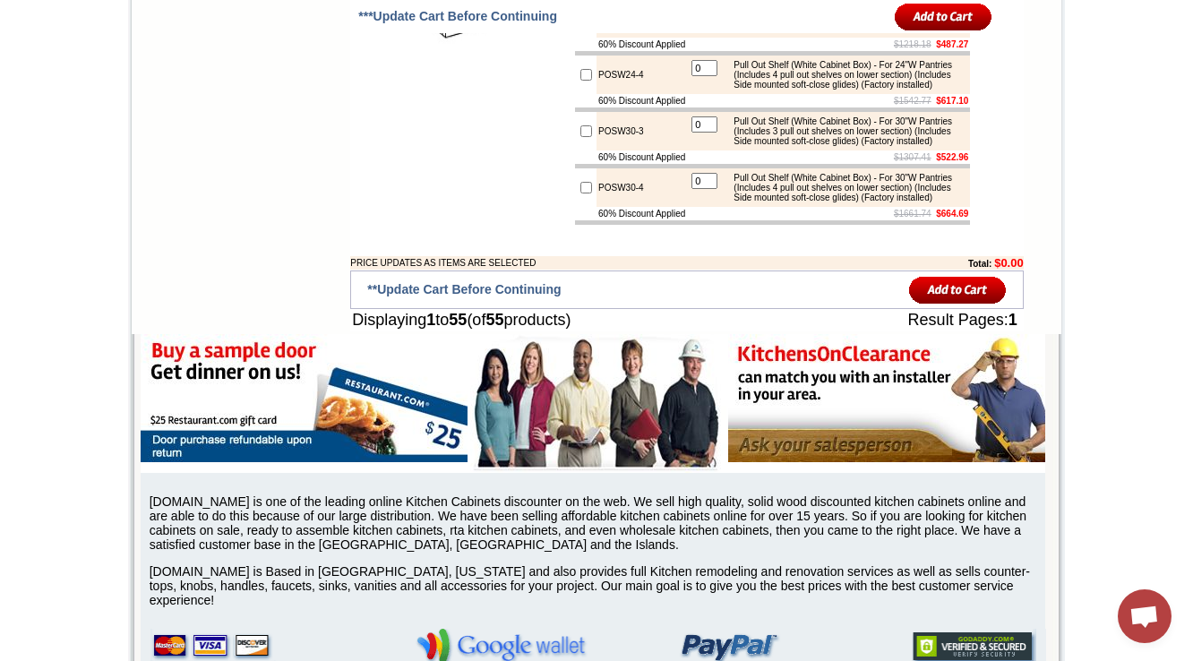
drag, startPoint x: 461, startPoint y: 301, endPoint x: 478, endPoint y: 301, distance: 17.0
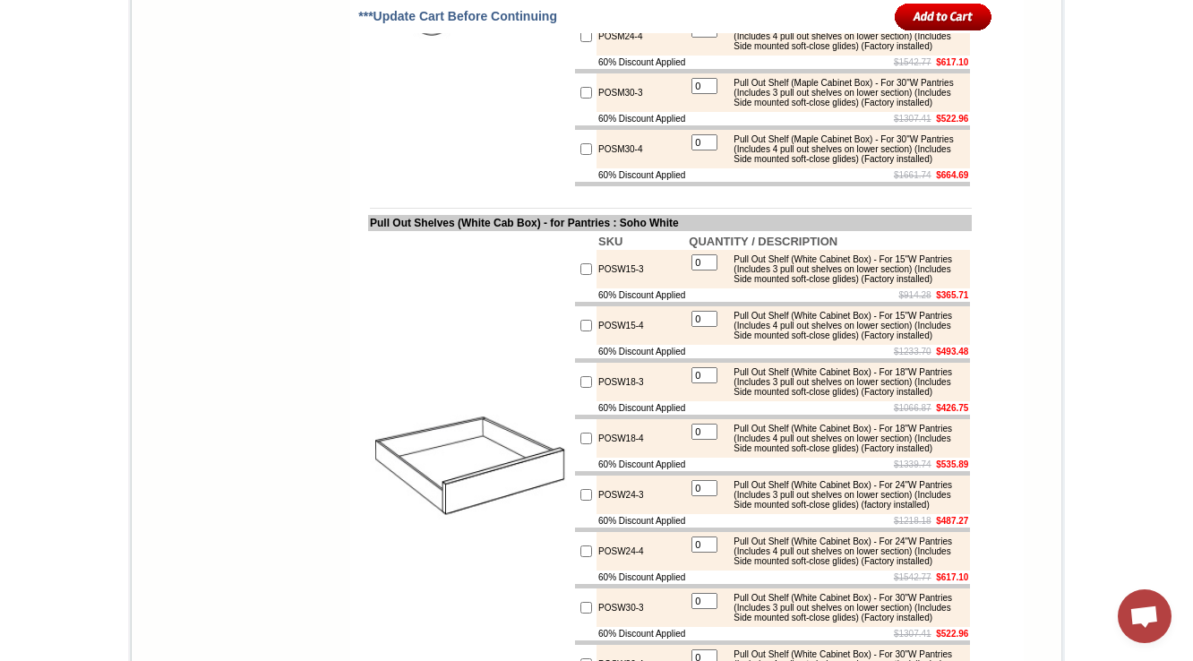
scroll to position [3818, 0]
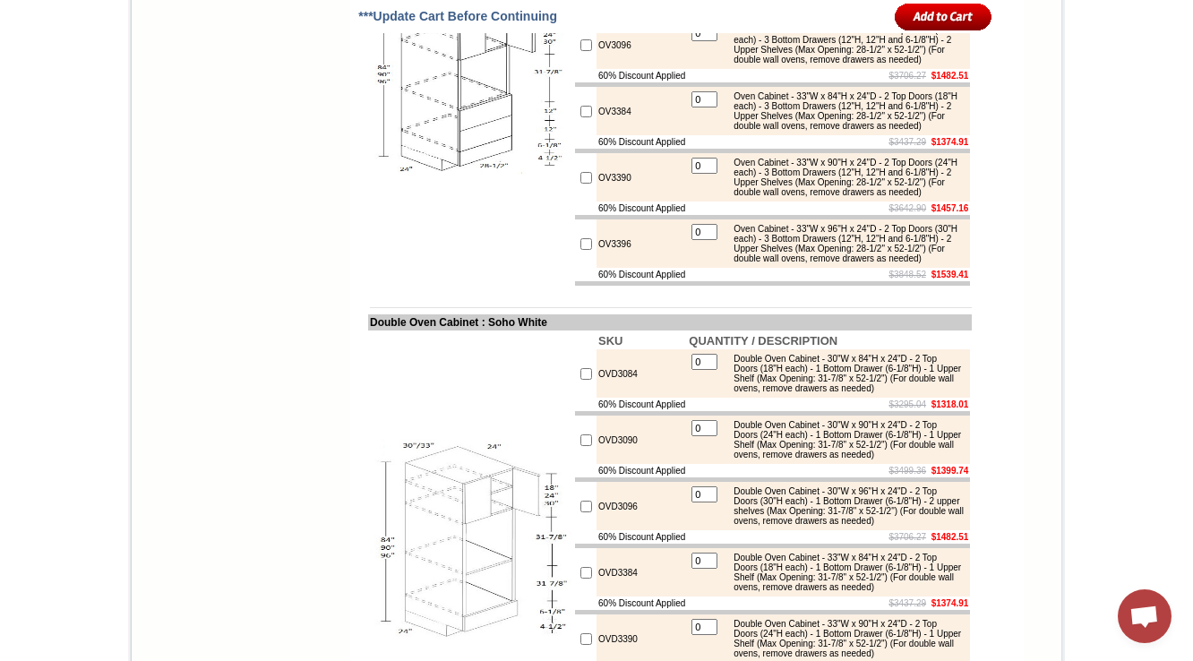
scroll to position [3459, 0]
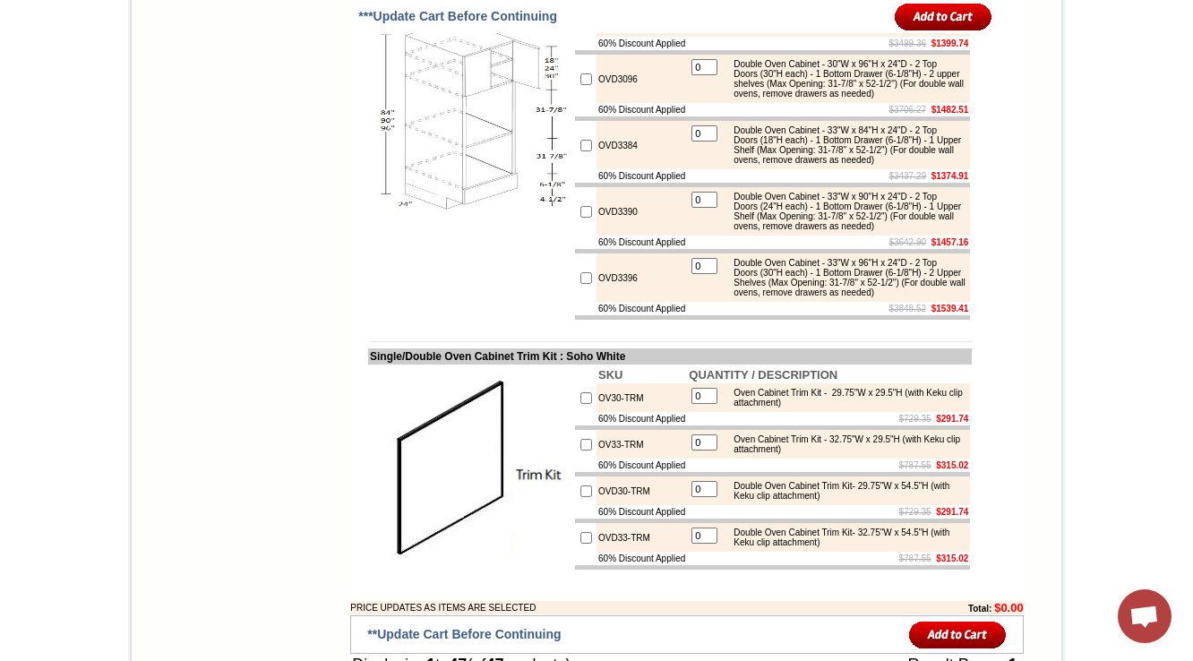
drag, startPoint x: 1190, startPoint y: 477, endPoint x: 1200, endPoint y: 64, distance: 412.2
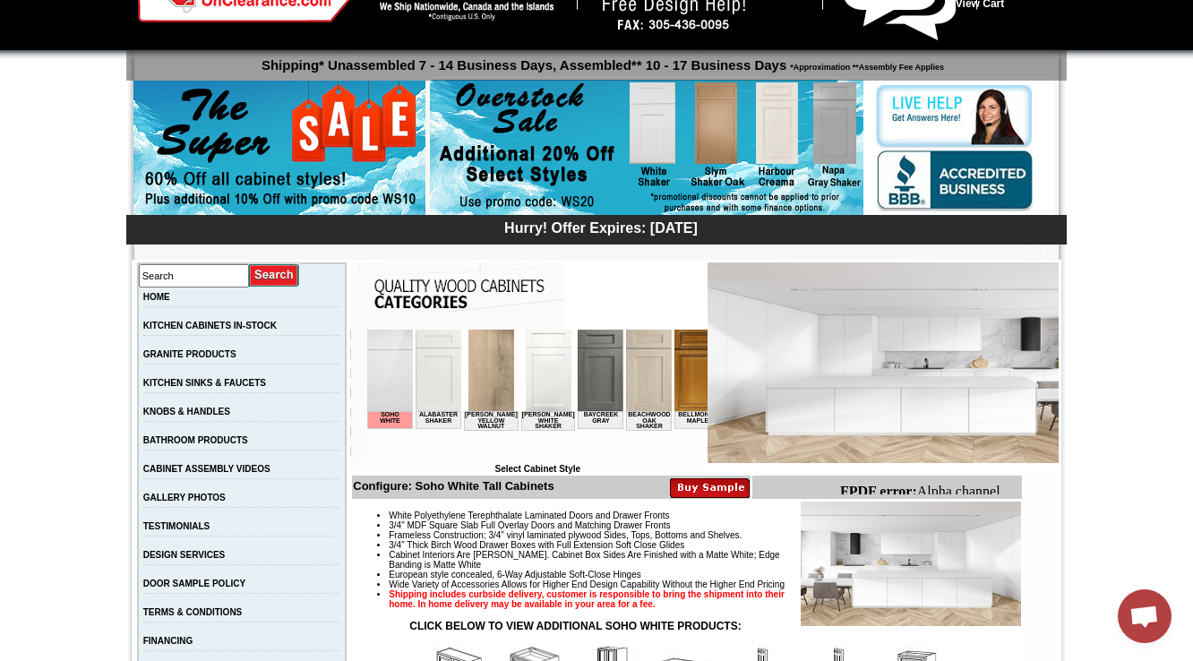
scroll to position [502, 0]
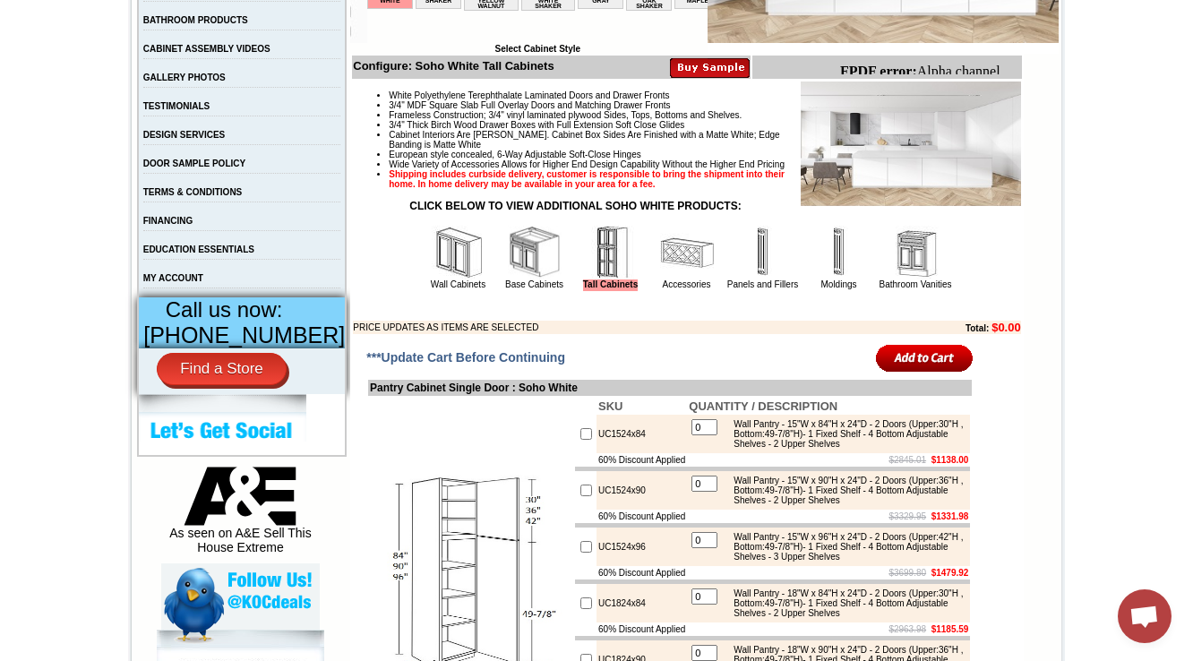
click at [508, 276] on img at bounding box center [535, 253] width 54 height 54
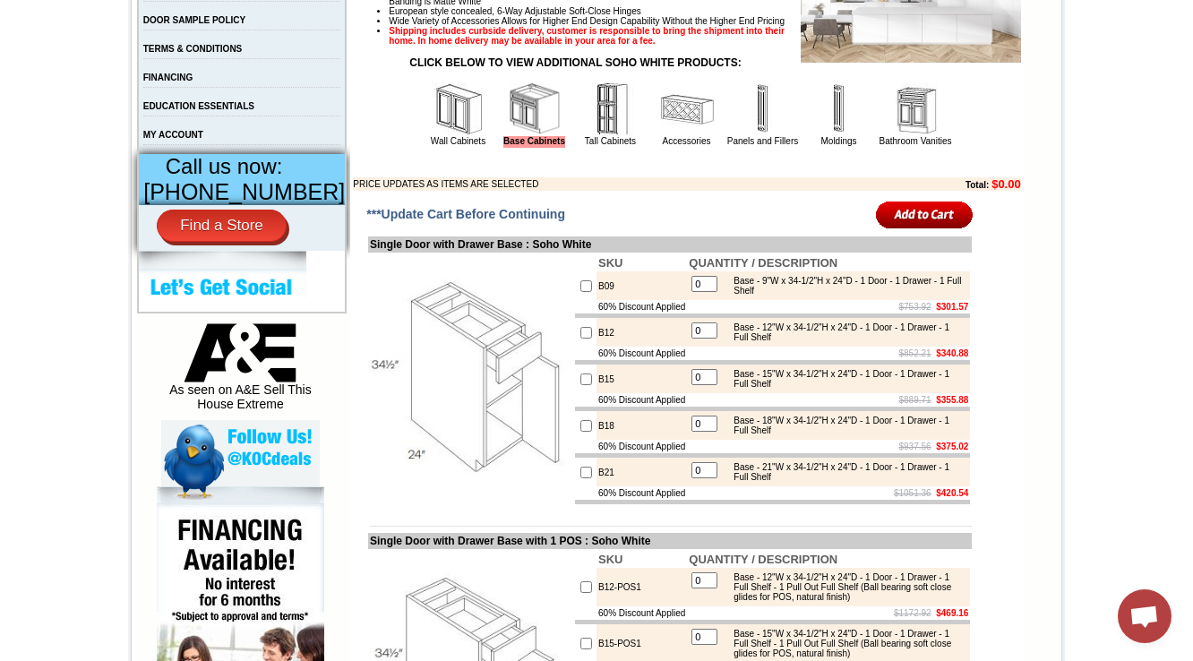
scroll to position [7747, 0]
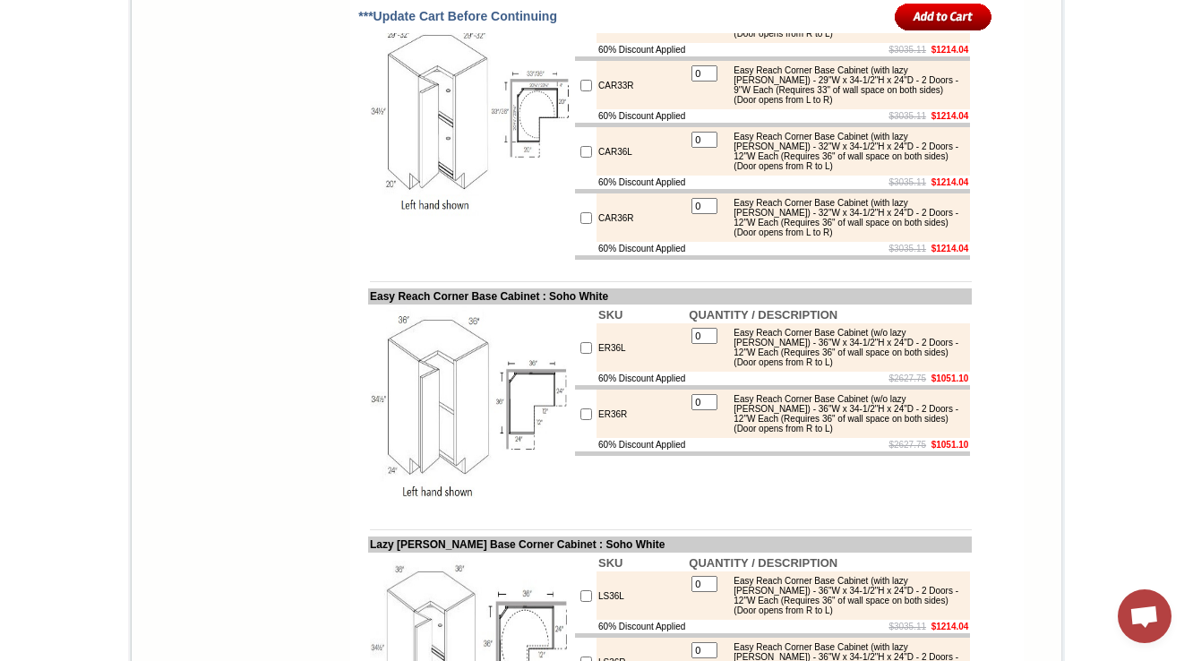
drag, startPoint x: 353, startPoint y: 279, endPoint x: 534, endPoint y: 275, distance: 181.0
copy td "Easy Reach Base Corner Cabin"
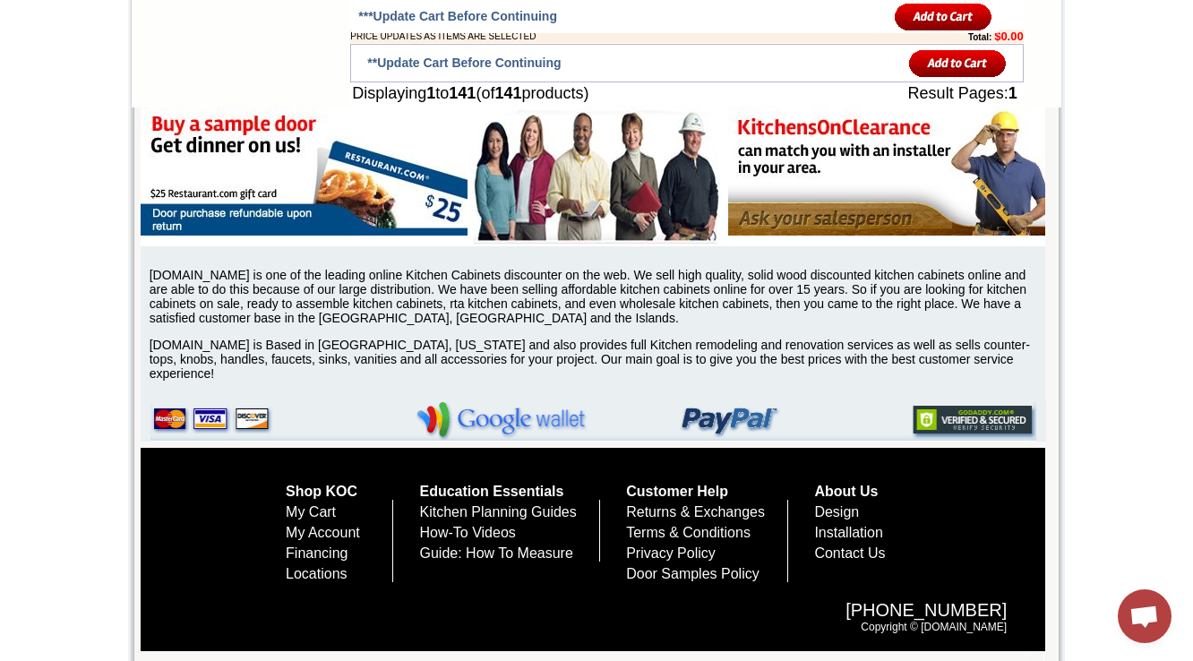
scroll to position [12333, 0]
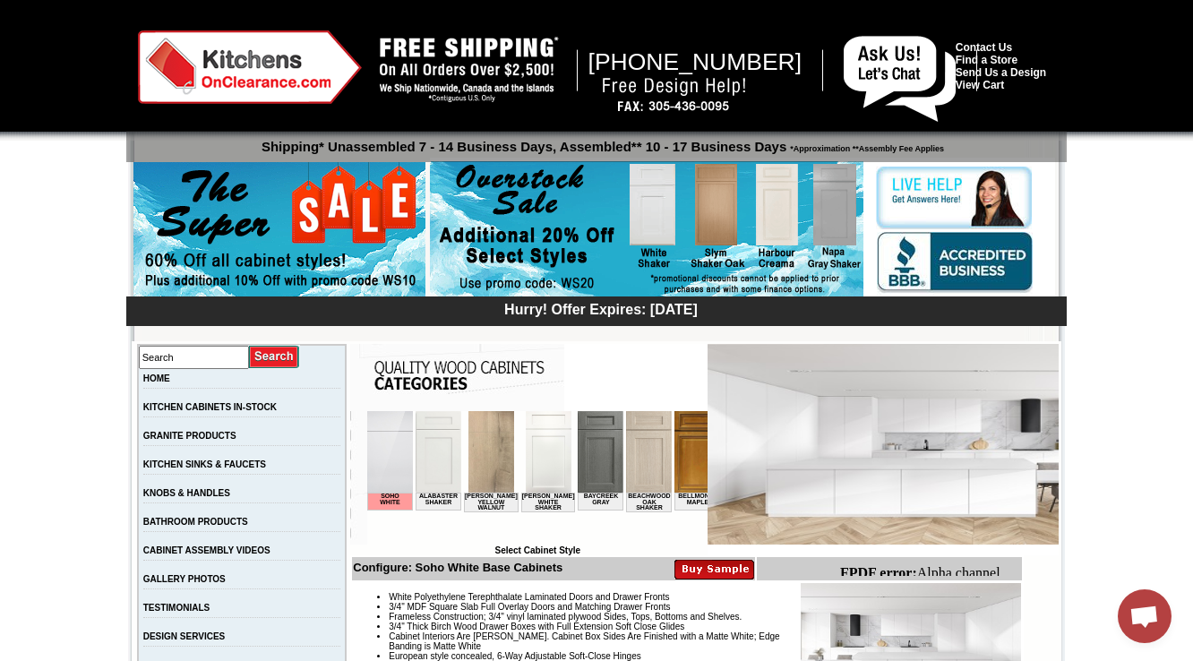
scroll to position [358, 0]
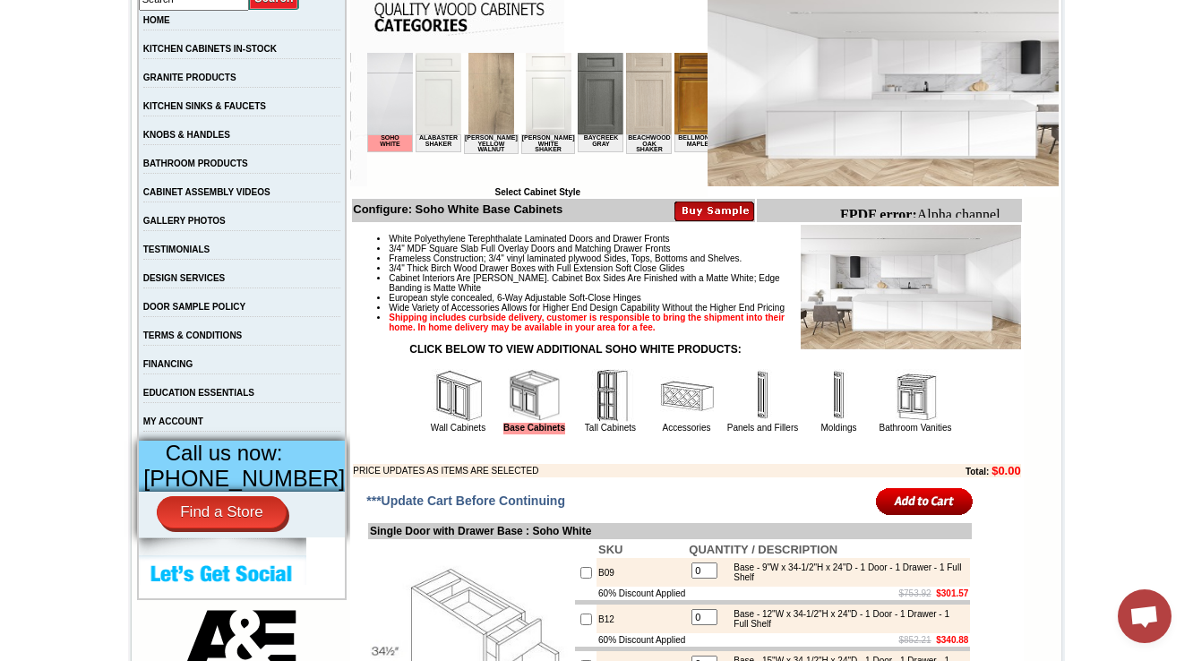
click at [588, 423] on img at bounding box center [611, 396] width 54 height 54
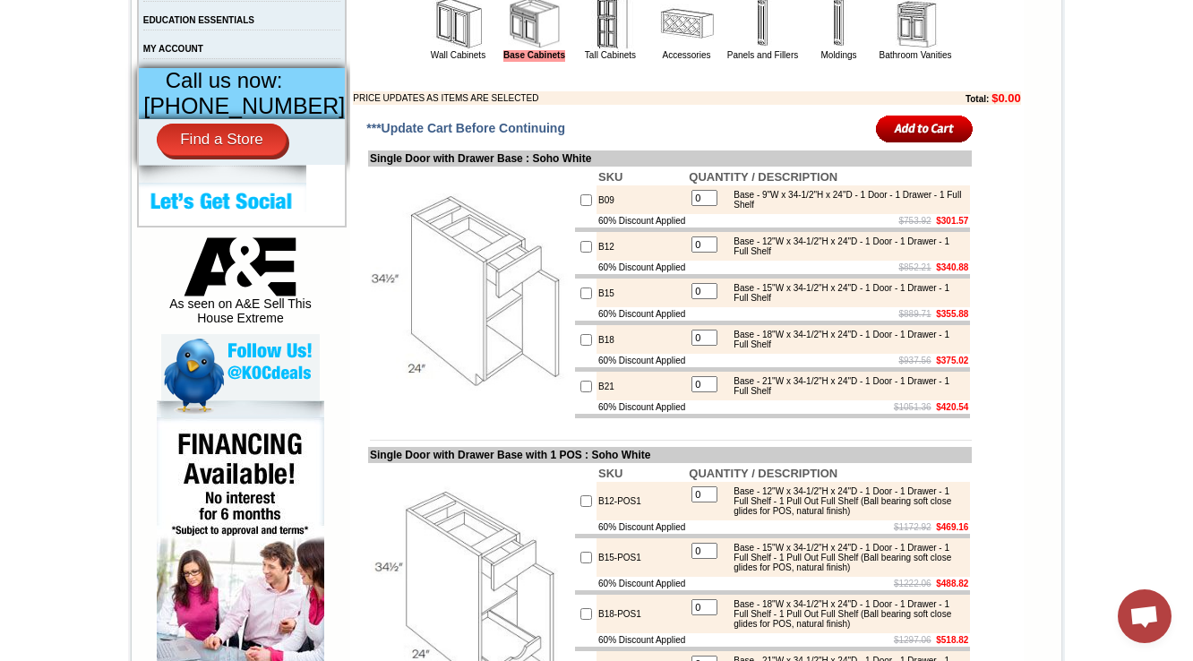
scroll to position [860, 0]
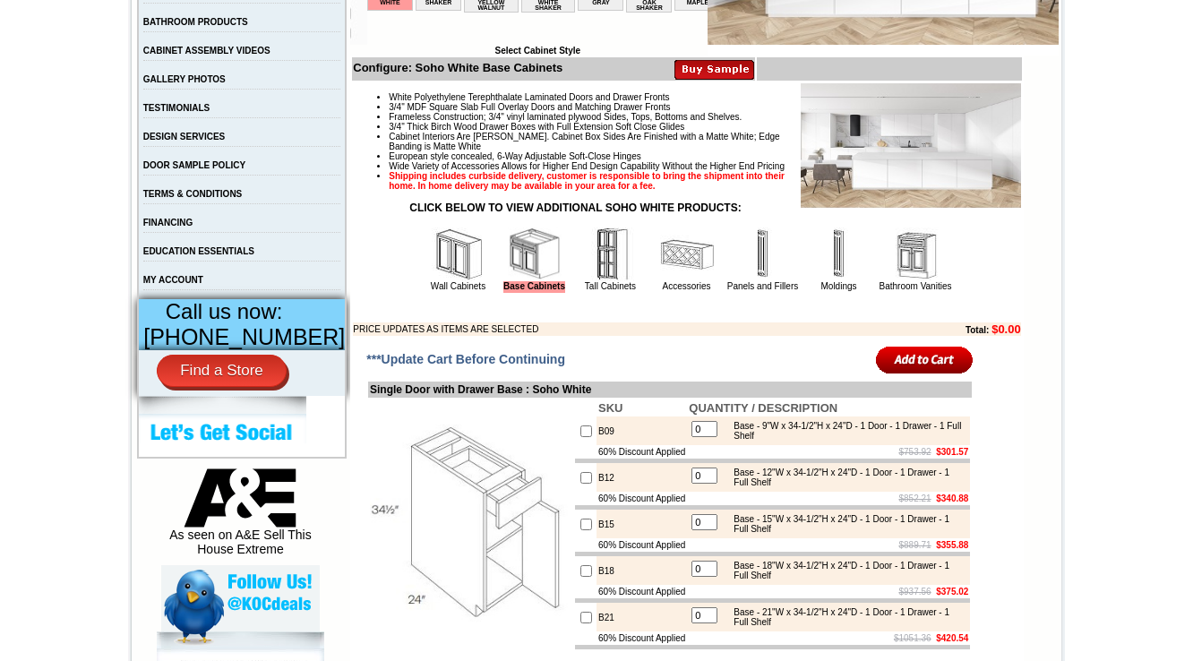
scroll to position [502, 0]
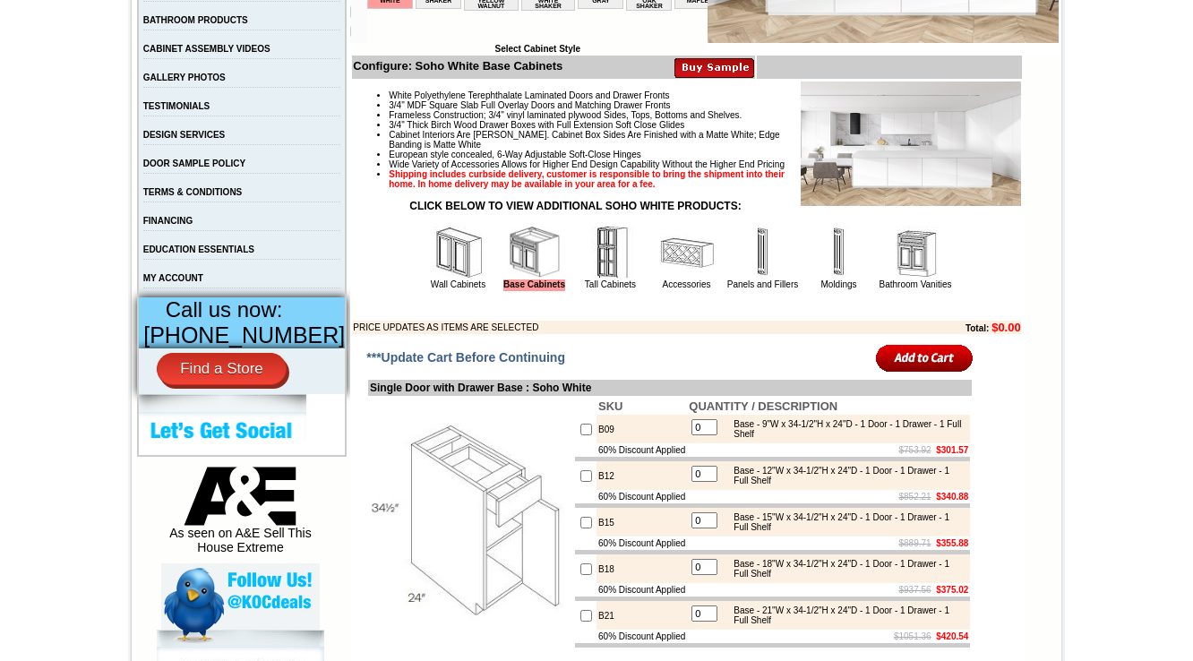
click at [899, 279] on img at bounding box center [916, 253] width 54 height 54
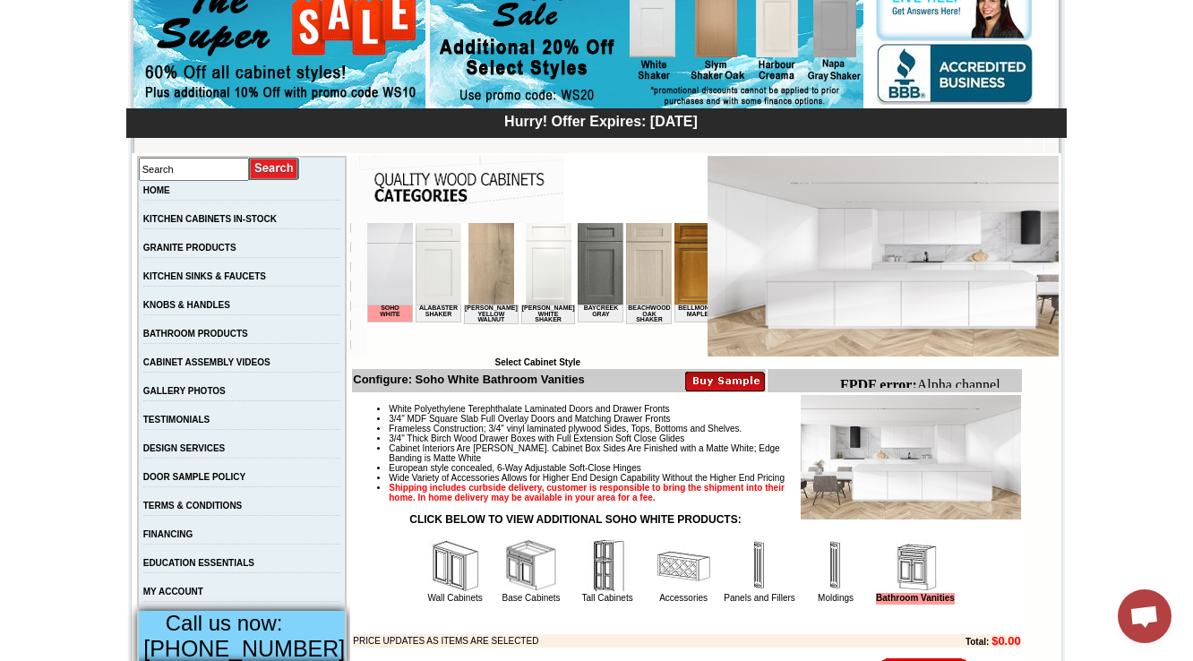
scroll to position [430, 0]
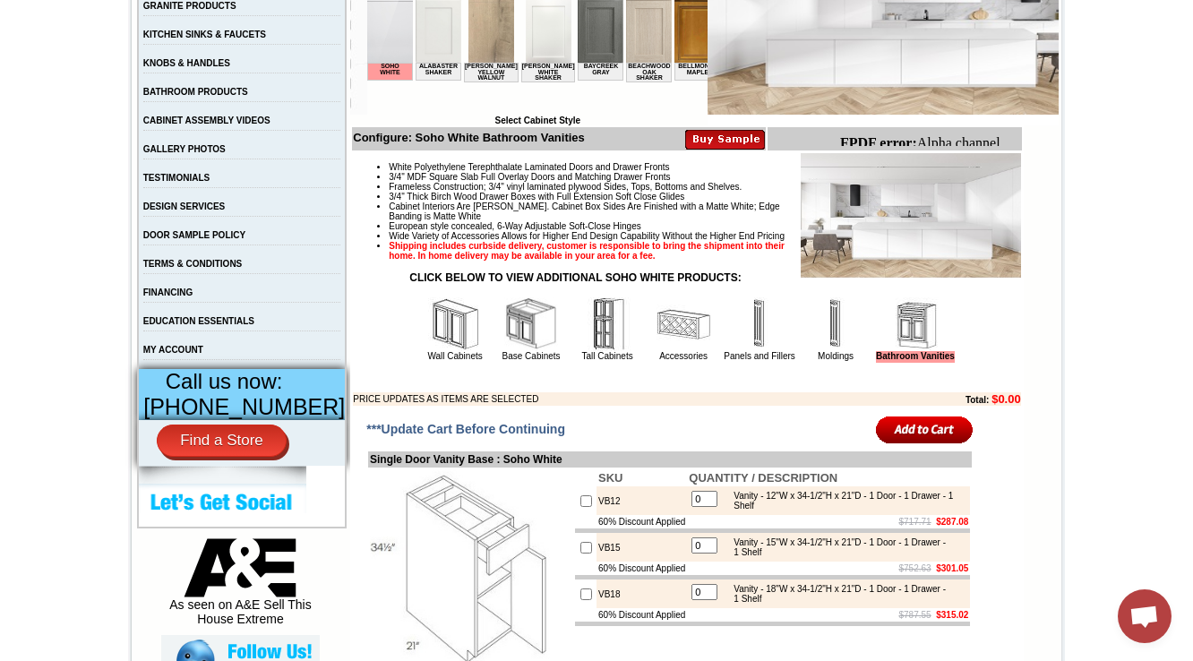
click at [428, 351] on img at bounding box center [455, 324] width 54 height 54
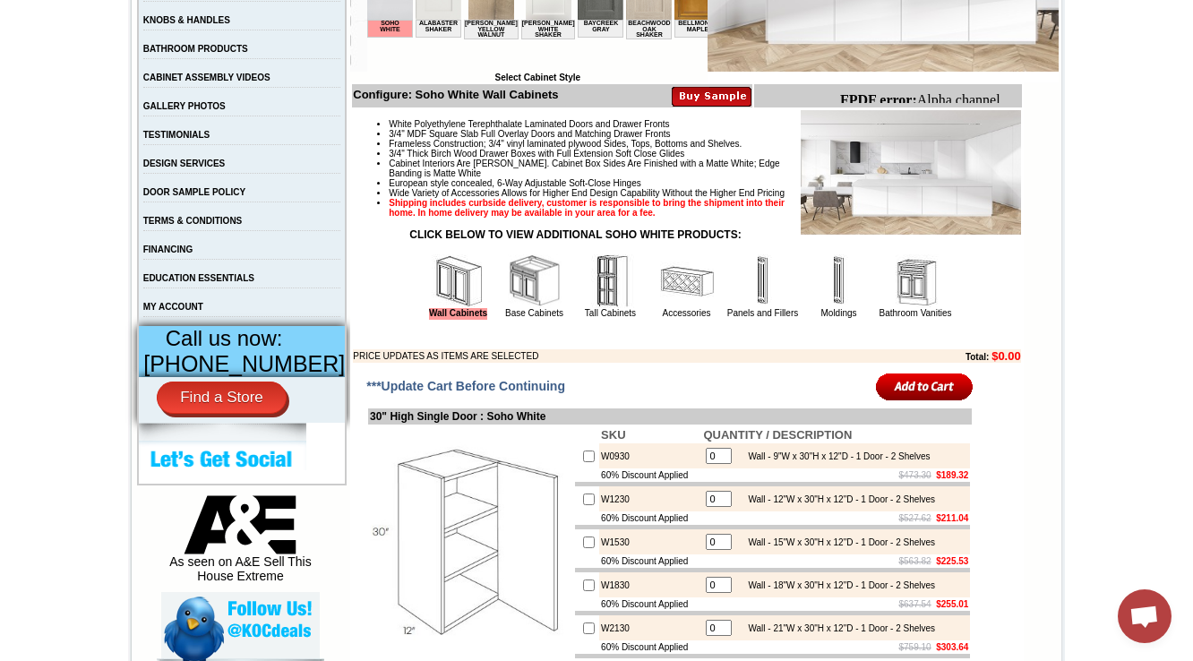
scroll to position [645, 0]
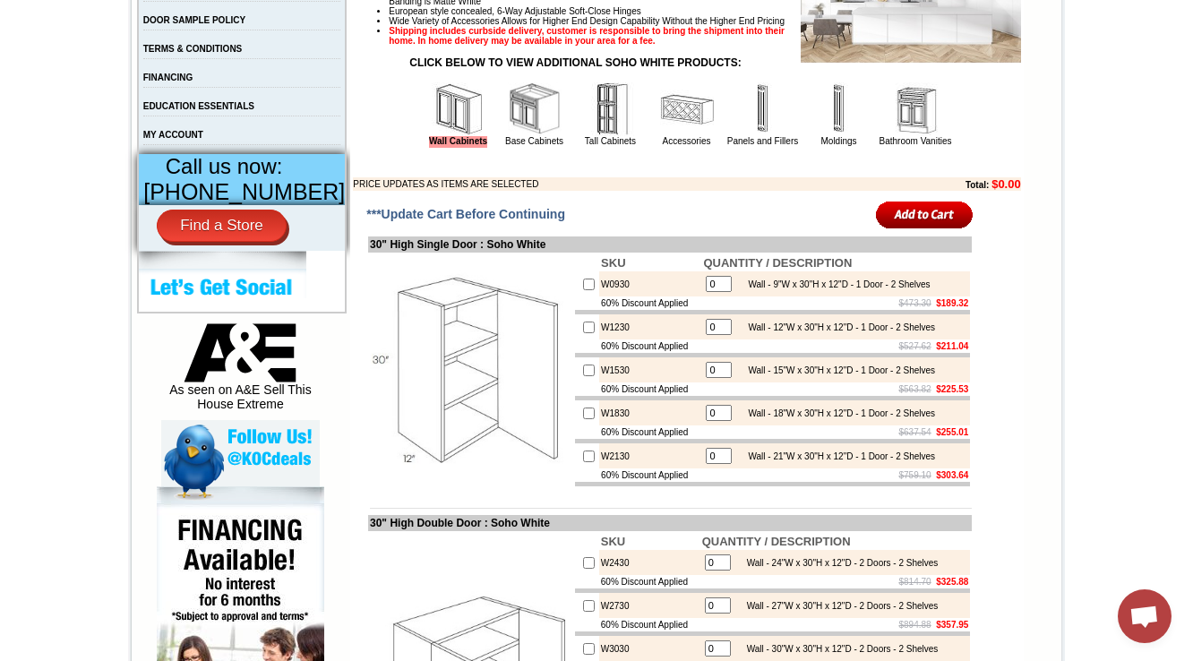
drag, startPoint x: 494, startPoint y: 164, endPoint x: 618, endPoint y: 428, distance: 291.7
click at [505, 146] on link "Base Cabinets" at bounding box center [534, 141] width 58 height 10
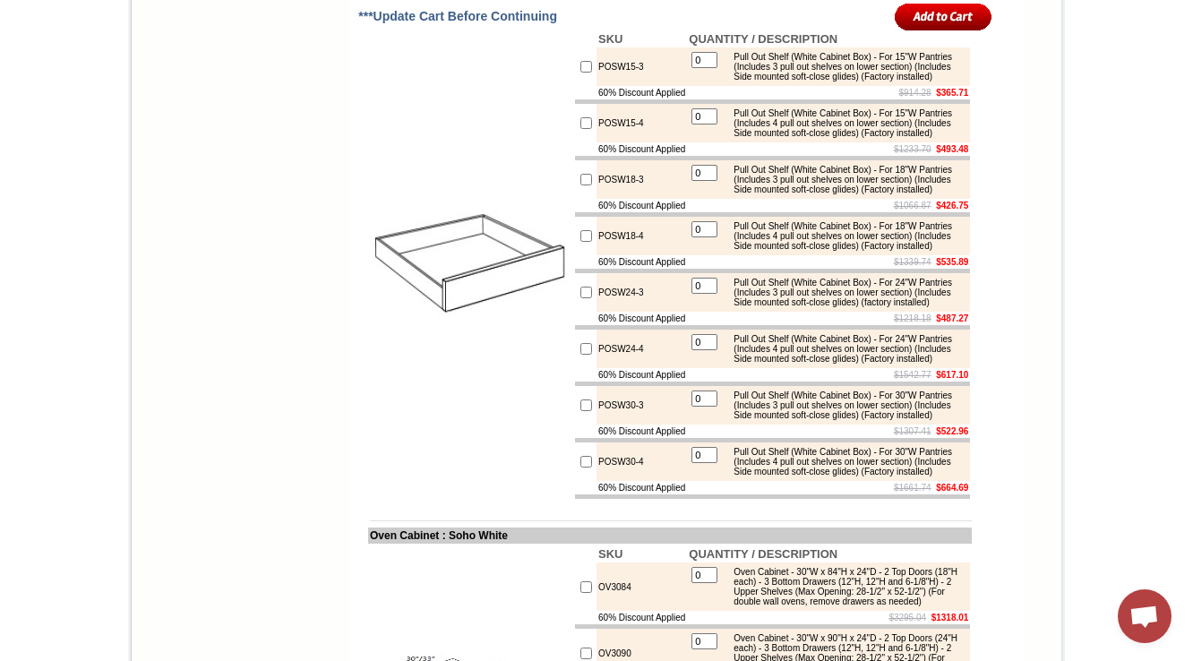
scroll to position [2365, 0]
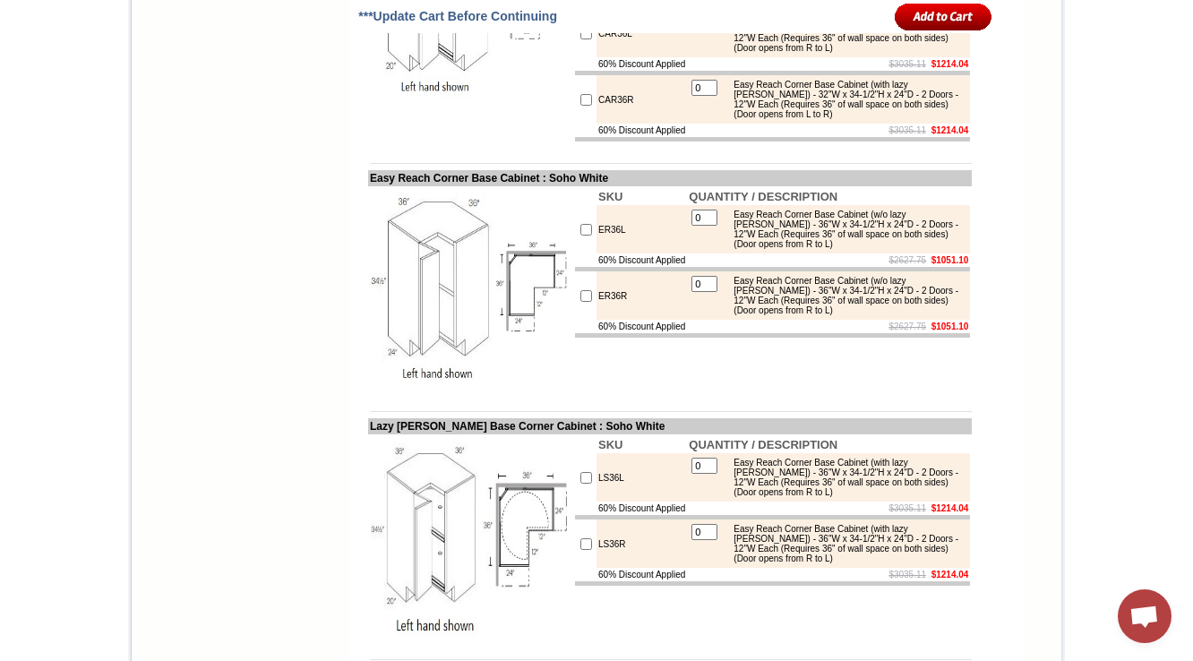
scroll to position [7890, 0]
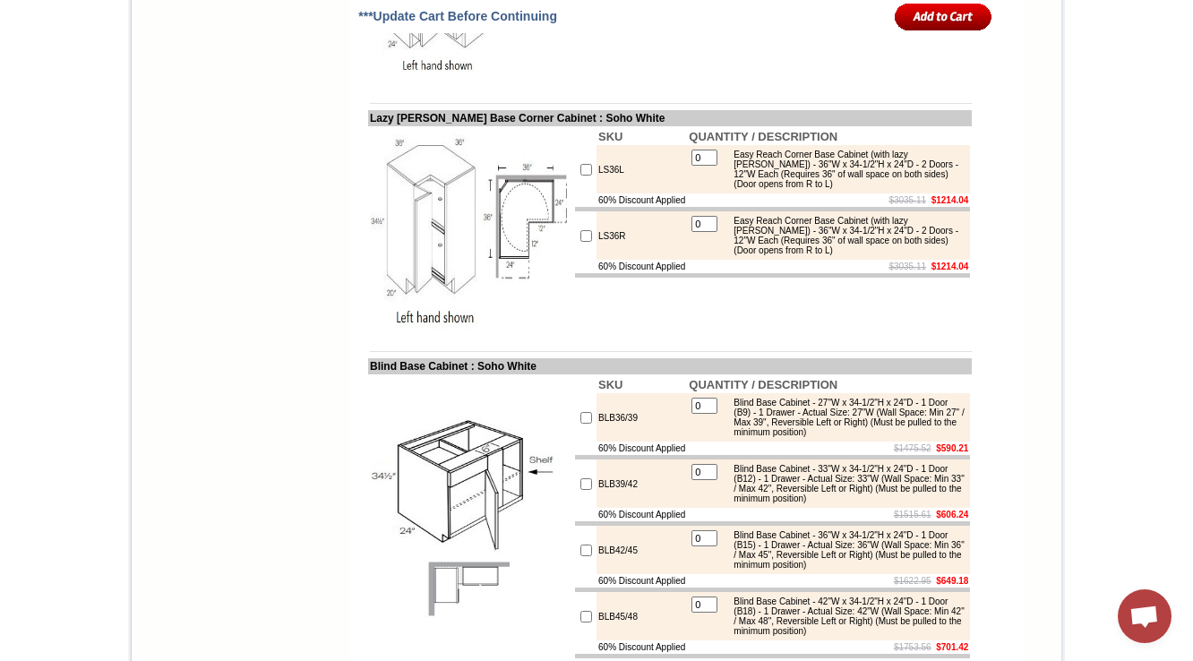
scroll to position [8177, 0]
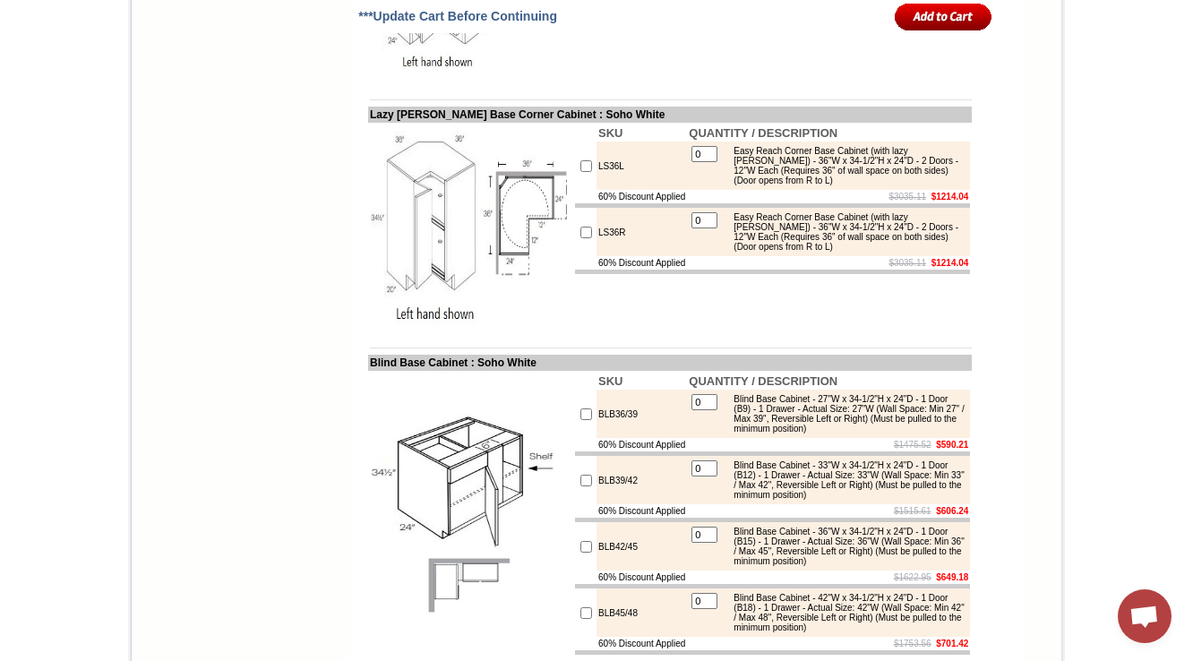
drag, startPoint x: 352, startPoint y: 204, endPoint x: 662, endPoint y: 206, distance: 309.9
copy td "Easy Reach (with [PERSON_NAME]) Corner Base Cabinet"
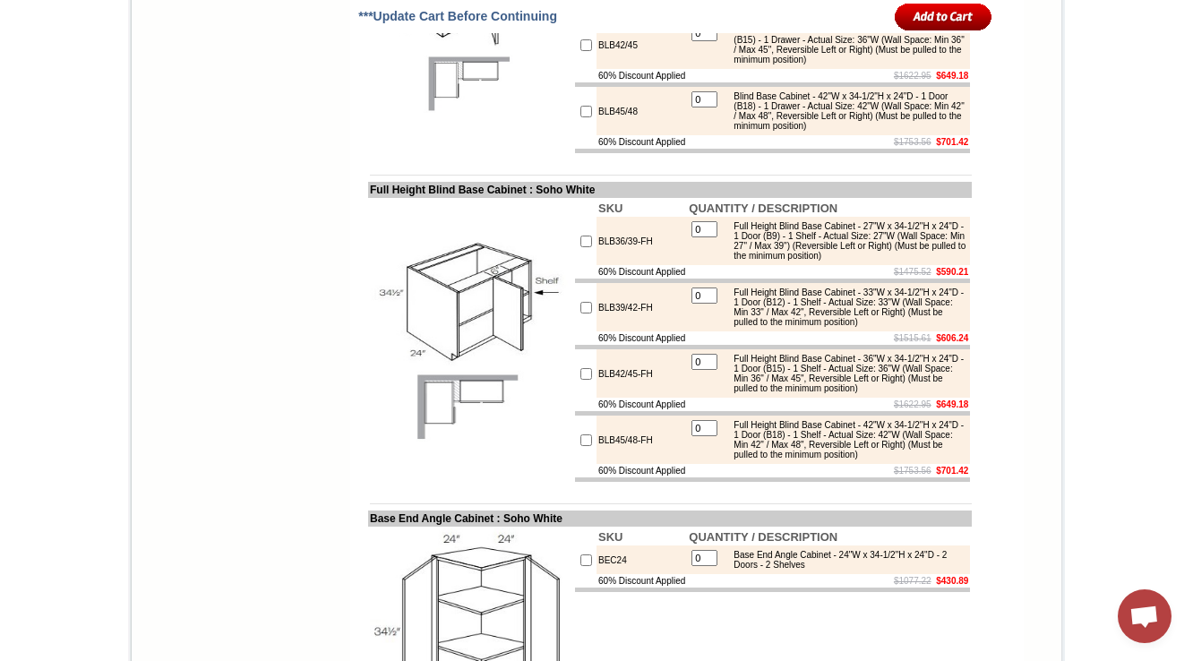
scroll to position [8607, 0]
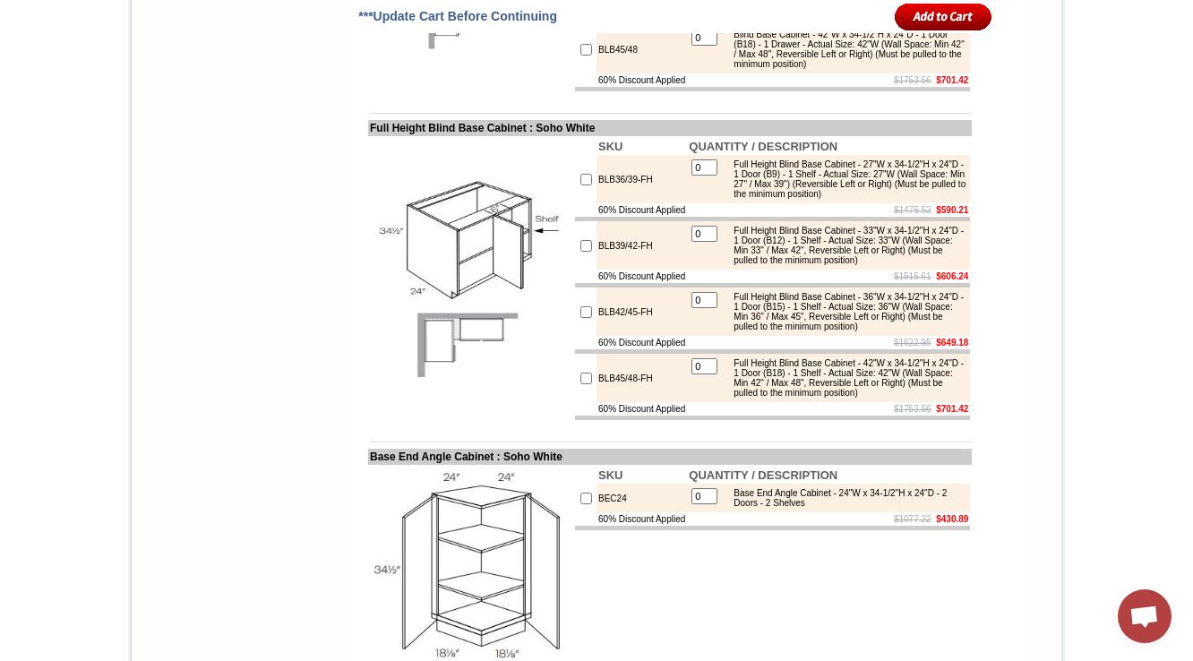
scroll to position [8750, 0]
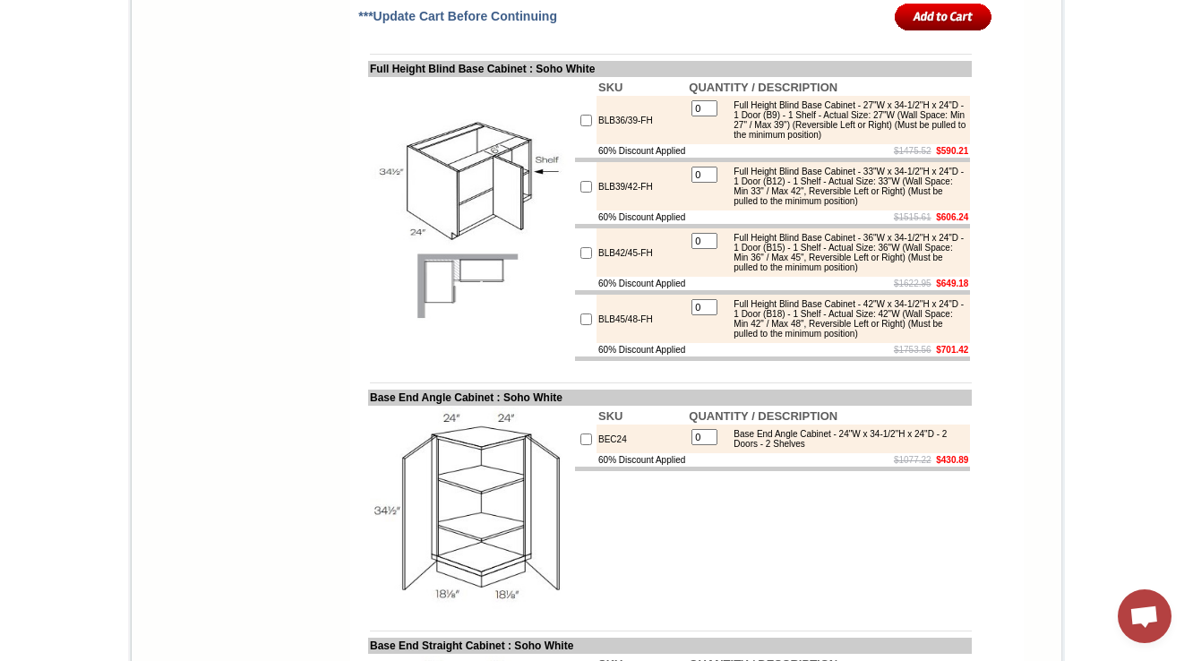
scroll to position [8822, 0]
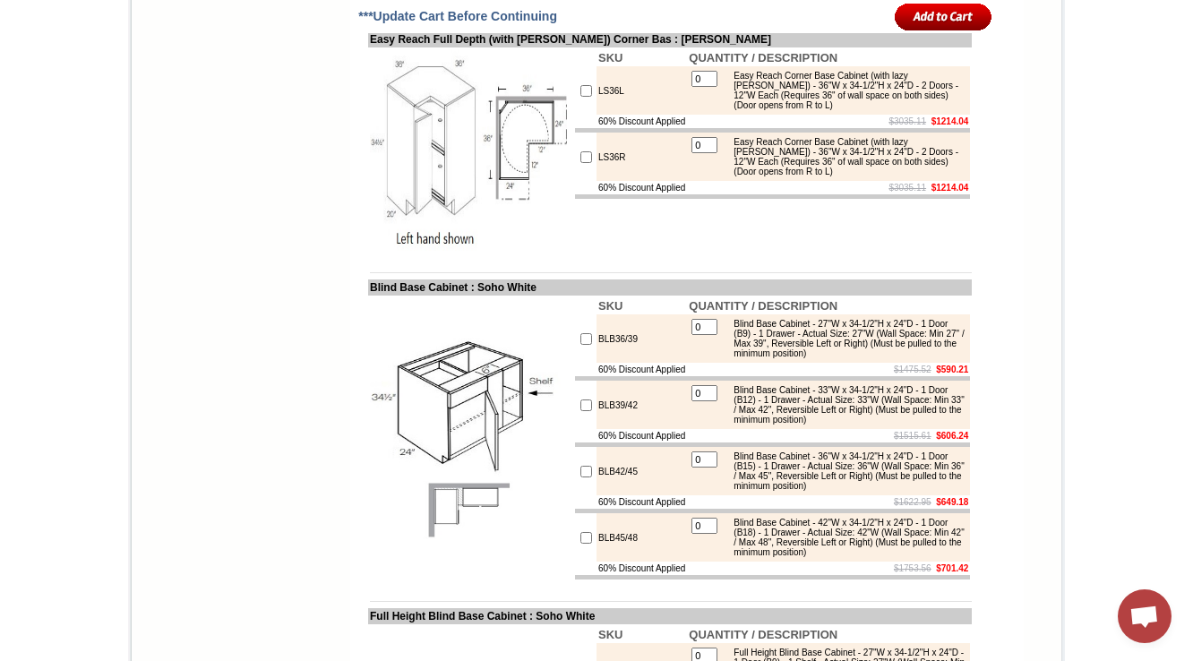
scroll to position [8249, 0]
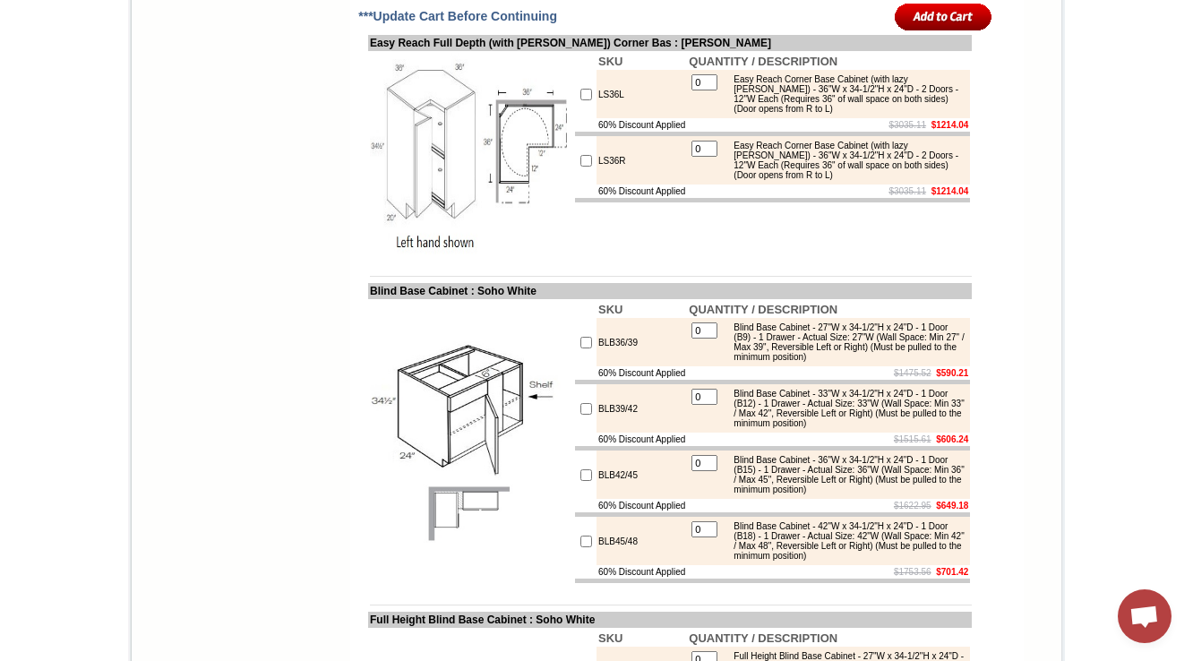
drag, startPoint x: 619, startPoint y: 186, endPoint x: 592, endPoint y: 254, distance: 73.2
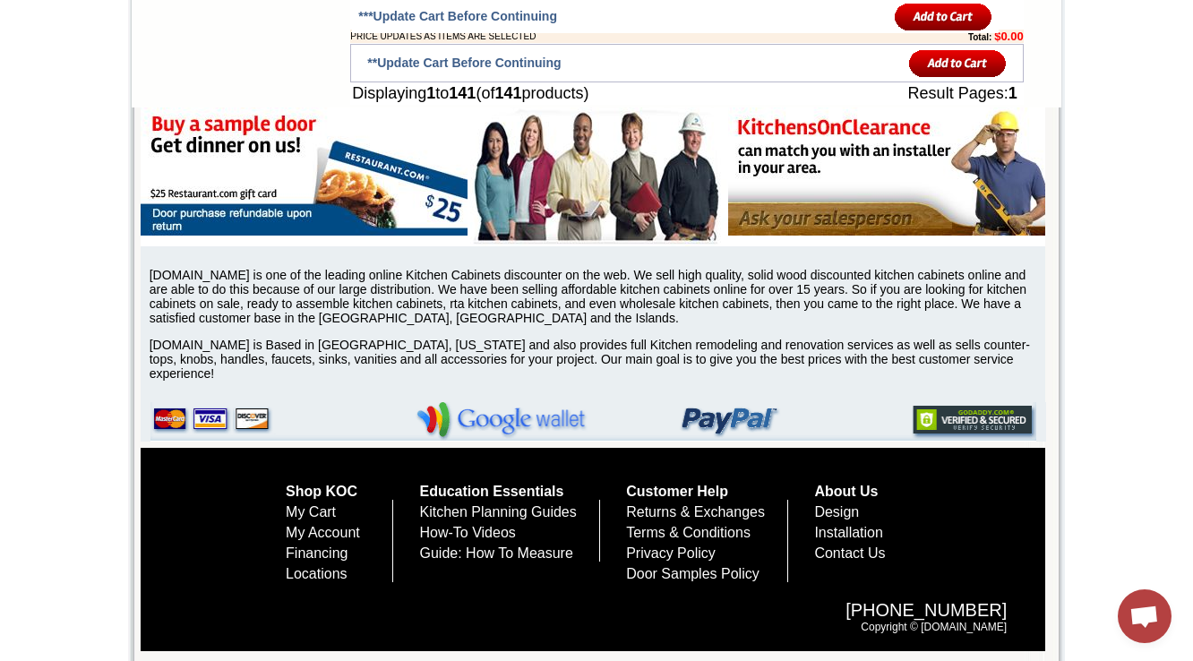
scroll to position [12170, 0]
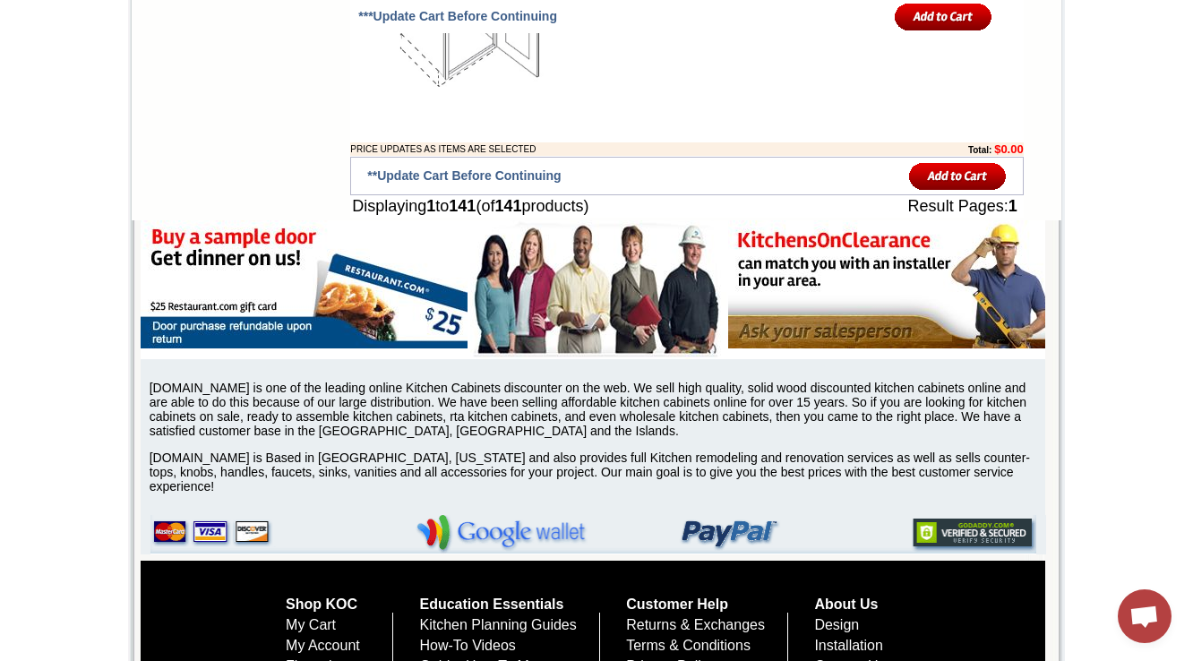
drag, startPoint x: 582, startPoint y: 344, endPoint x: 634, endPoint y: 339, distance: 52.2
copy td "CAR36L-HA"
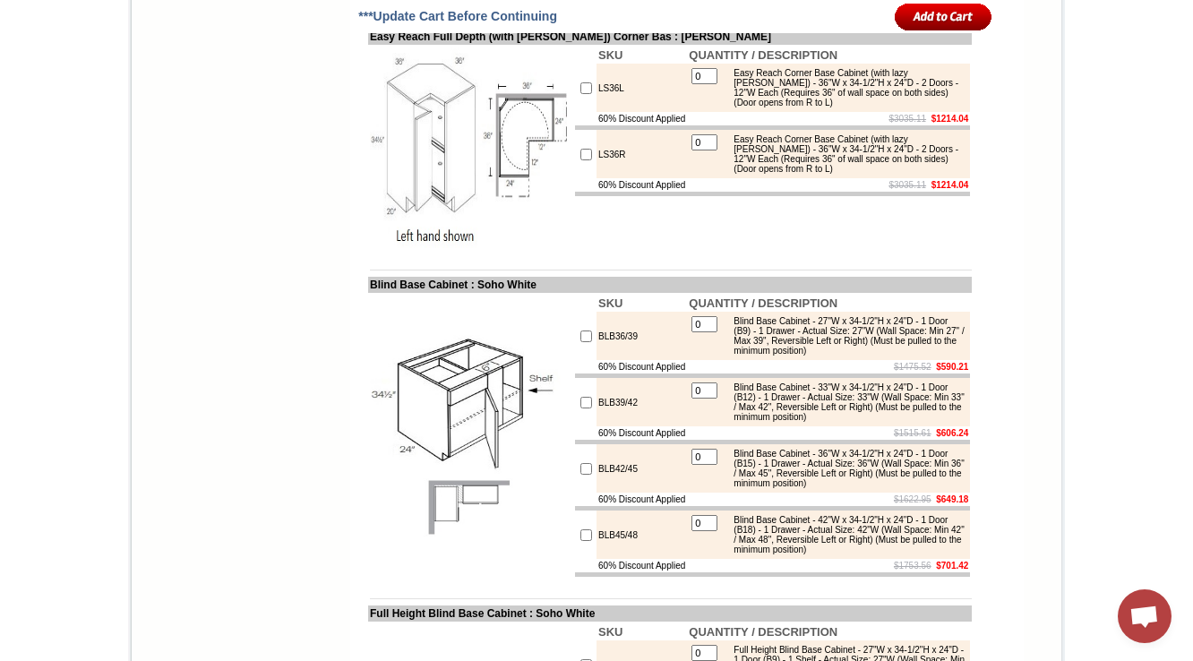
scroll to position [12179, 0]
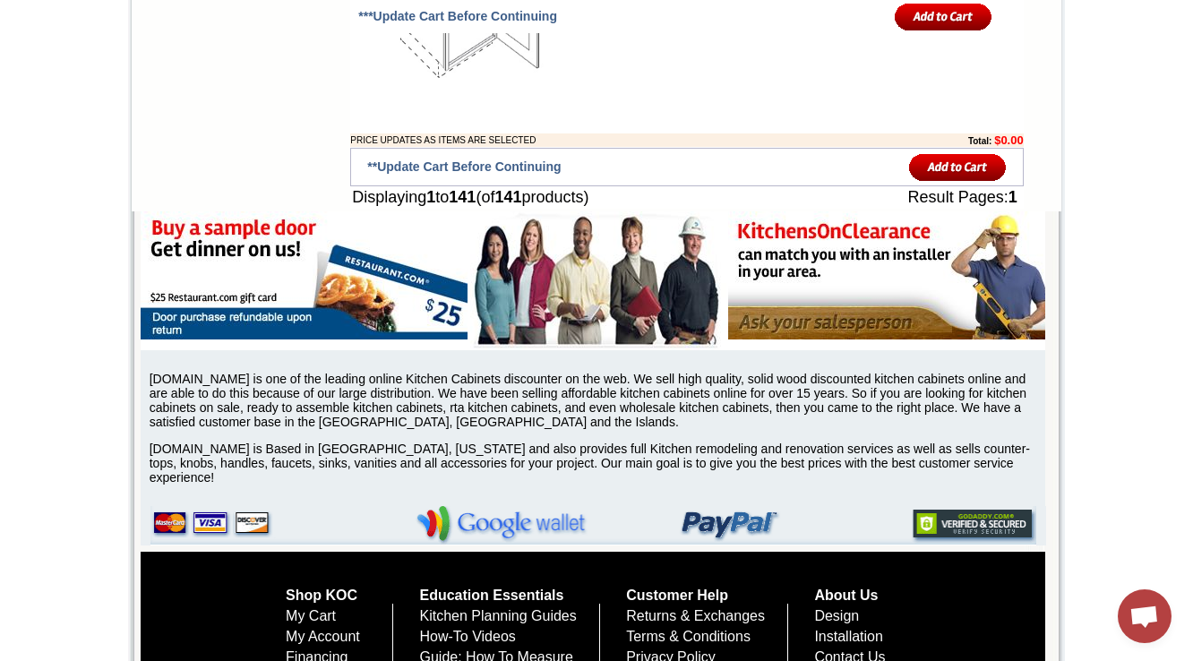
drag, startPoint x: 631, startPoint y: 272, endPoint x: 383, endPoint y: 271, distance: 247.2
copy td "Easy Reach (w/ Lazy Susan) Corner Base"
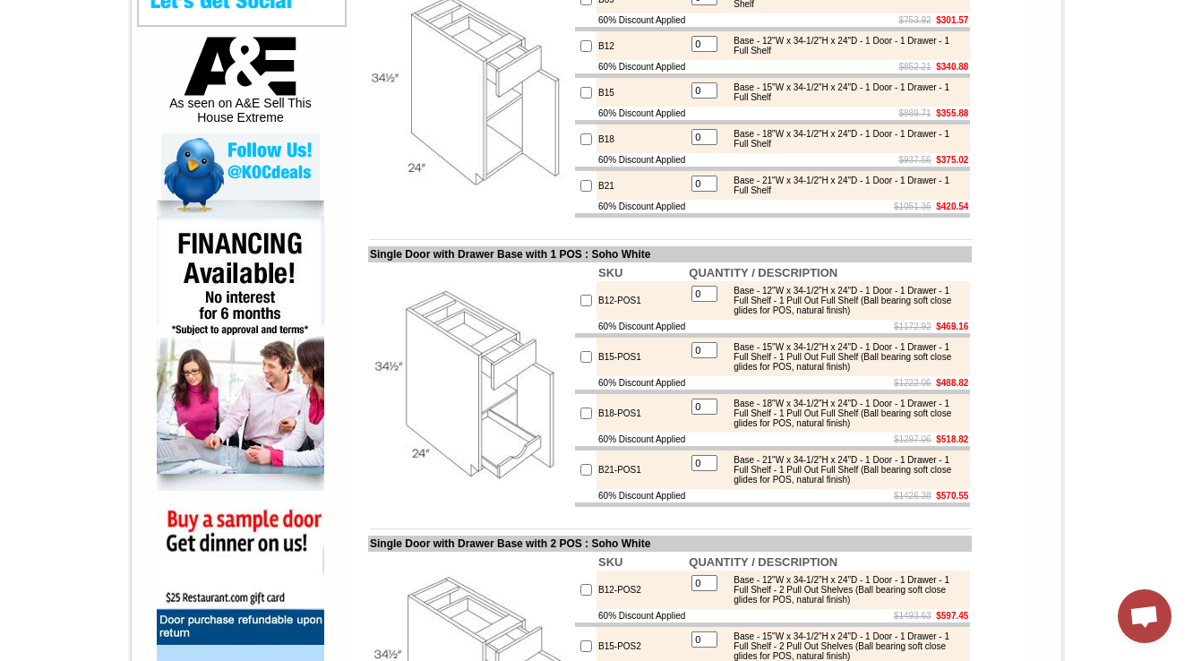
scroll to position [573, 0]
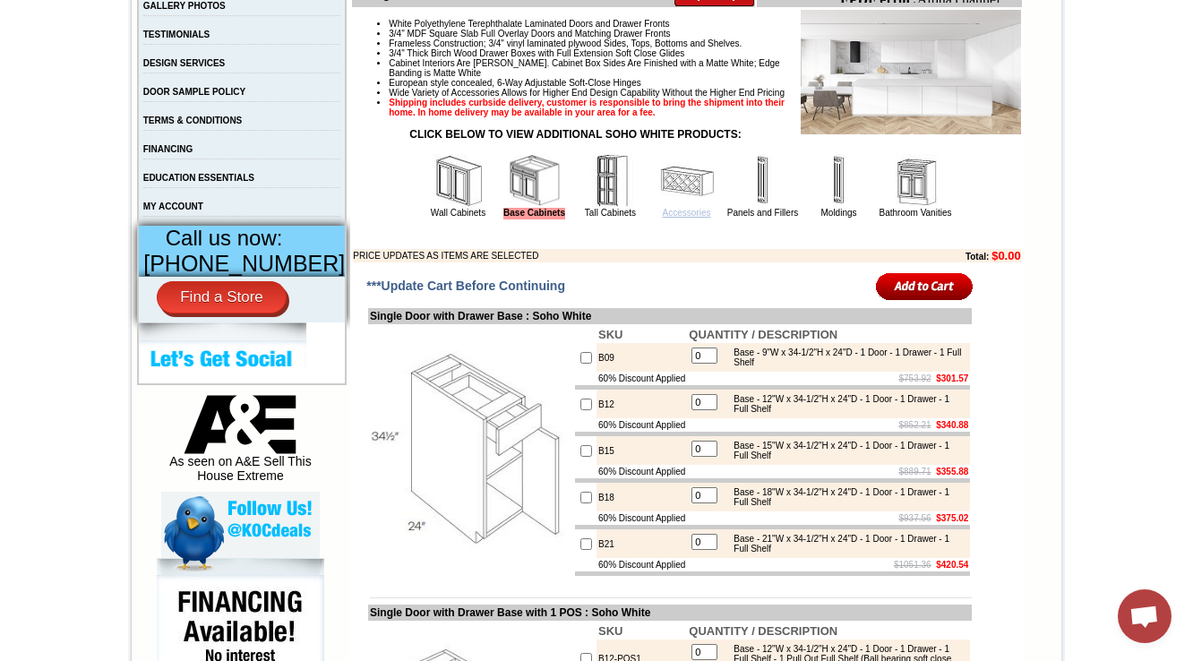
click at [663, 218] on link "Accessories" at bounding box center [687, 213] width 48 height 10
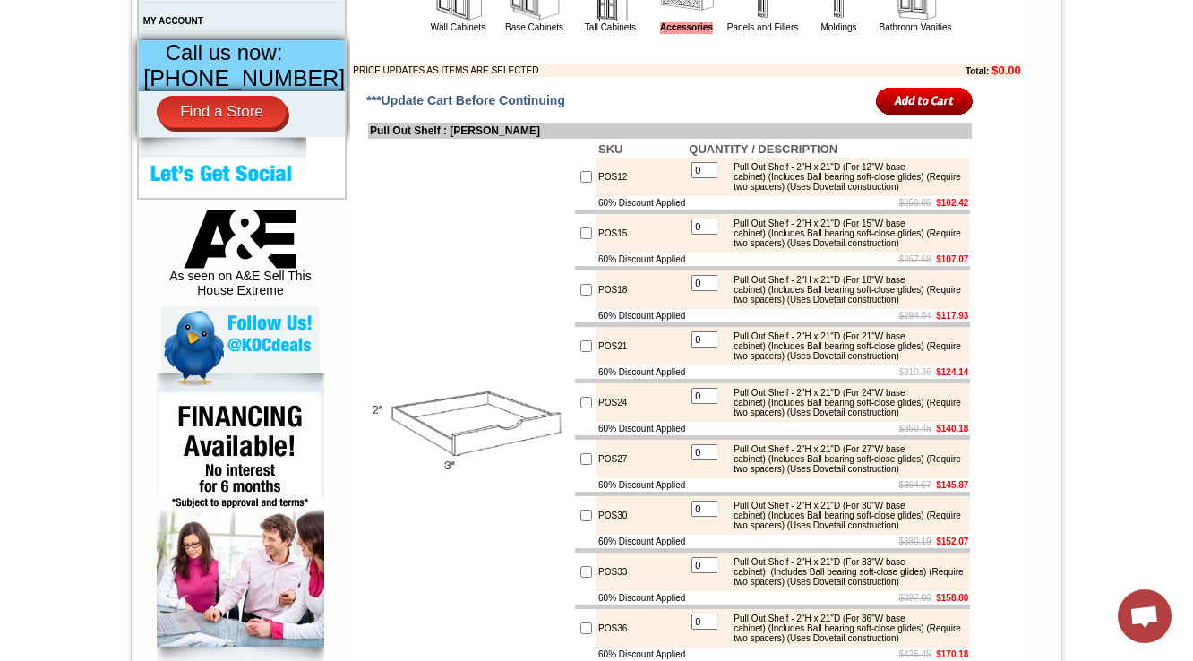
scroll to position [788, 0]
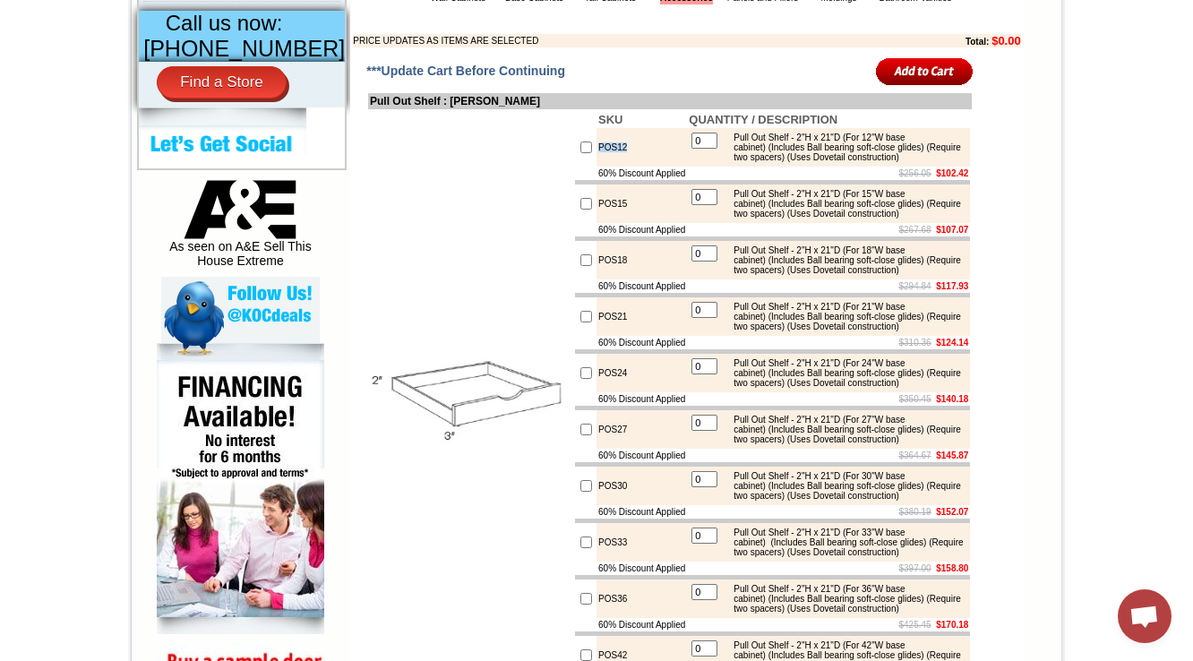
drag, startPoint x: 619, startPoint y: 180, endPoint x: 580, endPoint y: 189, distance: 39.5
click at [597, 167] on td "POS12" at bounding box center [642, 147] width 90 height 39
copy td "POS12"
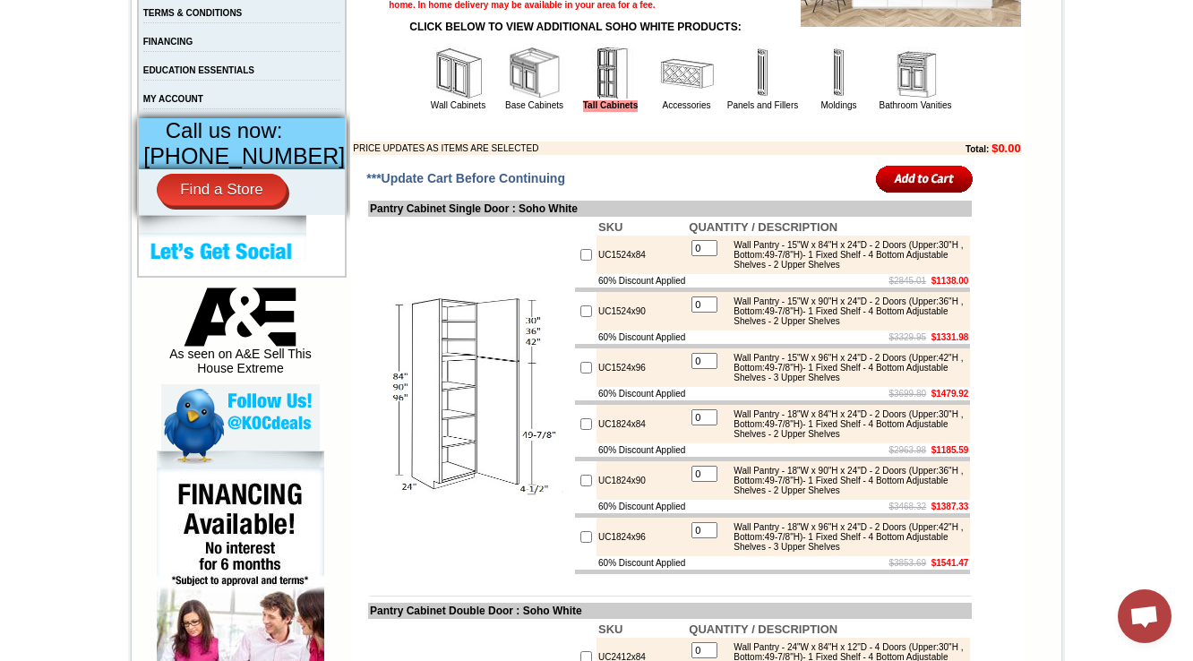
scroll to position [215, 0]
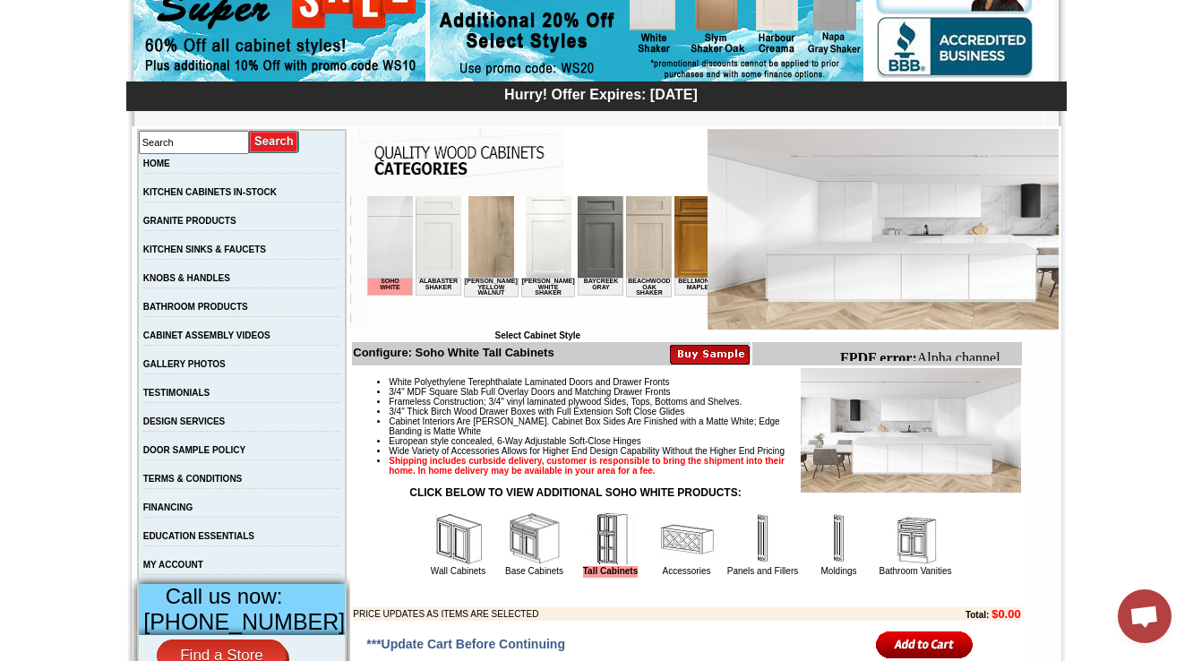
click at [920, 566] on img at bounding box center [916, 539] width 54 height 54
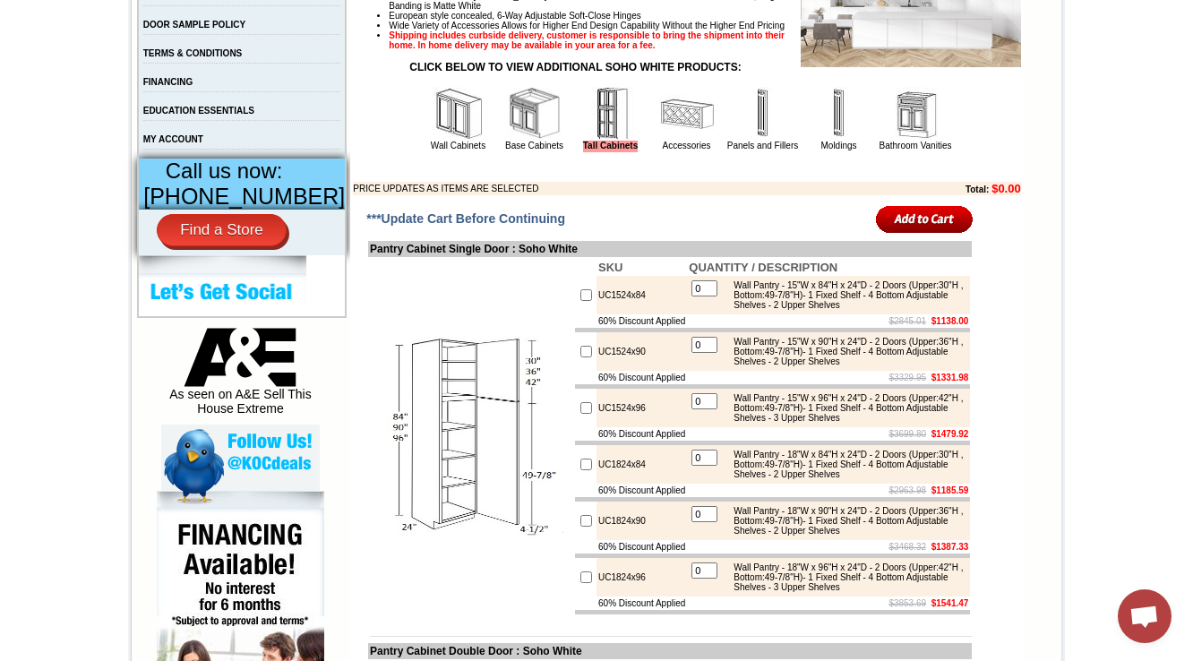
scroll to position [645, 0]
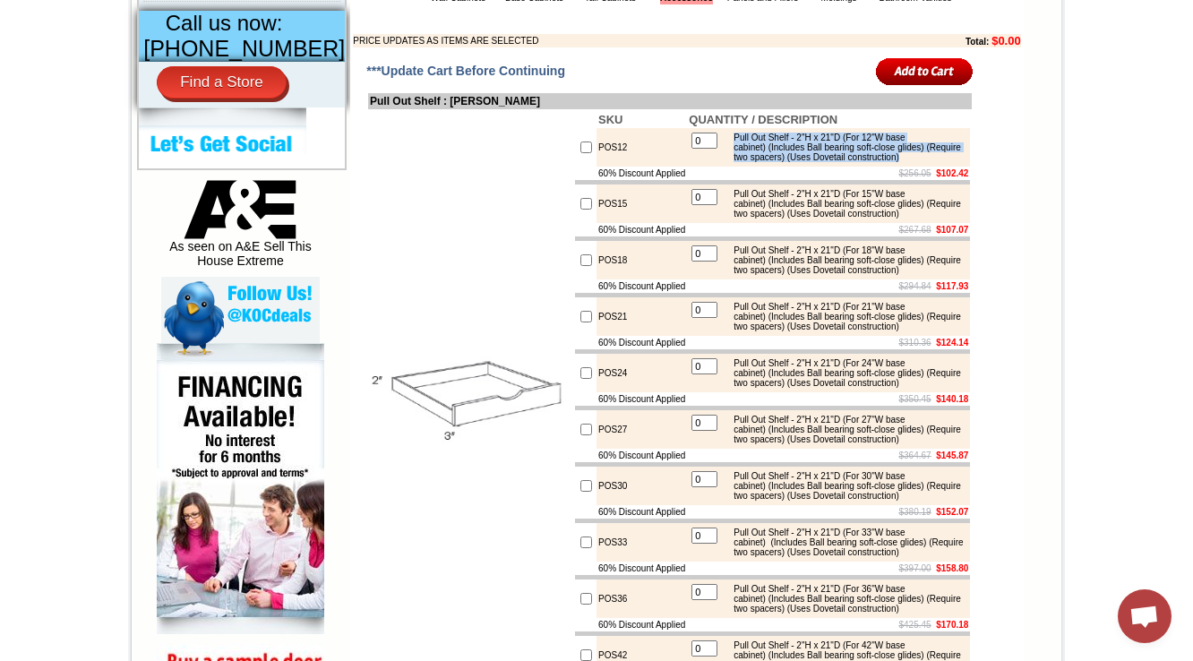
drag, startPoint x: 734, startPoint y: 168, endPoint x: 804, endPoint y: 202, distance: 78.1
click at [804, 162] on div "Pull Out Shelf - 2"H x 21"D (For 12"W base cabinet) (Includes Ball bearing soft…" at bounding box center [845, 148] width 241 height 30
copy div "Pull Out Shelf - 2"H x 21"D (For 12"W base cabinet) (Includes Ball bearing soft…"
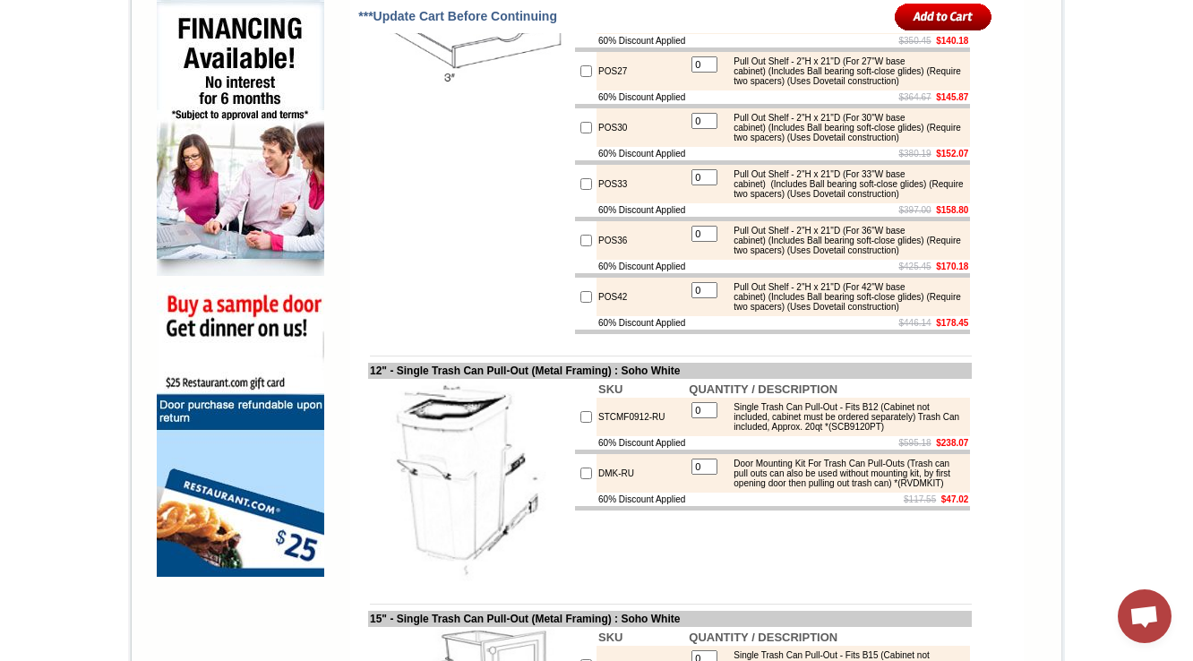
scroll to position [1505, 0]
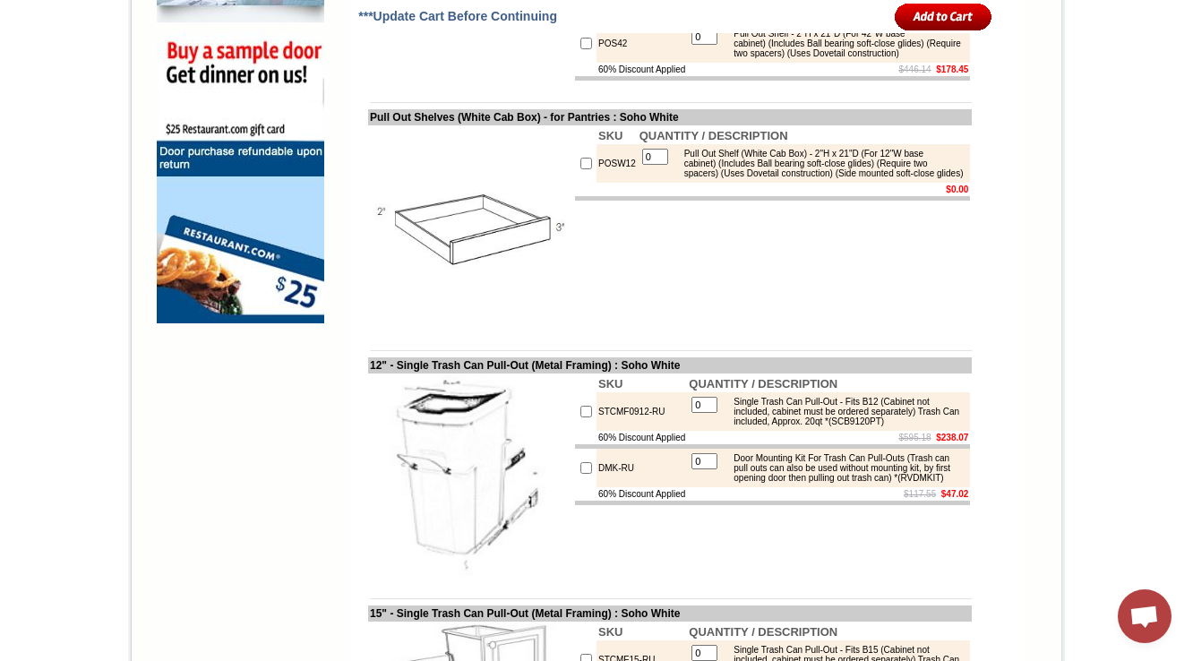
scroll to position [1433, 0]
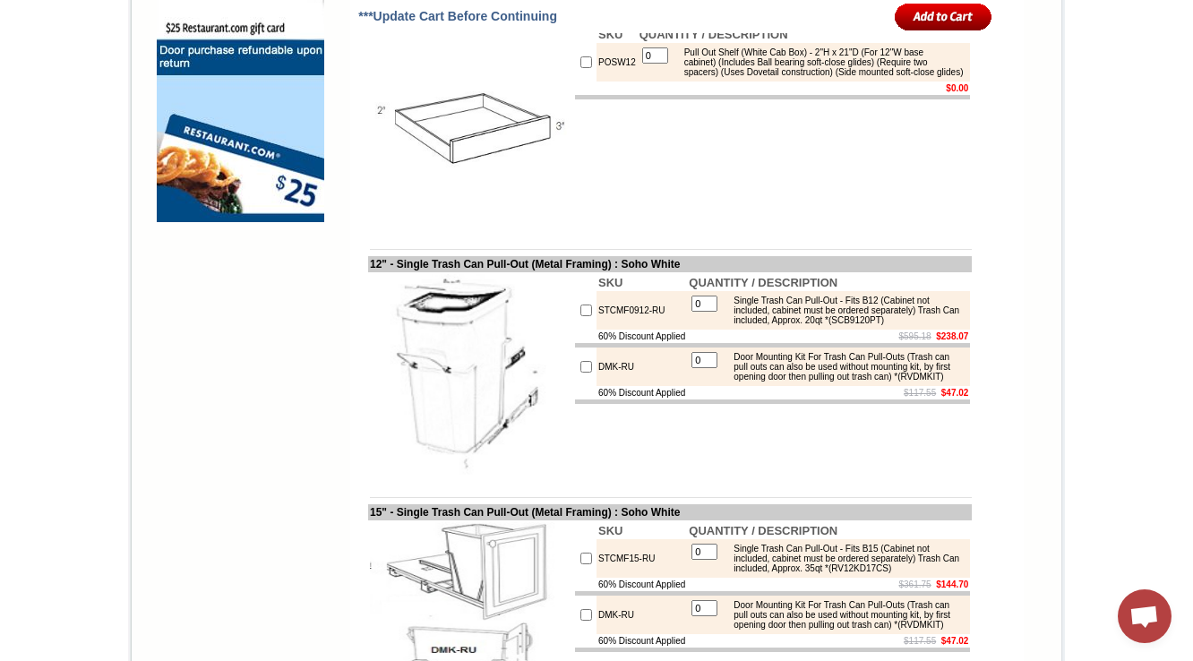
click at [609, 82] on td "POSW12" at bounding box center [617, 62] width 41 height 39
click at [607, 229] on td "SKU QUANTITY / DESCRIPTION POSW12 0 Pull Out Shelf (White Cab Box) - 2"H x 21"D…" at bounding box center [772, 126] width 399 height 205
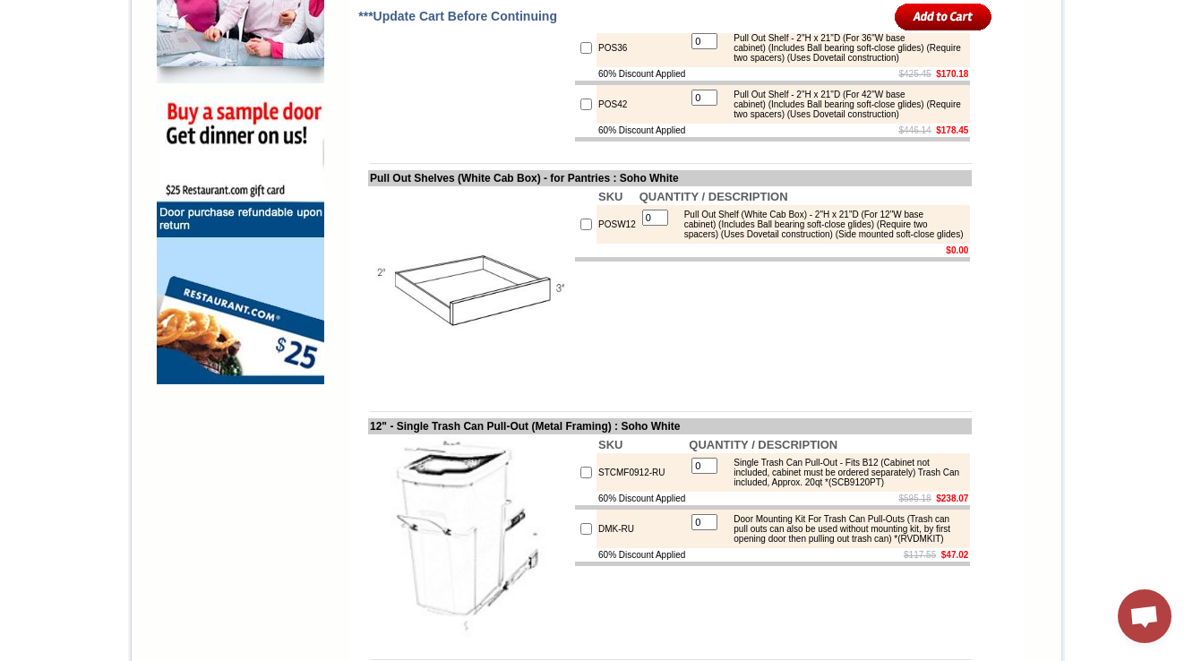
scroll to position [1501, 0]
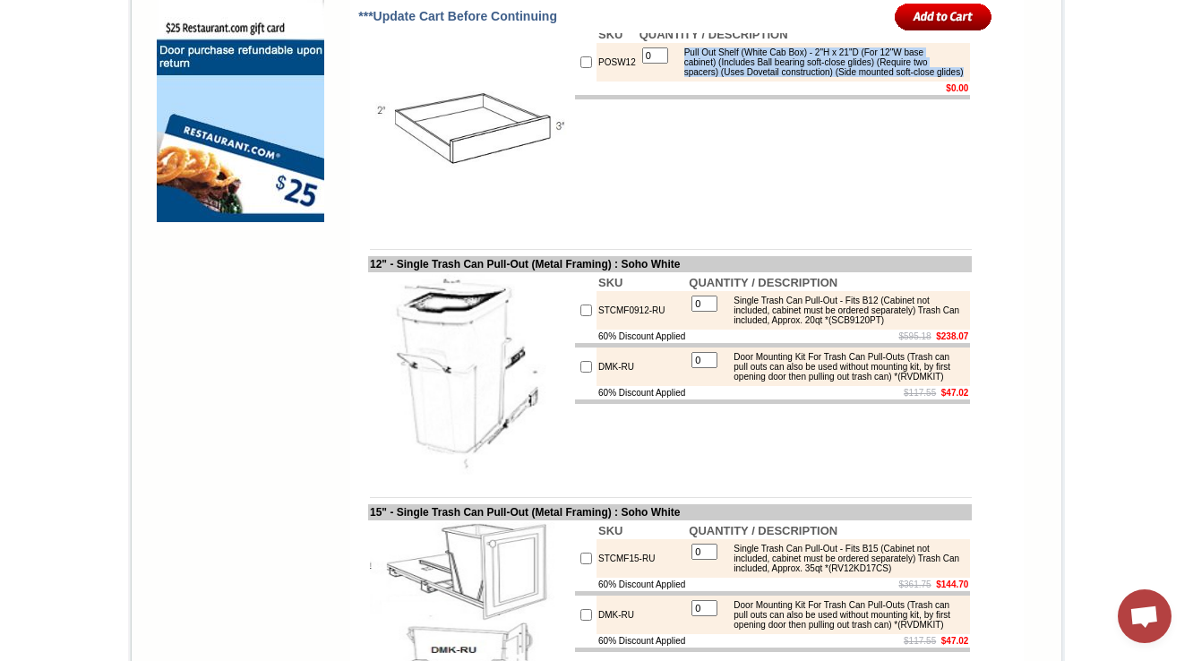
drag, startPoint x: 733, startPoint y: 288, endPoint x: 666, endPoint y: 259, distance: 73.4
click at [675, 77] on div "Pull Out Shelf (White Cab Box) - 2"H x 21"D (For 12"W base cabinet) (Includes B…" at bounding box center [820, 62] width 291 height 30
copy div "Pull Out Shelf (White Cab Box) - 2"H x 21"D (For 12"W base cabinet) (Includes B…"
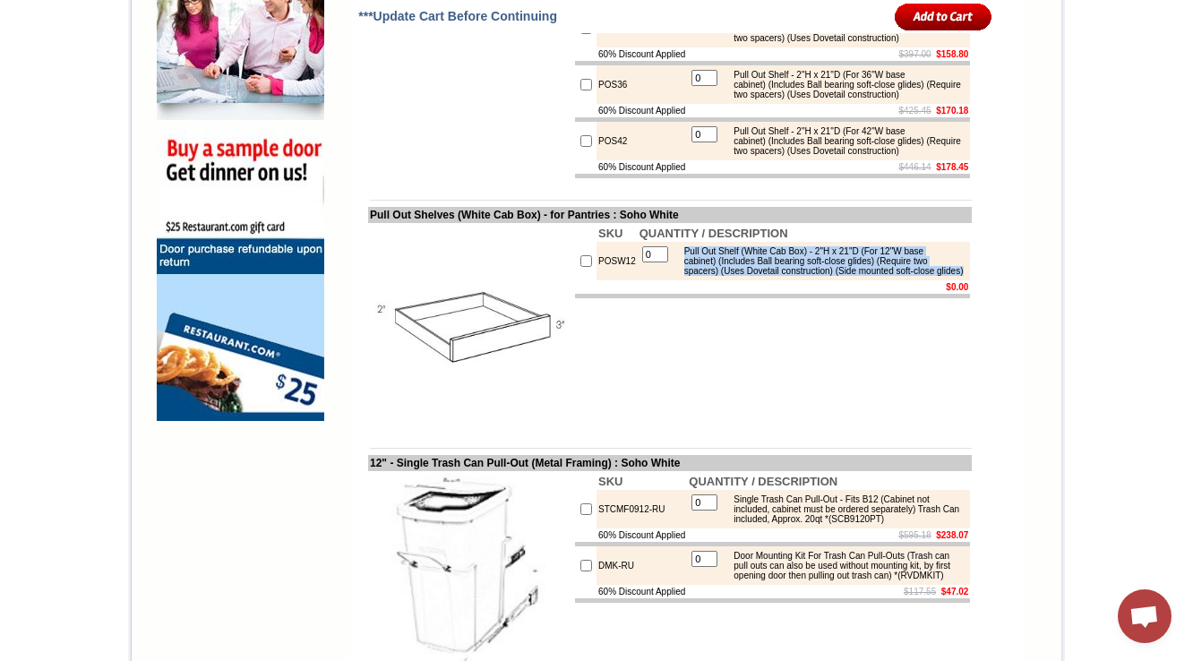
scroll to position [1286, 0]
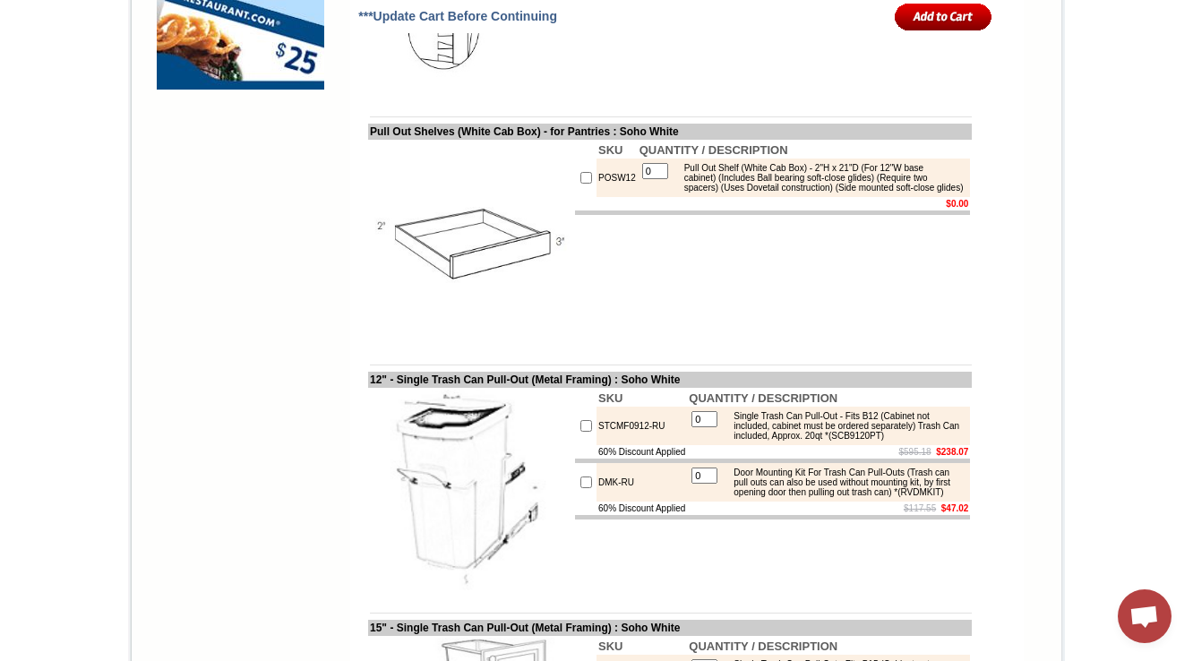
scroll to position [1645, 0]
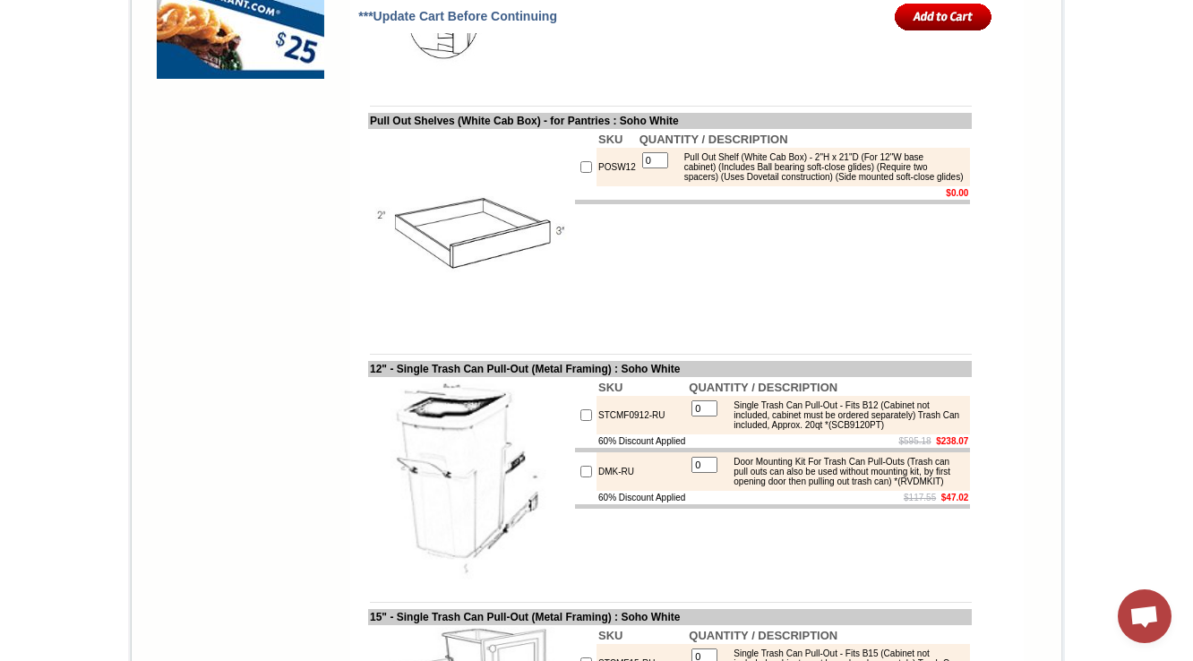
click at [505, 332] on img at bounding box center [471, 232] width 202 height 202
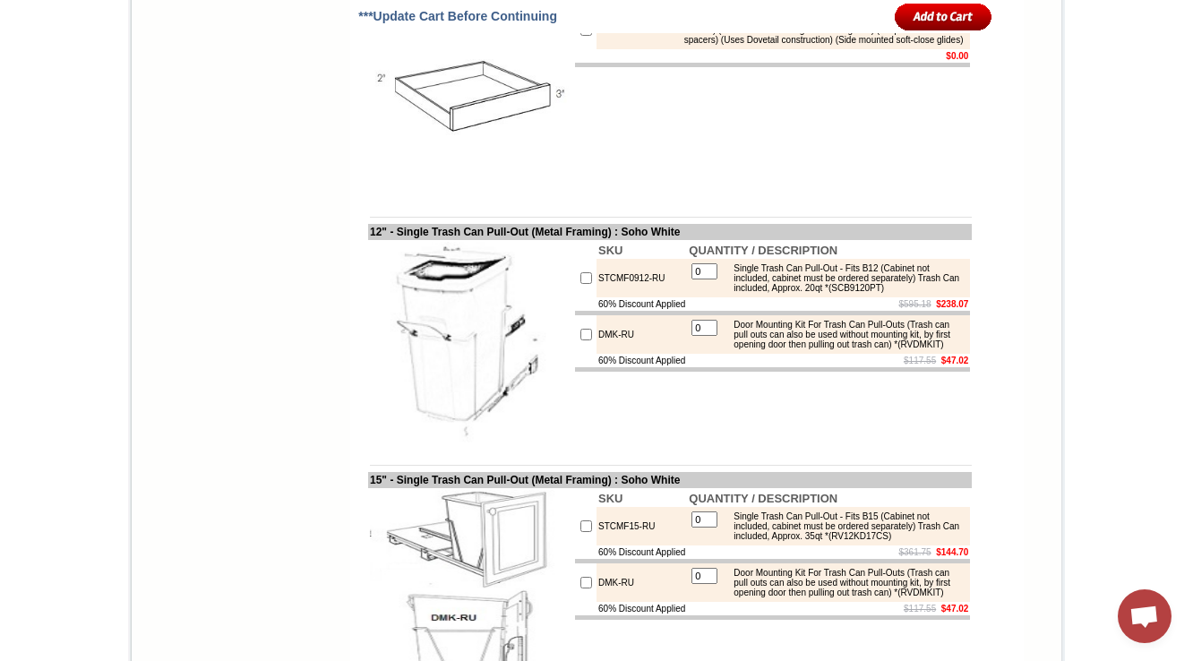
scroll to position [1788, 0]
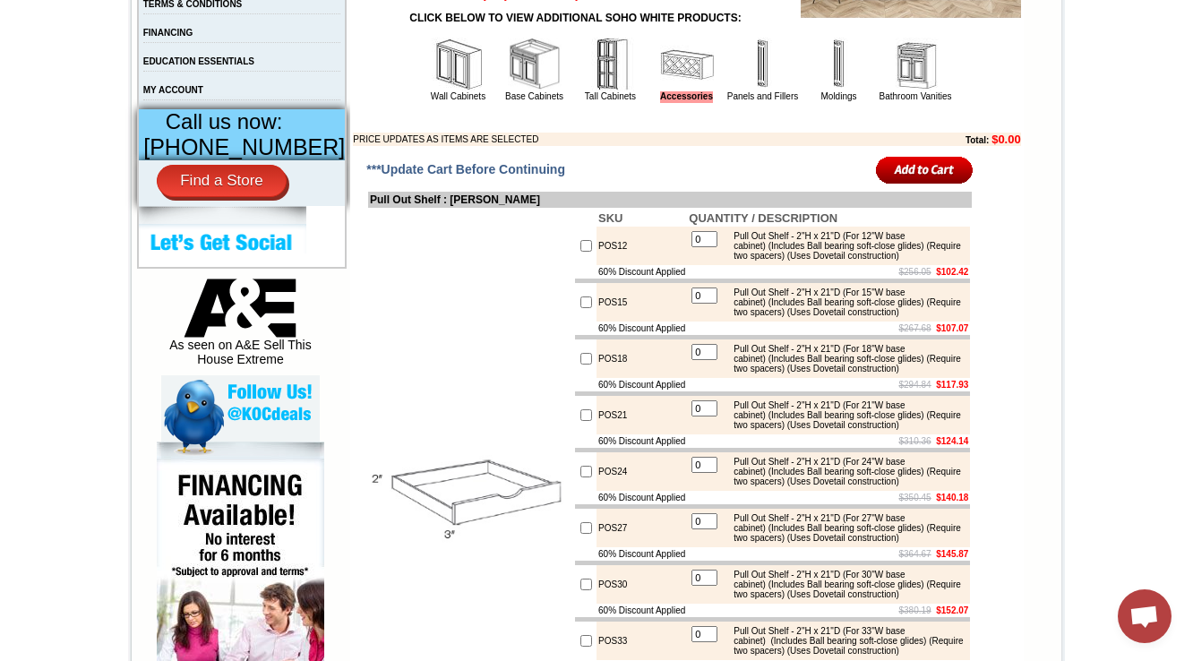
scroll to position [717, 0]
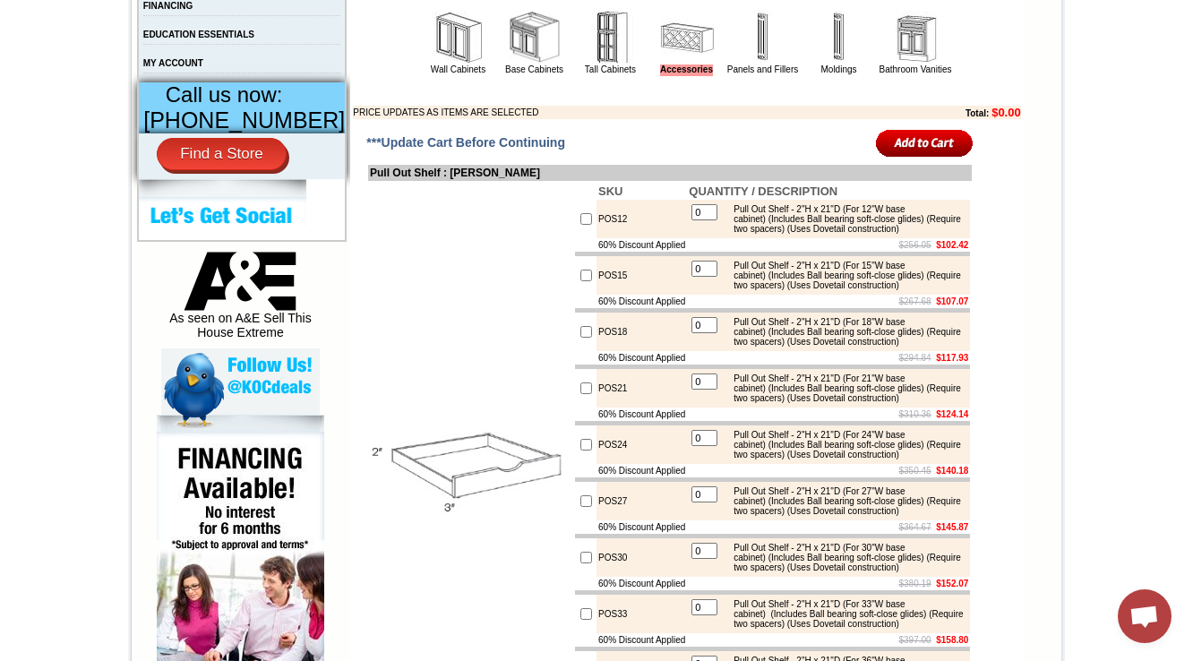
click at [497, 76] on td "Base Cabinets" at bounding box center [534, 42] width 75 height 67
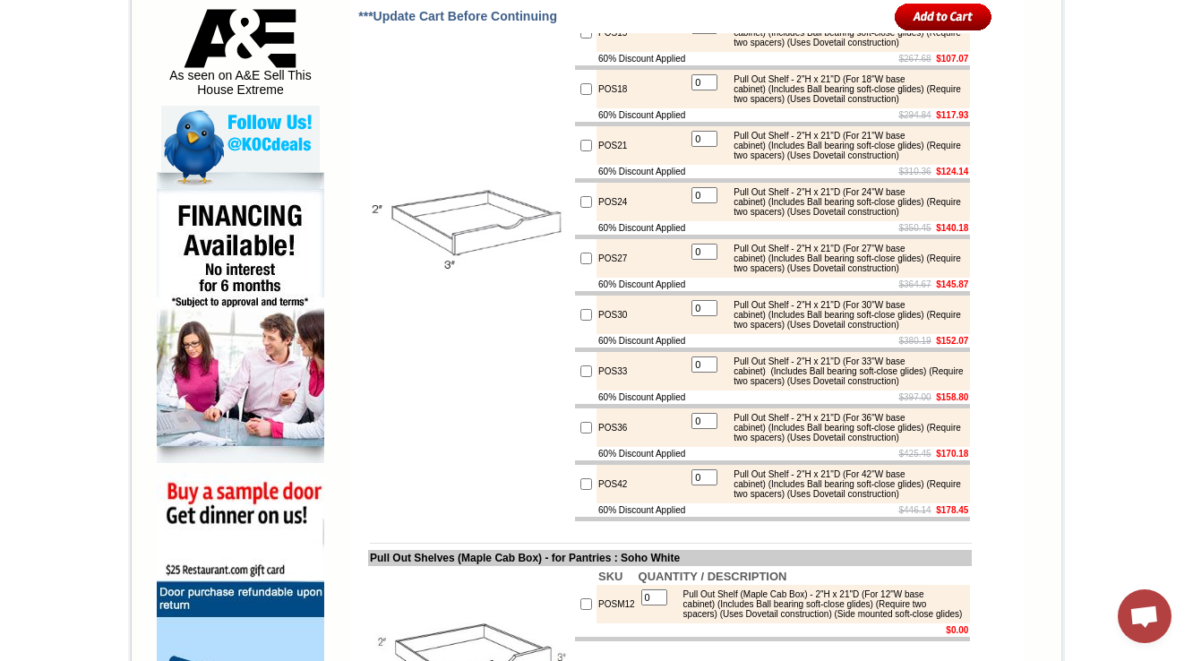
scroll to position [645, 0]
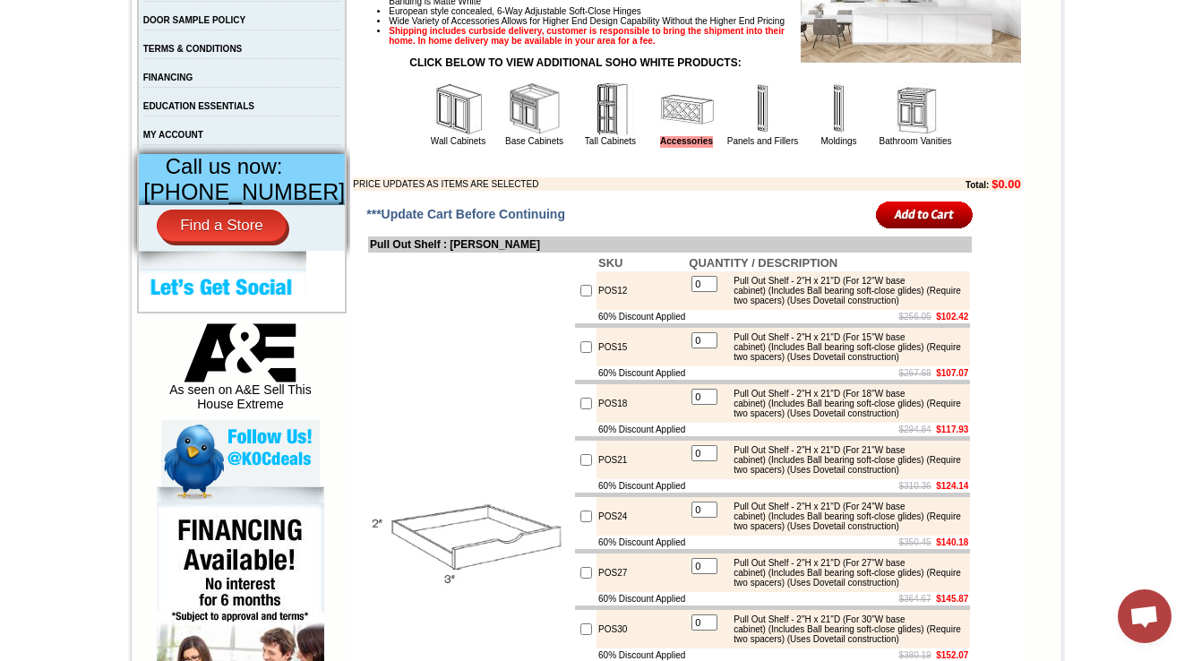
click at [508, 136] on img at bounding box center [535, 109] width 54 height 54
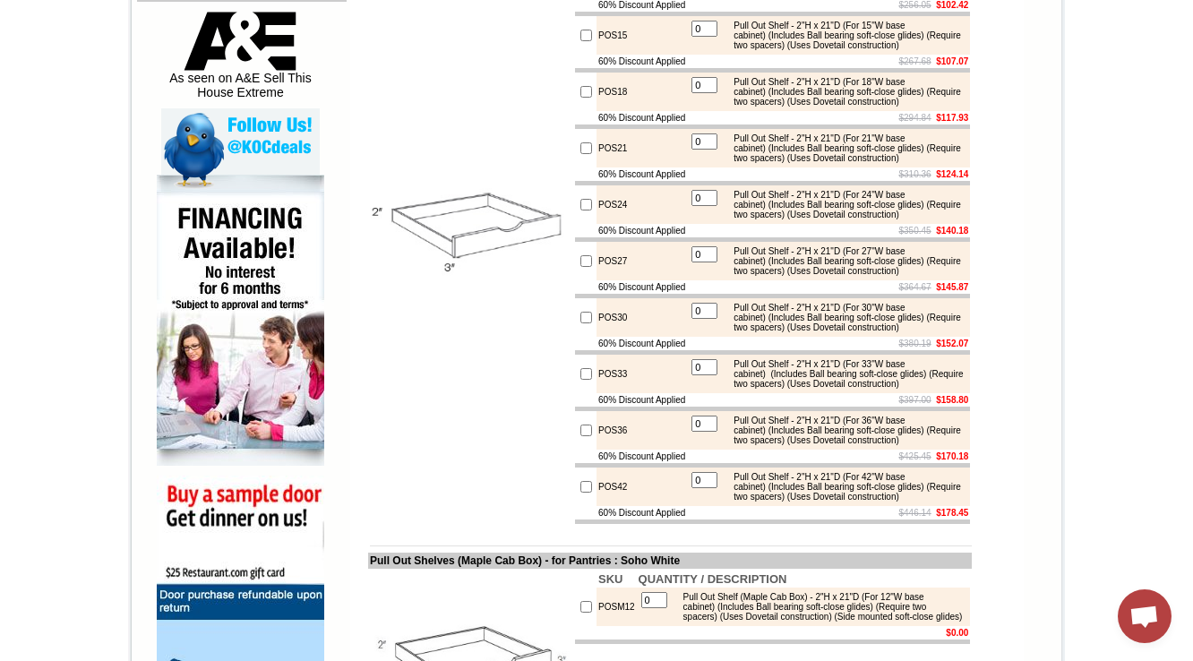
scroll to position [1003, 0]
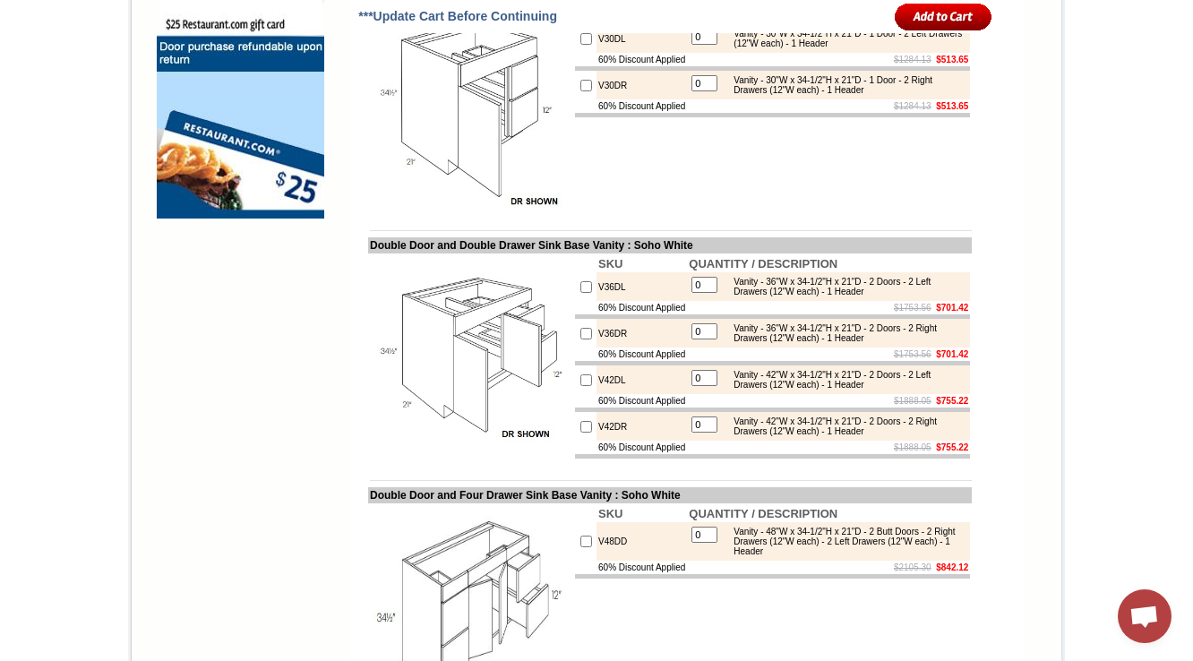
scroll to position [1576, 0]
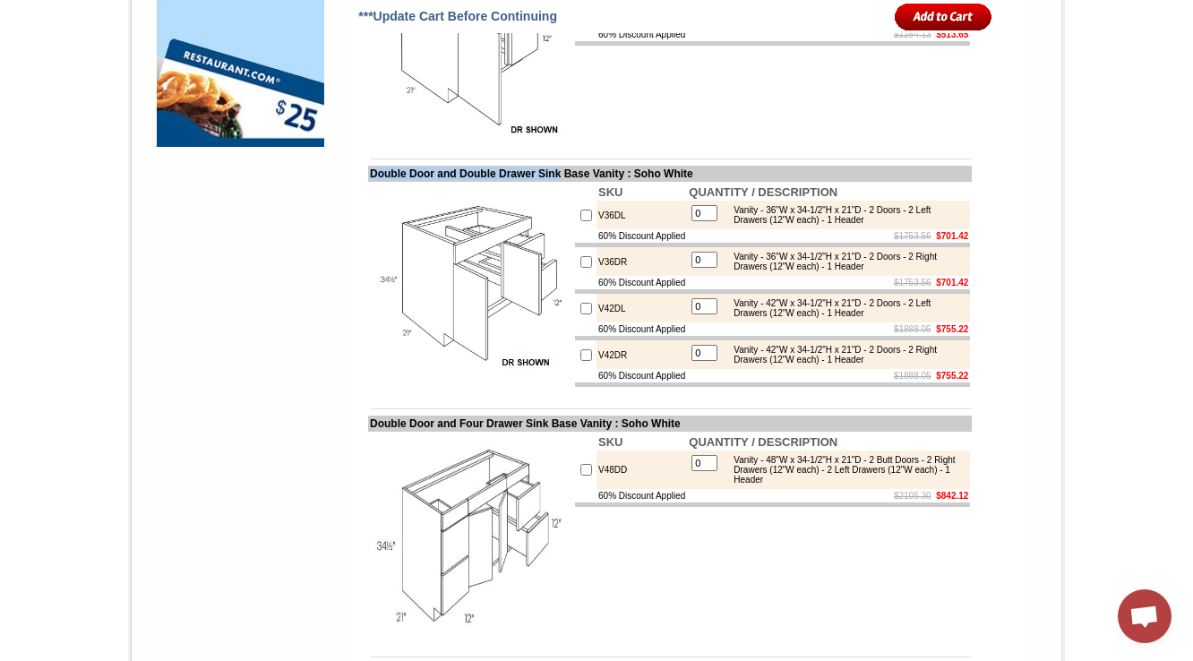
drag, startPoint x: 353, startPoint y: 266, endPoint x: 576, endPoint y: 271, distance: 223.1
click at [575, 182] on td "Double Door and Double Drawer Sink Base Vanity : Soho White" at bounding box center [670, 174] width 604 height 16
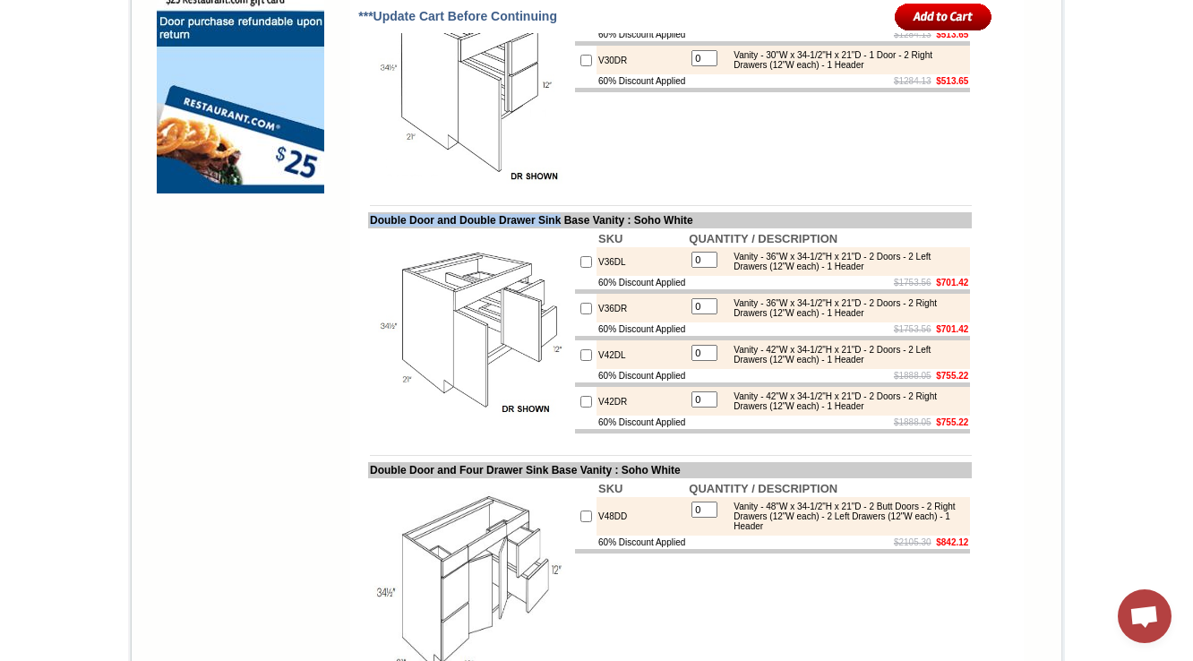
scroll to position [1505, 0]
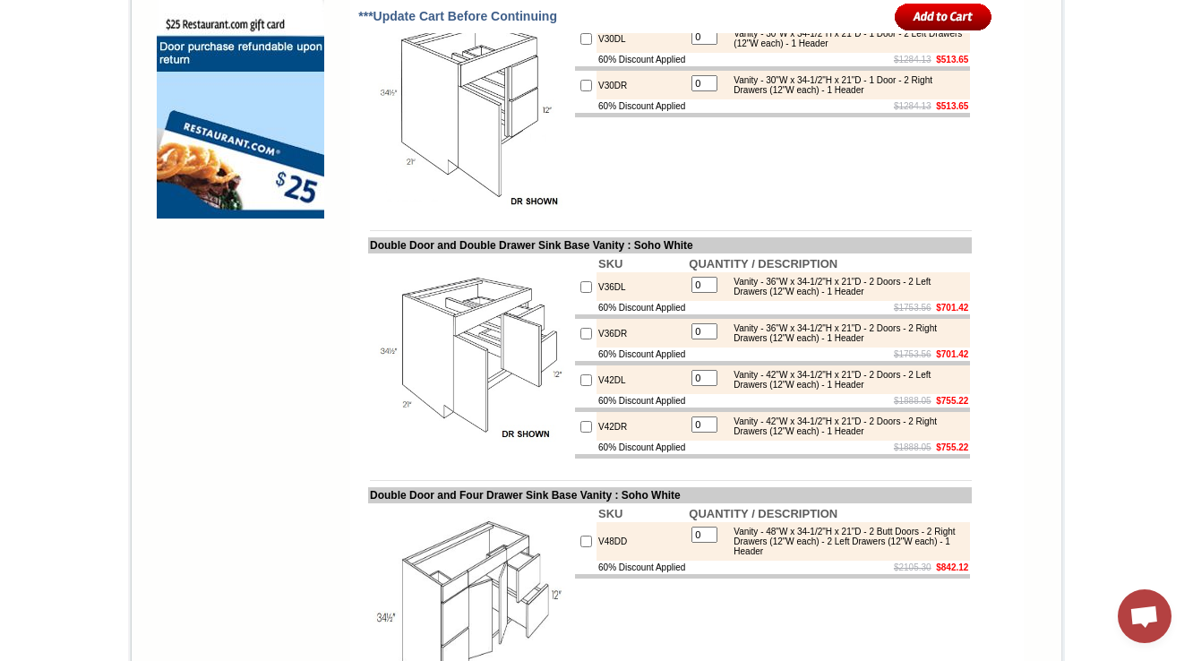
drag, startPoint x: 353, startPoint y: 84, endPoint x: 597, endPoint y: 81, distance: 244.6
click at [429, 104] on img at bounding box center [471, 108] width 202 height 202
drag, startPoint x: 644, startPoint y: 85, endPoint x: 351, endPoint y: 84, distance: 292.9
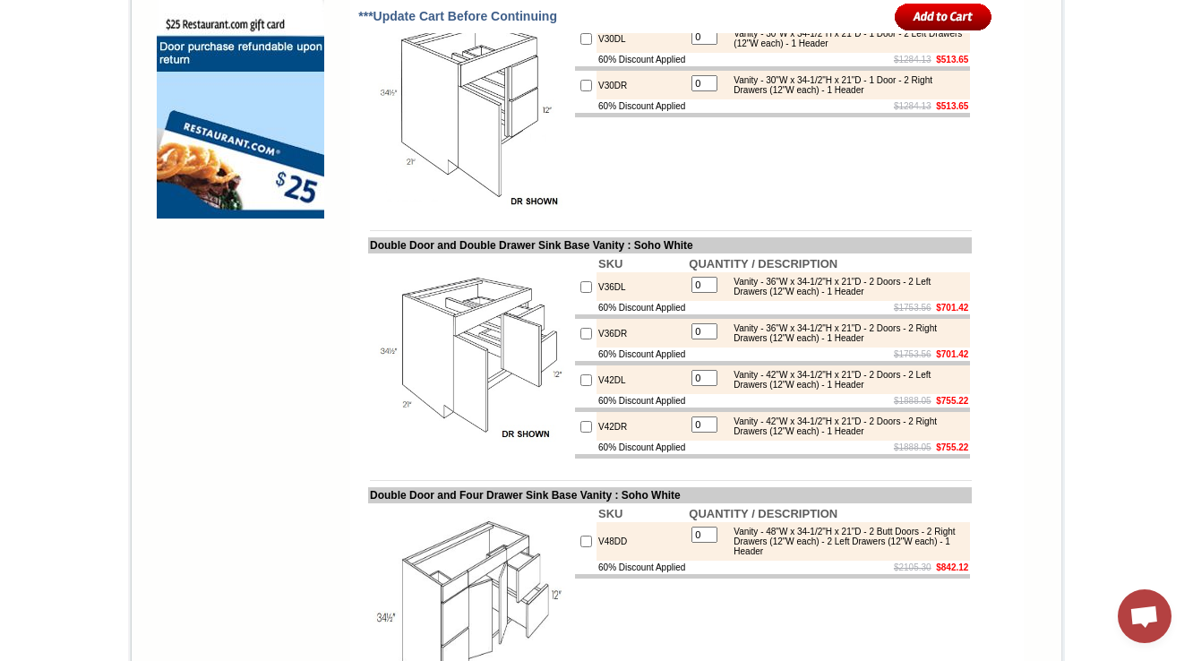
copy td "Single Door and Double Drawer Sink Base Vanity"
click at [425, 209] on img at bounding box center [471, 108] width 202 height 202
click at [687, 210] on td "SKU QUANTITY / DESCRIPTION V30DL 0 Vanity - 30"W x 34-1/2"H x 21"D - 1 Door - 2…" at bounding box center [772, 107] width 399 height 205
click at [553, 210] on td at bounding box center [470, 107] width 205 height 205
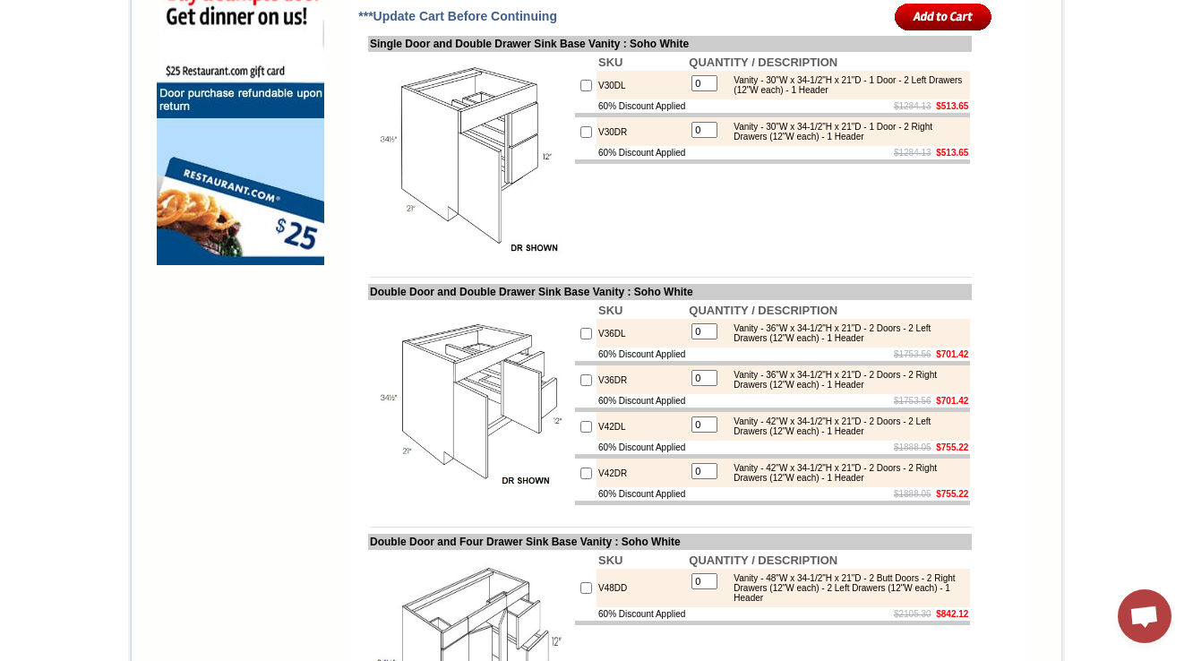
scroll to position [1433, 0]
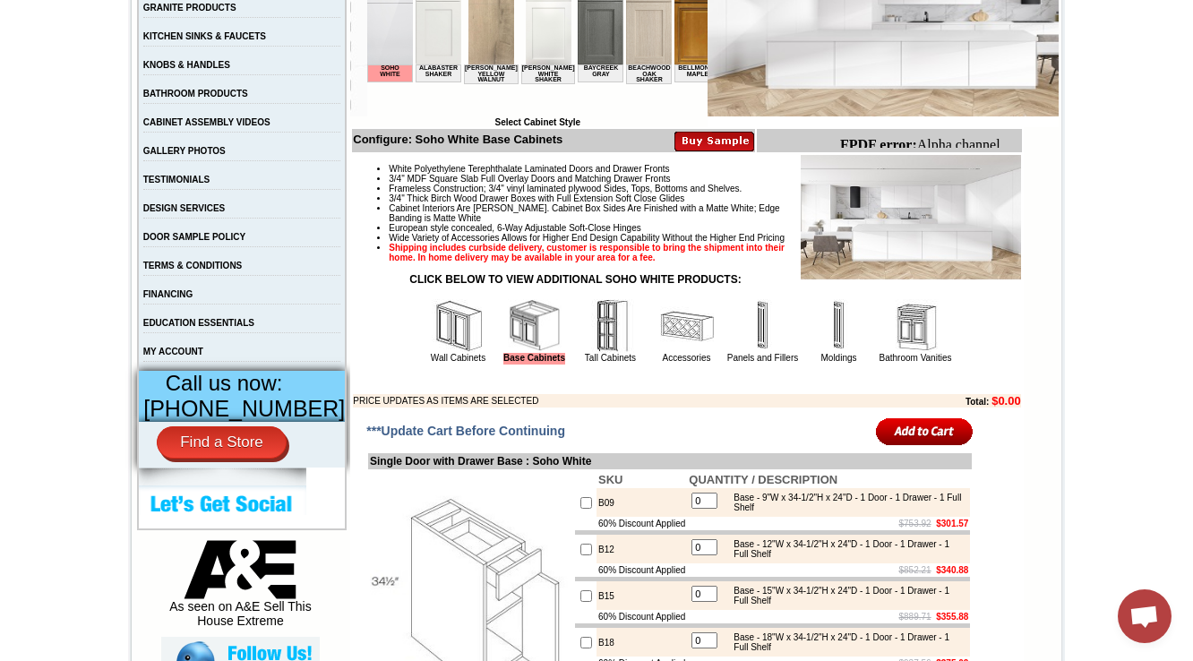
scroll to position [430, 0]
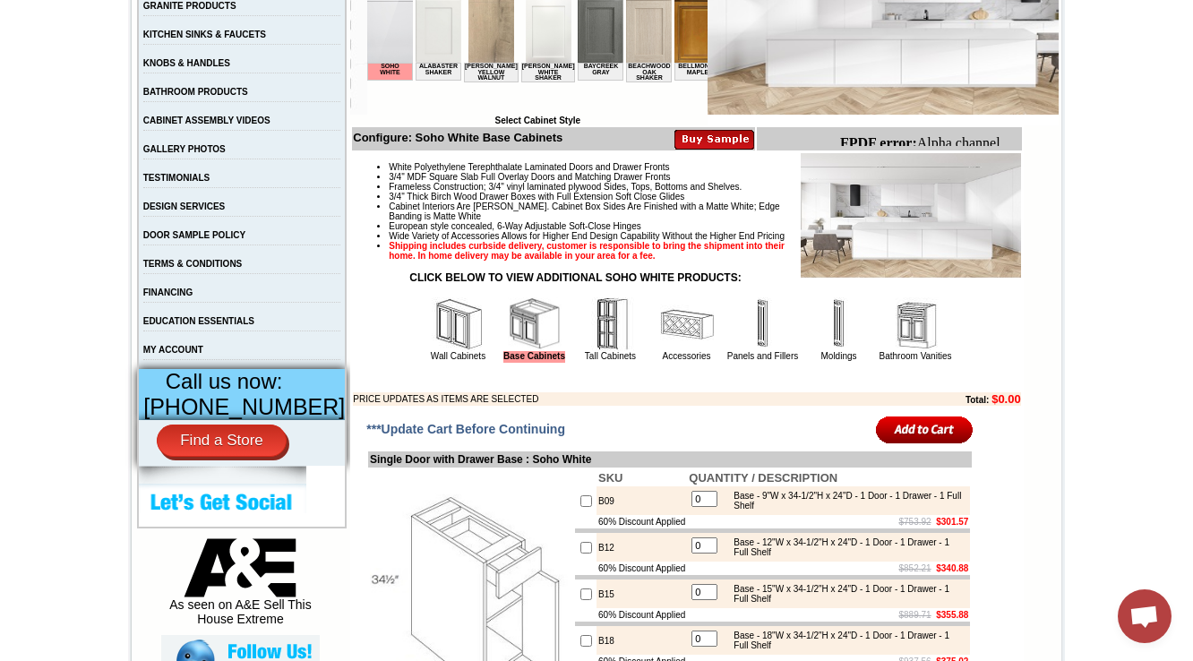
click at [699, 353] on td "Accessories" at bounding box center [686, 329] width 75 height 67
click at [660, 348] on img at bounding box center [687, 324] width 54 height 54
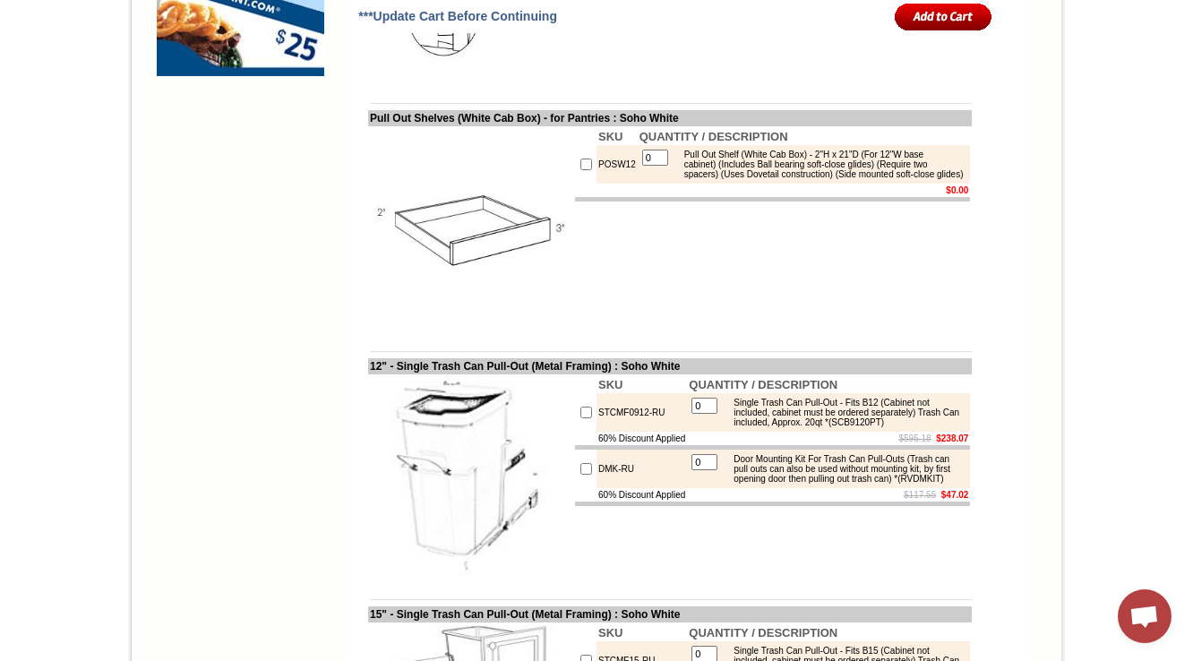
scroll to position [1648, 0]
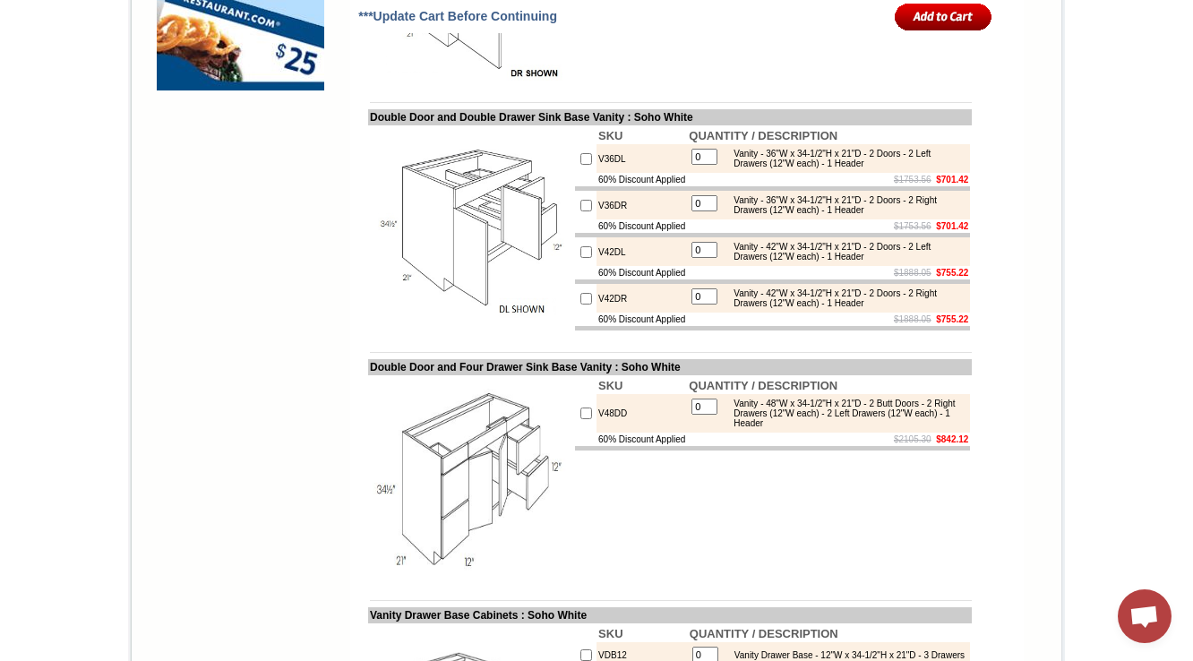
scroll to position [1576, 0]
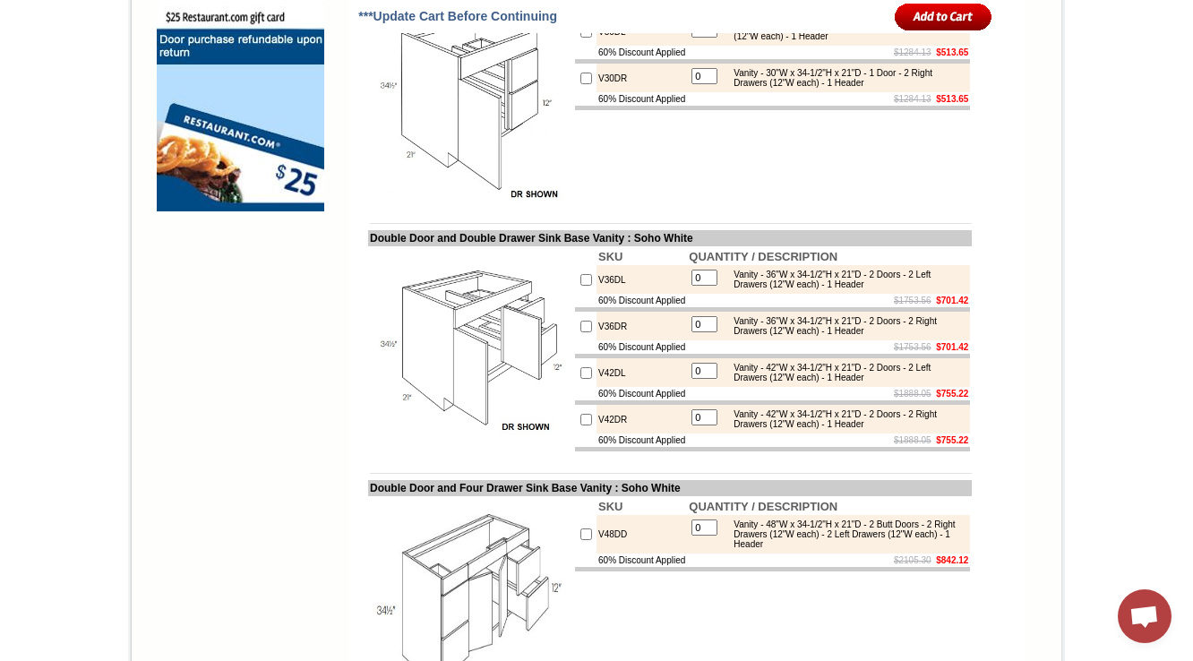
scroll to position [1505, 0]
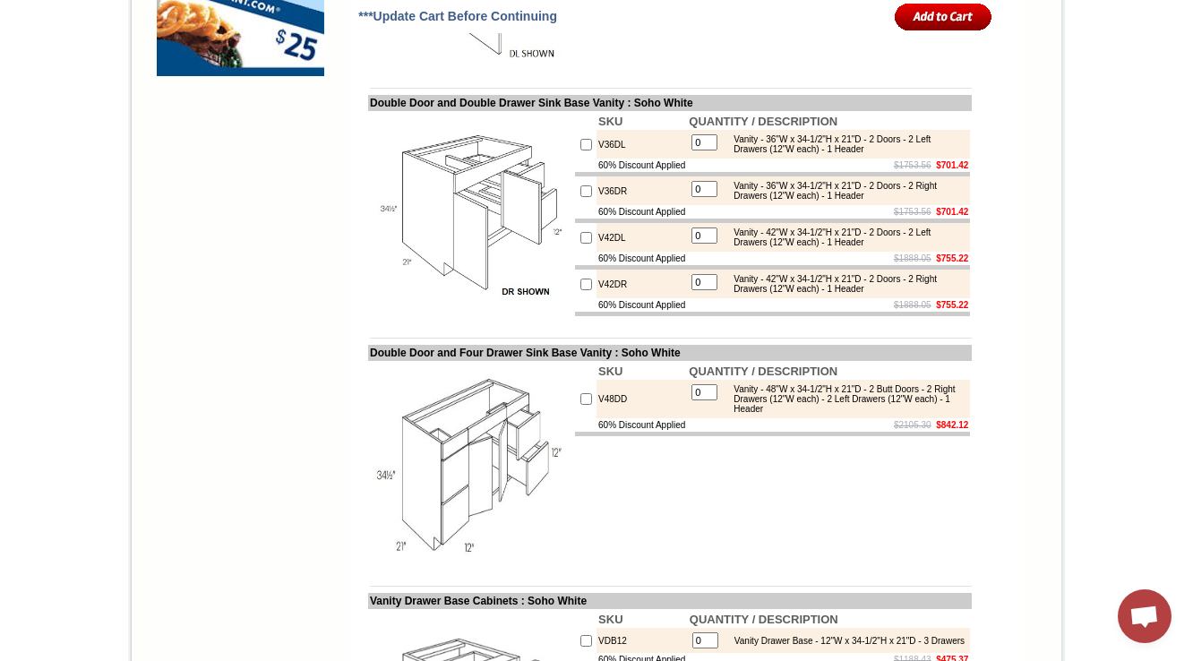
scroll to position [1648, 0]
click at [404, 314] on img at bounding box center [471, 214] width 202 height 202
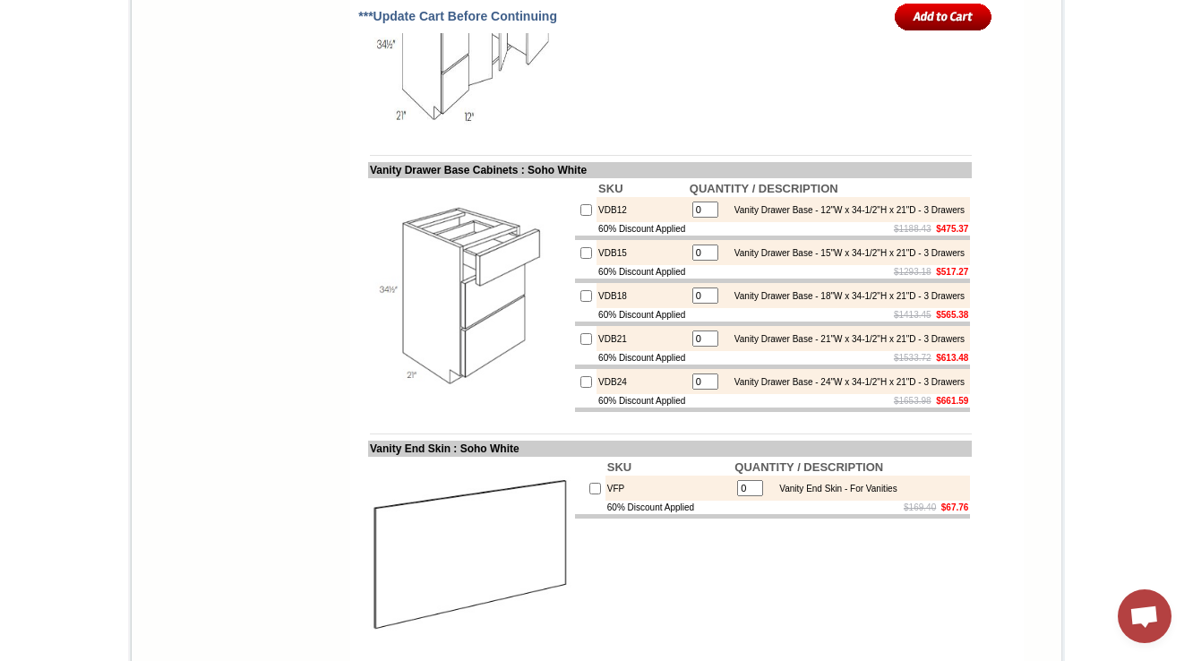
scroll to position [1576, 0]
